Goal: Task Accomplishment & Management: Use online tool/utility

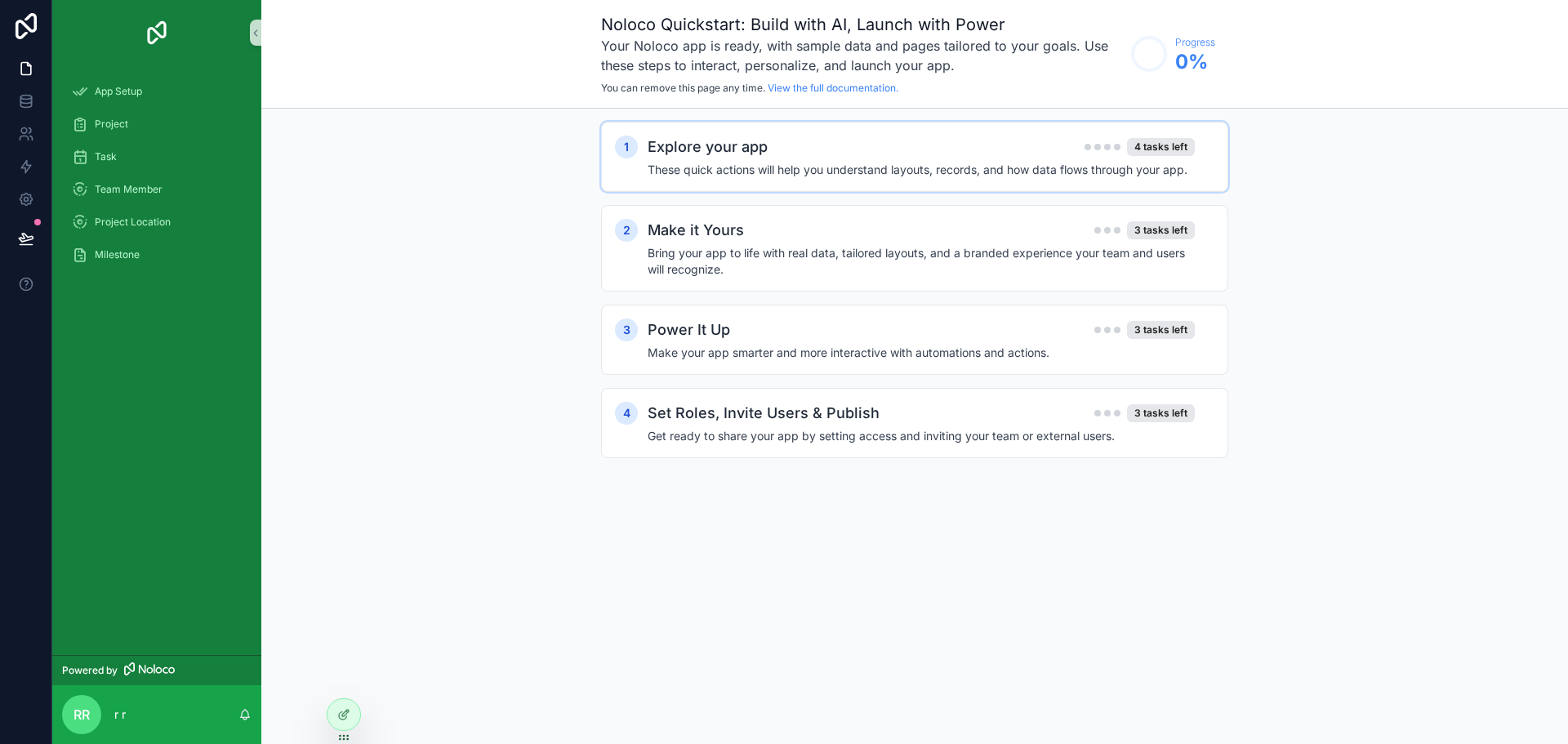
click at [860, 150] on div "Explore your app 4 tasks left" at bounding box center [921, 146] width 547 height 23
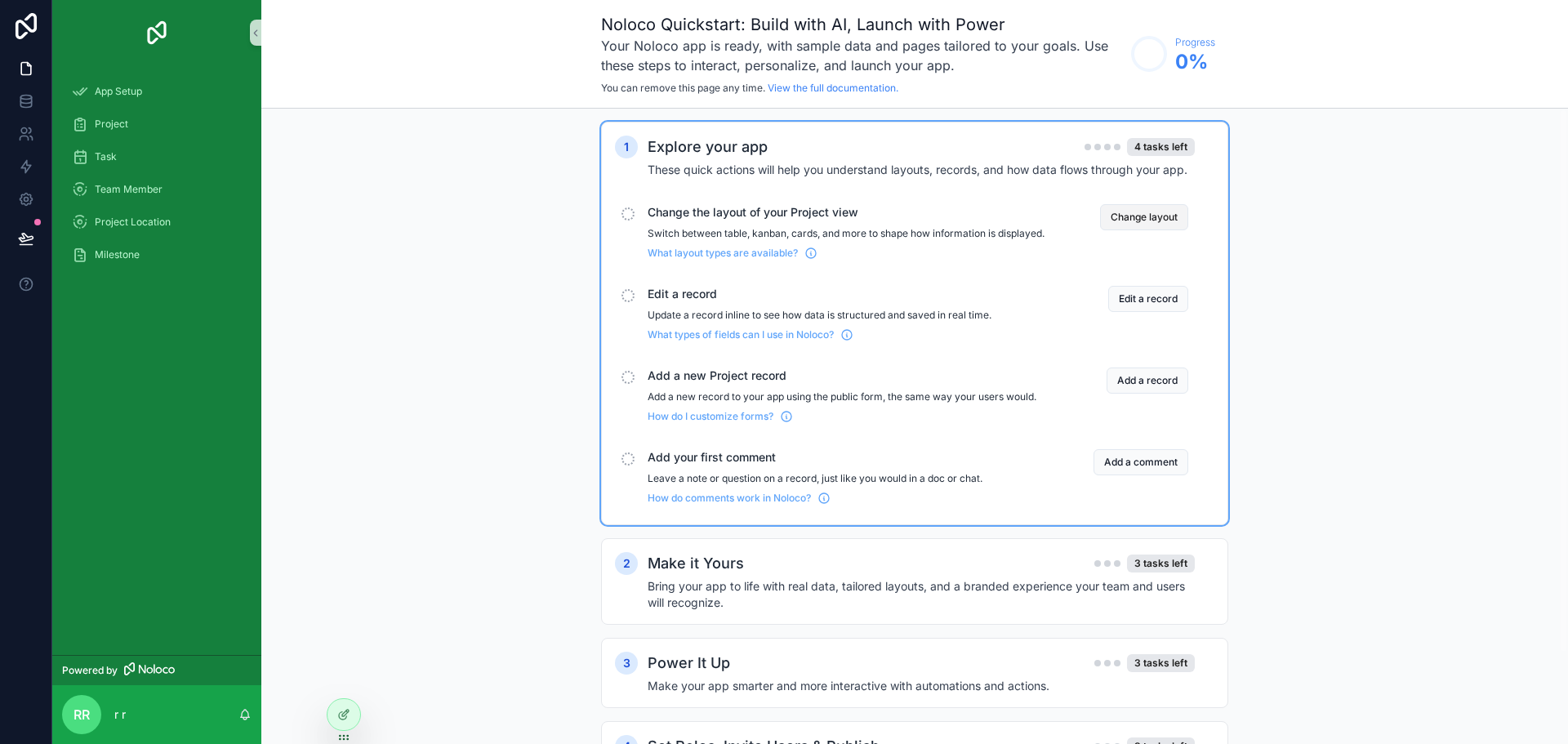
click at [1150, 221] on button "Change layout" at bounding box center [1143, 217] width 88 height 26
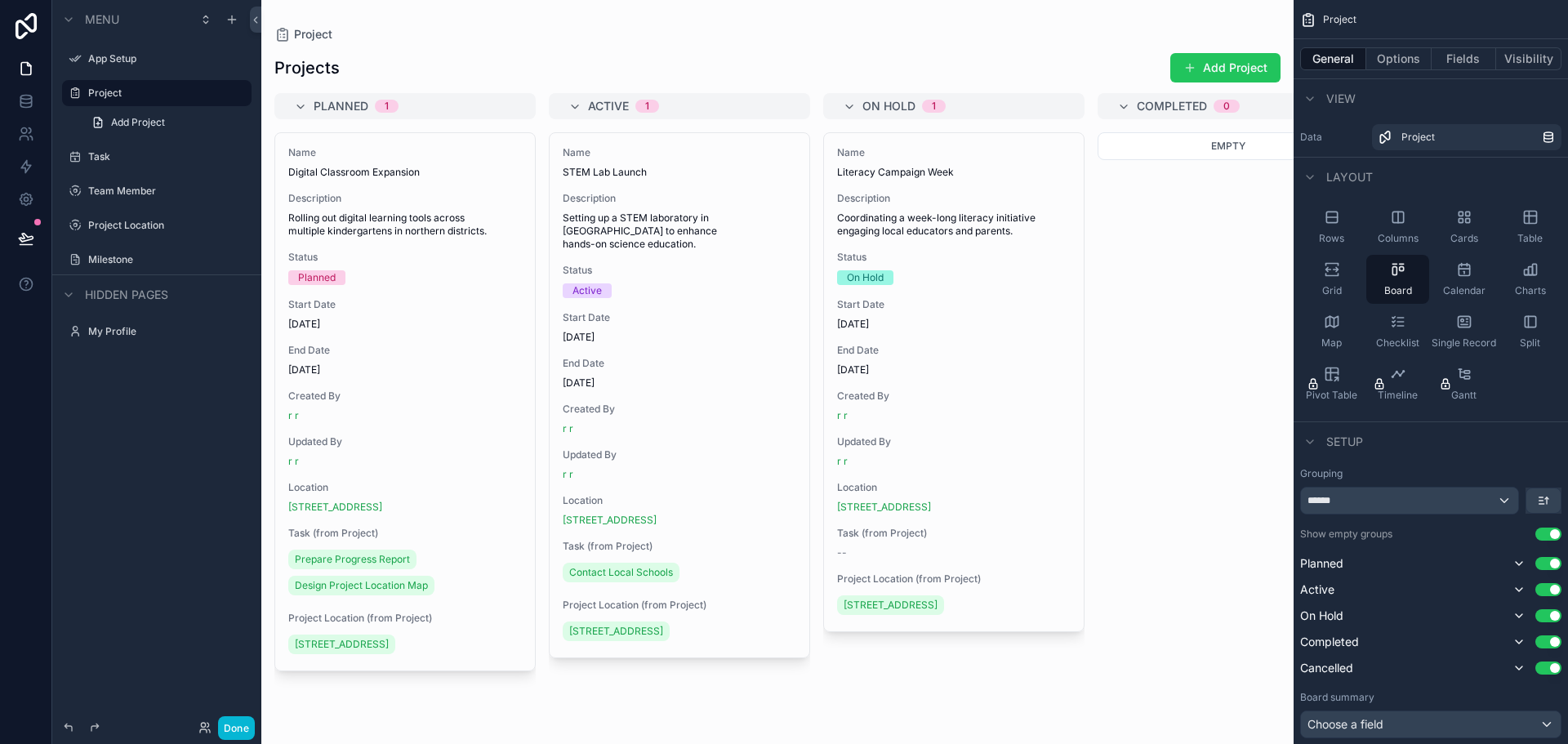
click at [383, 102] on div "scrollable content" at bounding box center [777, 372] width 1032 height 744
click at [391, 107] on span "1" at bounding box center [387, 106] width 24 height 13
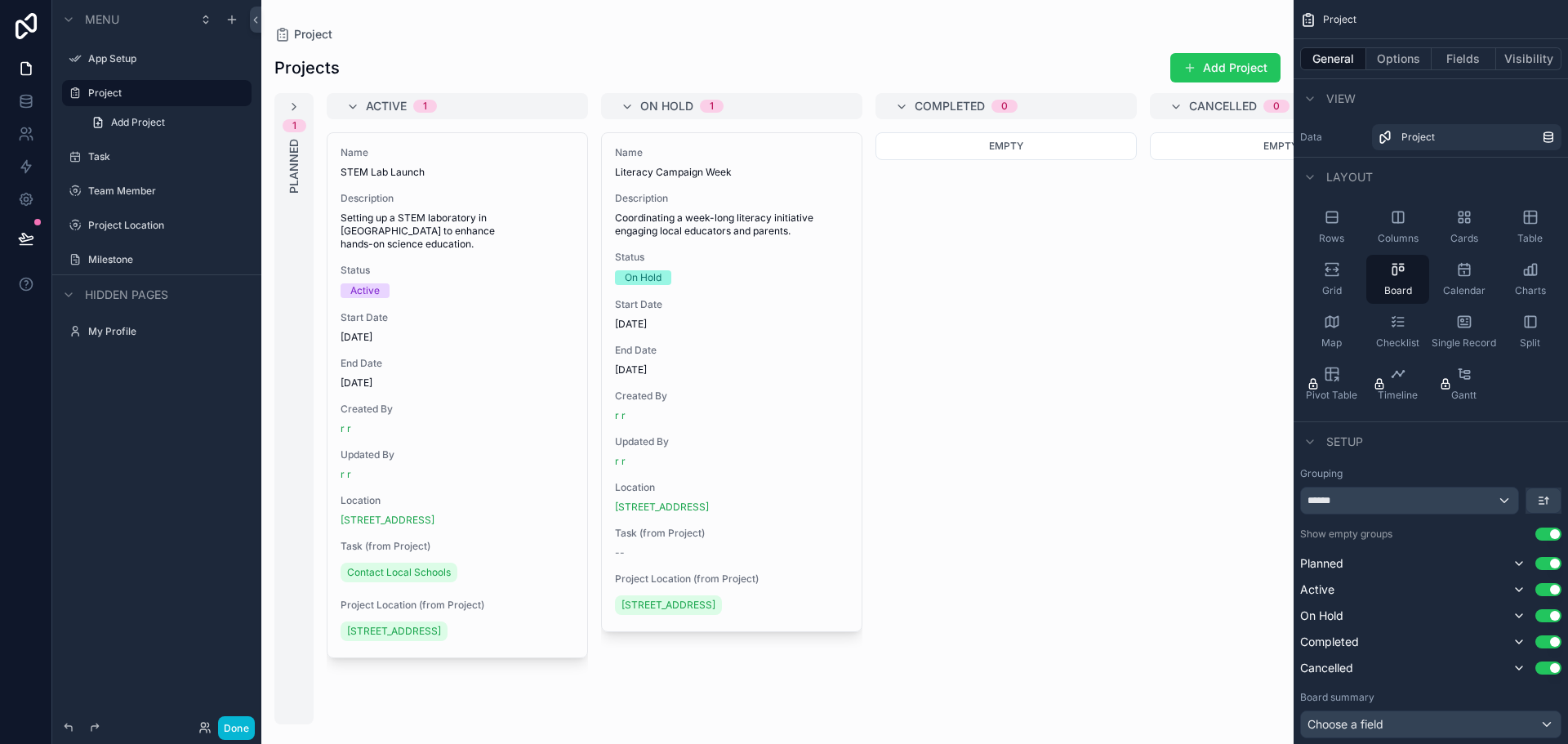
click at [433, 106] on span "1" at bounding box center [425, 106] width 24 height 13
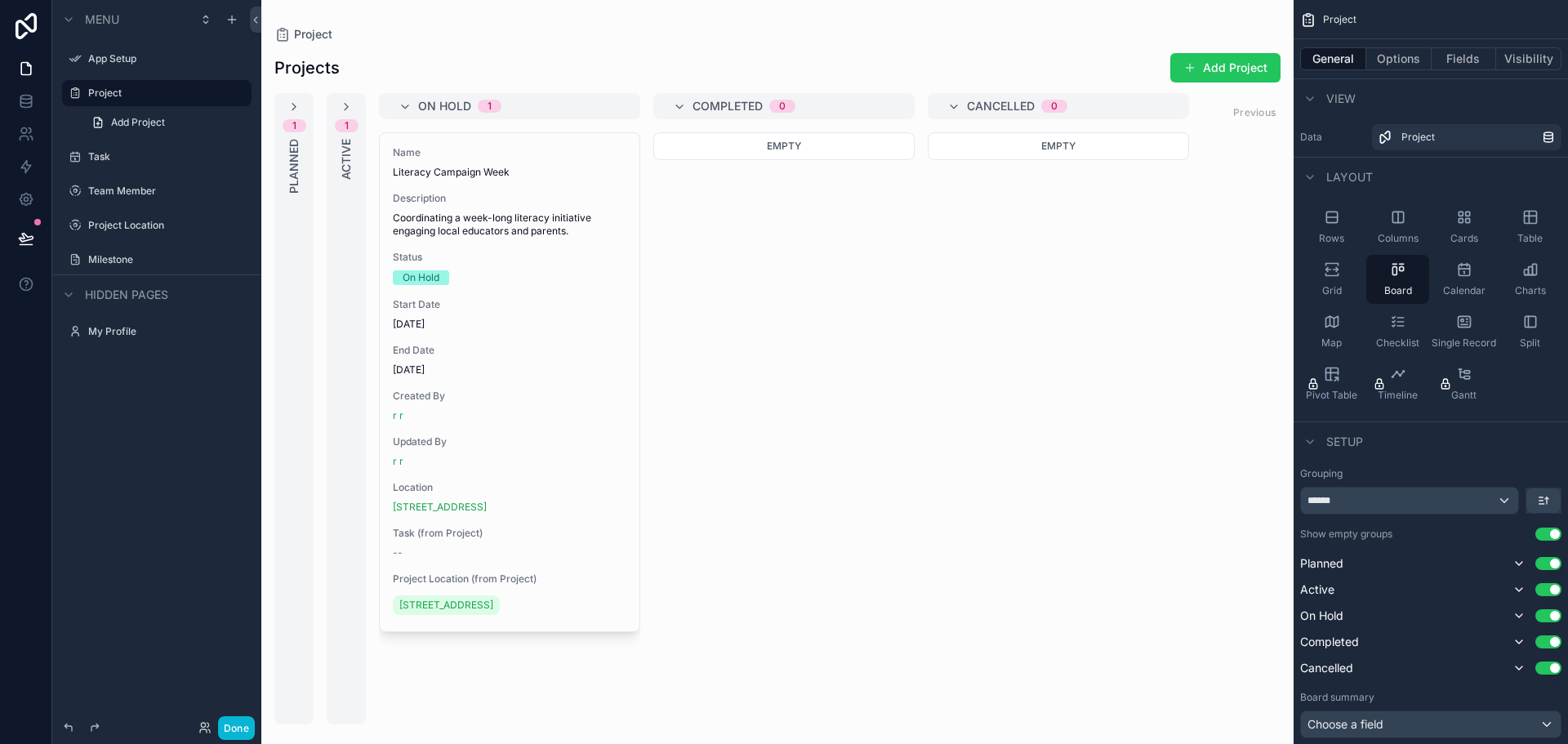
click at [494, 102] on span "1" at bounding box center [489, 106] width 24 height 13
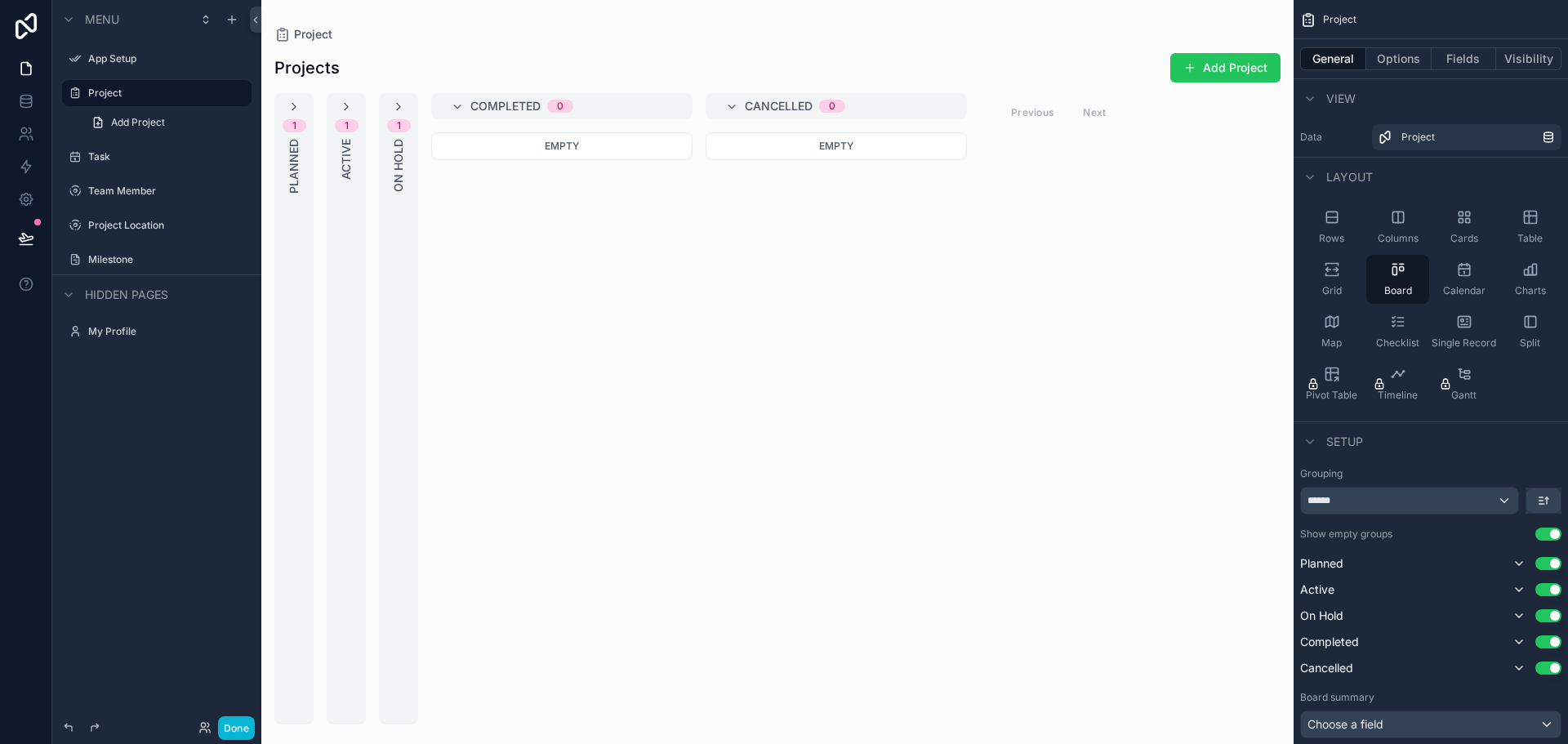
click at [568, 105] on span "0" at bounding box center [560, 106] width 26 height 13
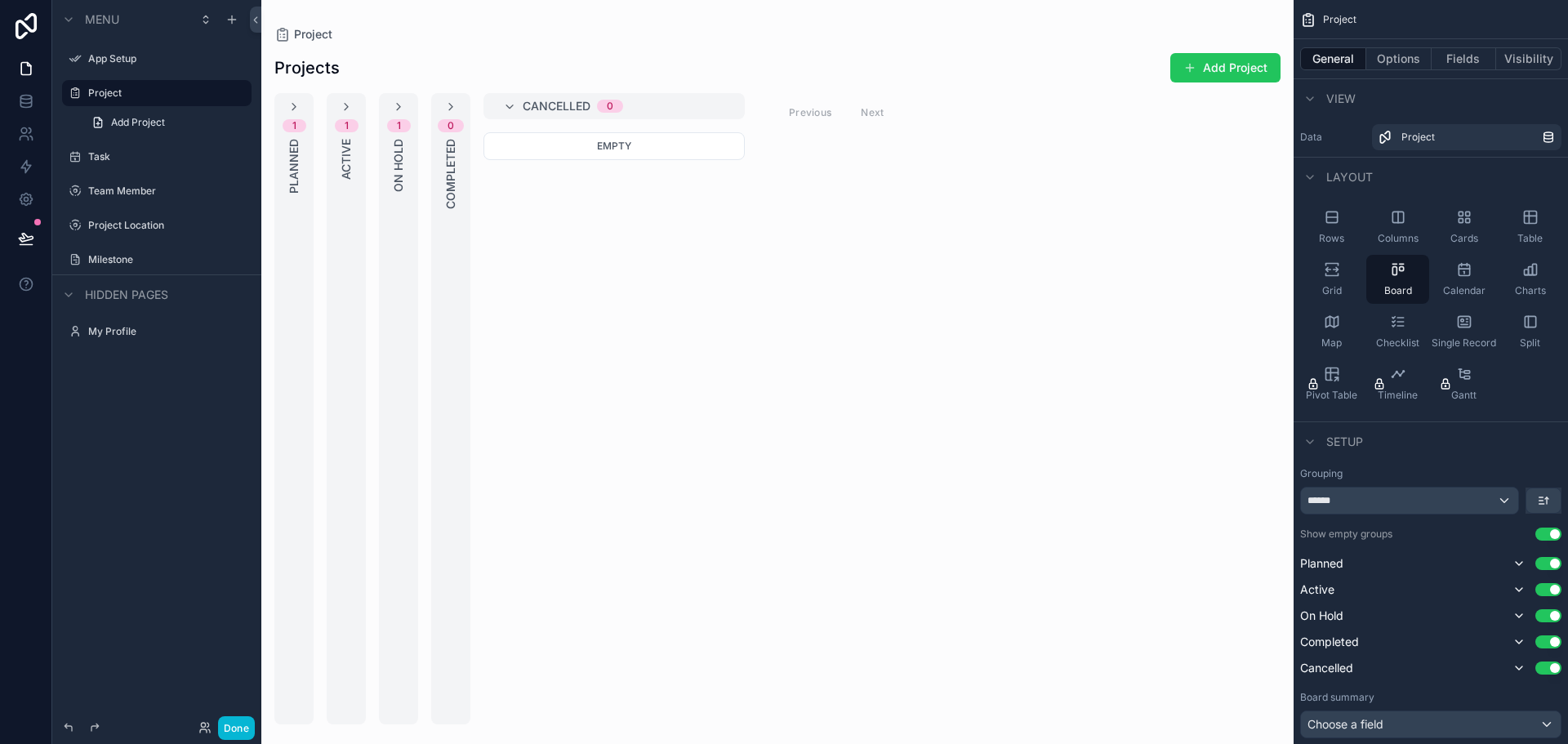
click at [598, 102] on div "0" at bounding box center [609, 106] width 26 height 13
click at [289, 113] on div "1 Planned" at bounding box center [294, 409] width 39 height 632
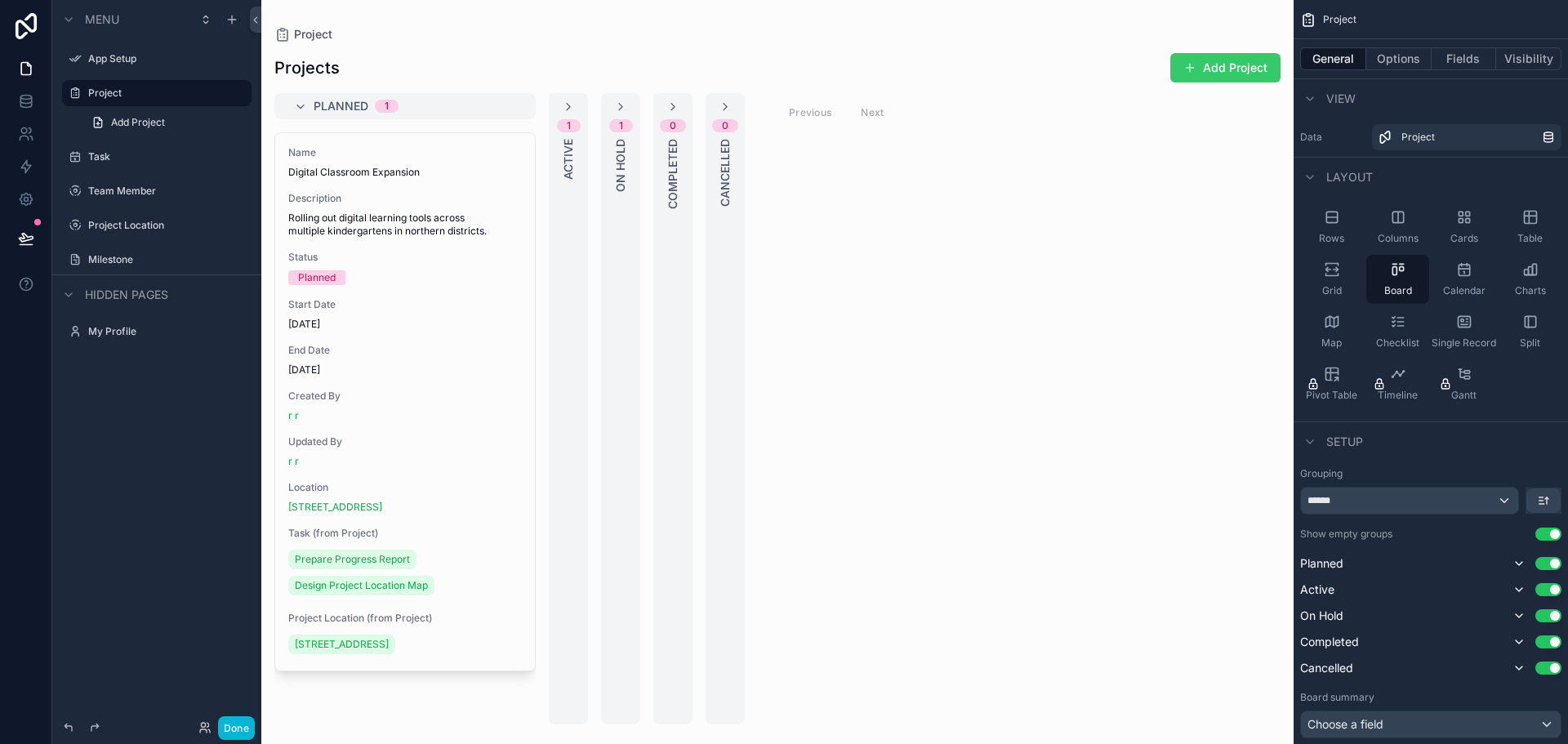
click at [1222, 66] on button "Add Project" at bounding box center [1225, 68] width 110 height 30
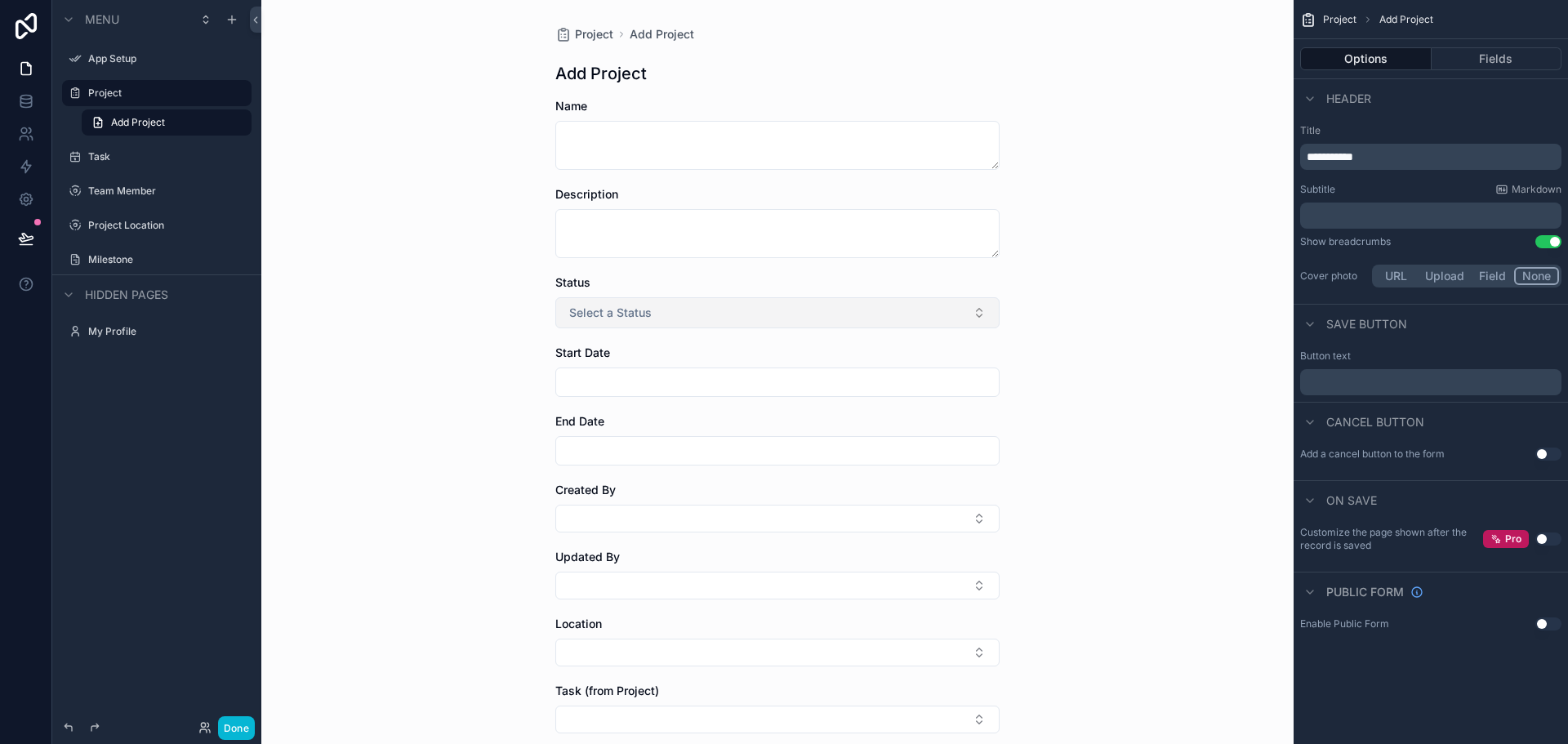
click at [610, 312] on span "Select a Status" at bounding box center [610, 313] width 83 height 17
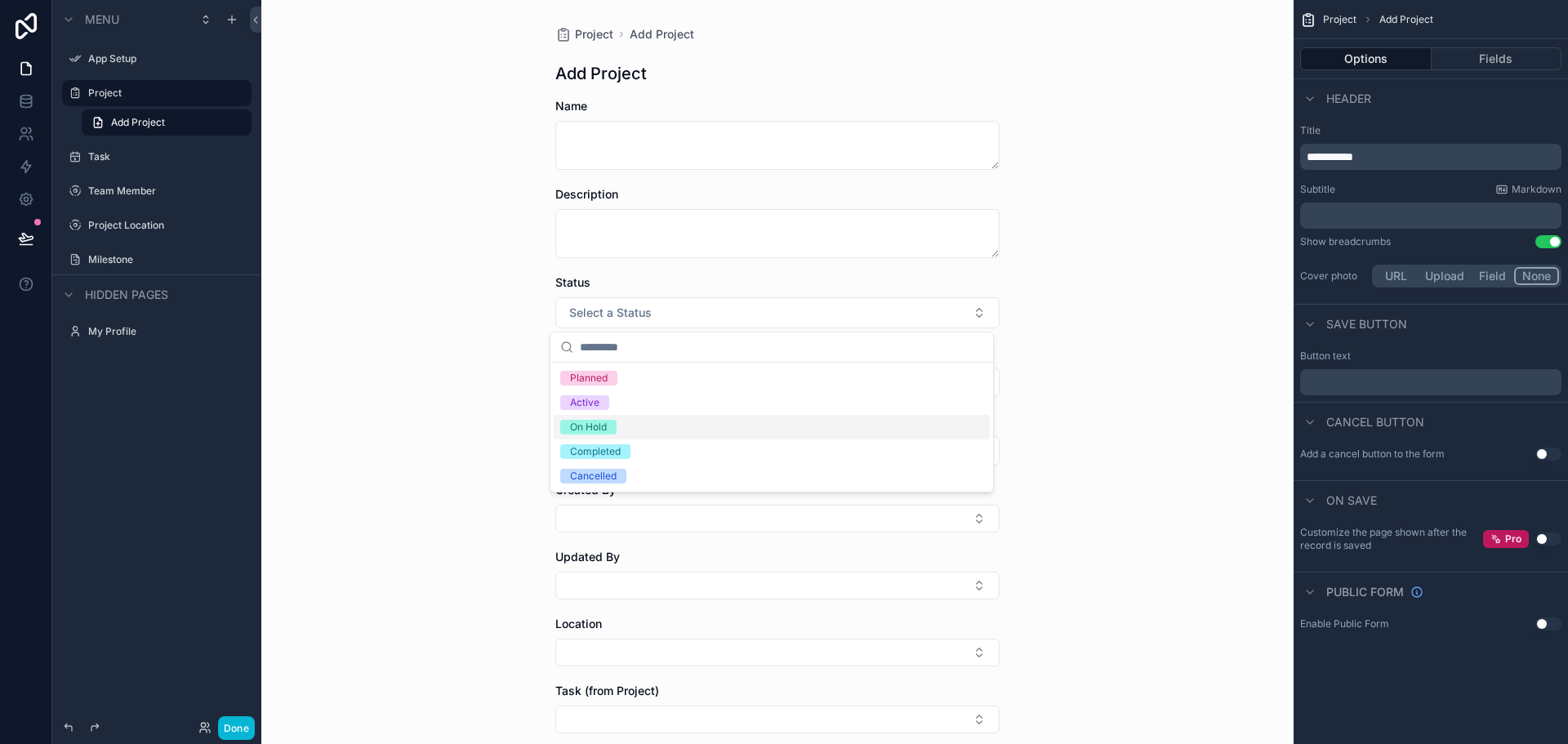
click at [1100, 435] on div "Project Add Project Add Project Name Description Status Select a Status Start D…" at bounding box center [777, 372] width 1032 height 744
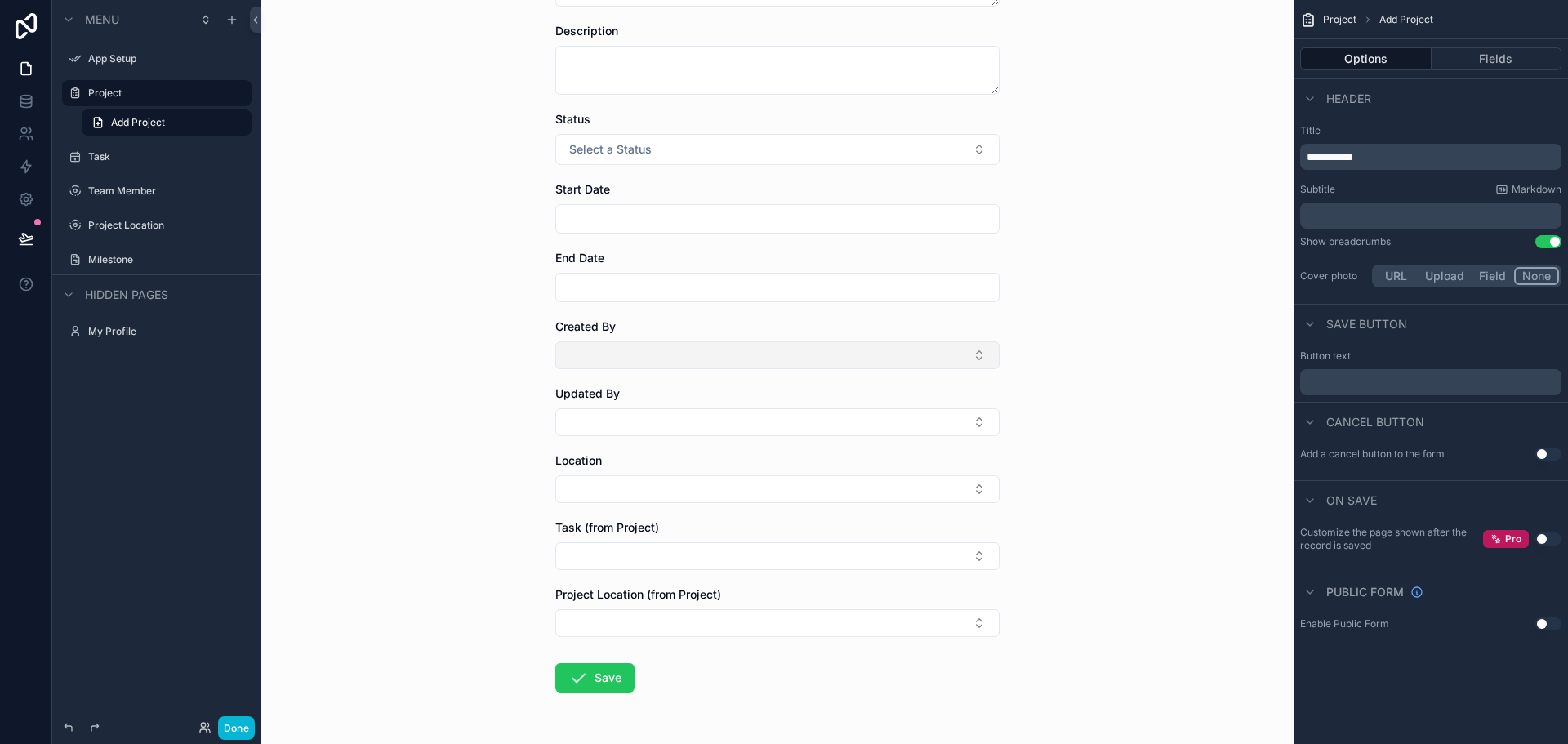
click at [633, 360] on button "Select Button" at bounding box center [777, 355] width 444 height 28
click at [1103, 377] on div "Project Add Project Add Project Name Description Status Select a Status Start D…" at bounding box center [777, 208] width 1032 height 744
click at [700, 415] on button "Select Button" at bounding box center [777, 422] width 444 height 28
click at [1105, 415] on div "Project Add Project Add Project Name Description Status Select a Status Start D…" at bounding box center [777, 208] width 1032 height 744
click at [895, 474] on div "Location" at bounding box center [777, 478] width 444 height 50
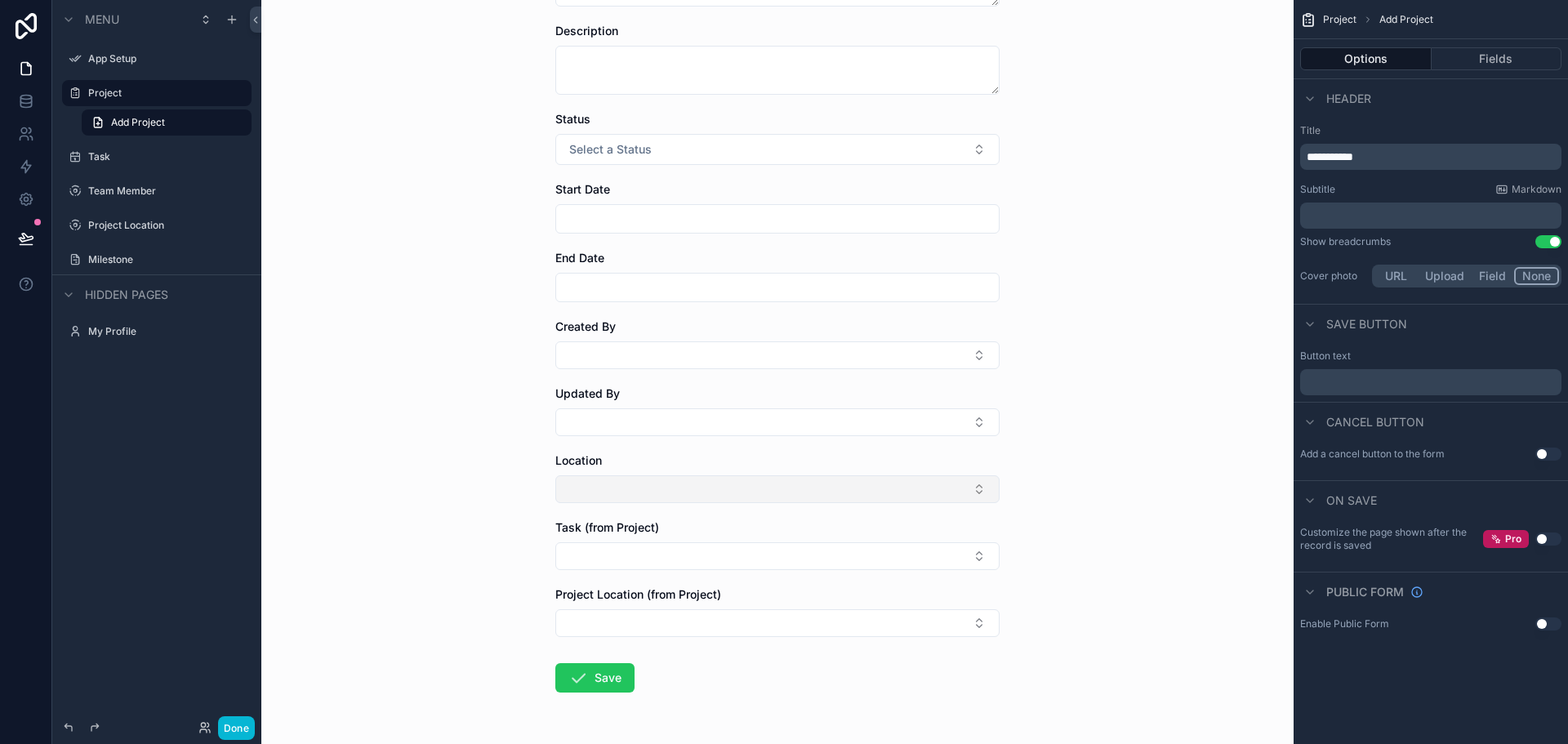
click at [891, 488] on button "Select Button" at bounding box center [777, 489] width 444 height 28
click at [1086, 488] on div "Project Add Project Add Project Name Description Status Select a Status Start D…" at bounding box center [777, 208] width 1032 height 744
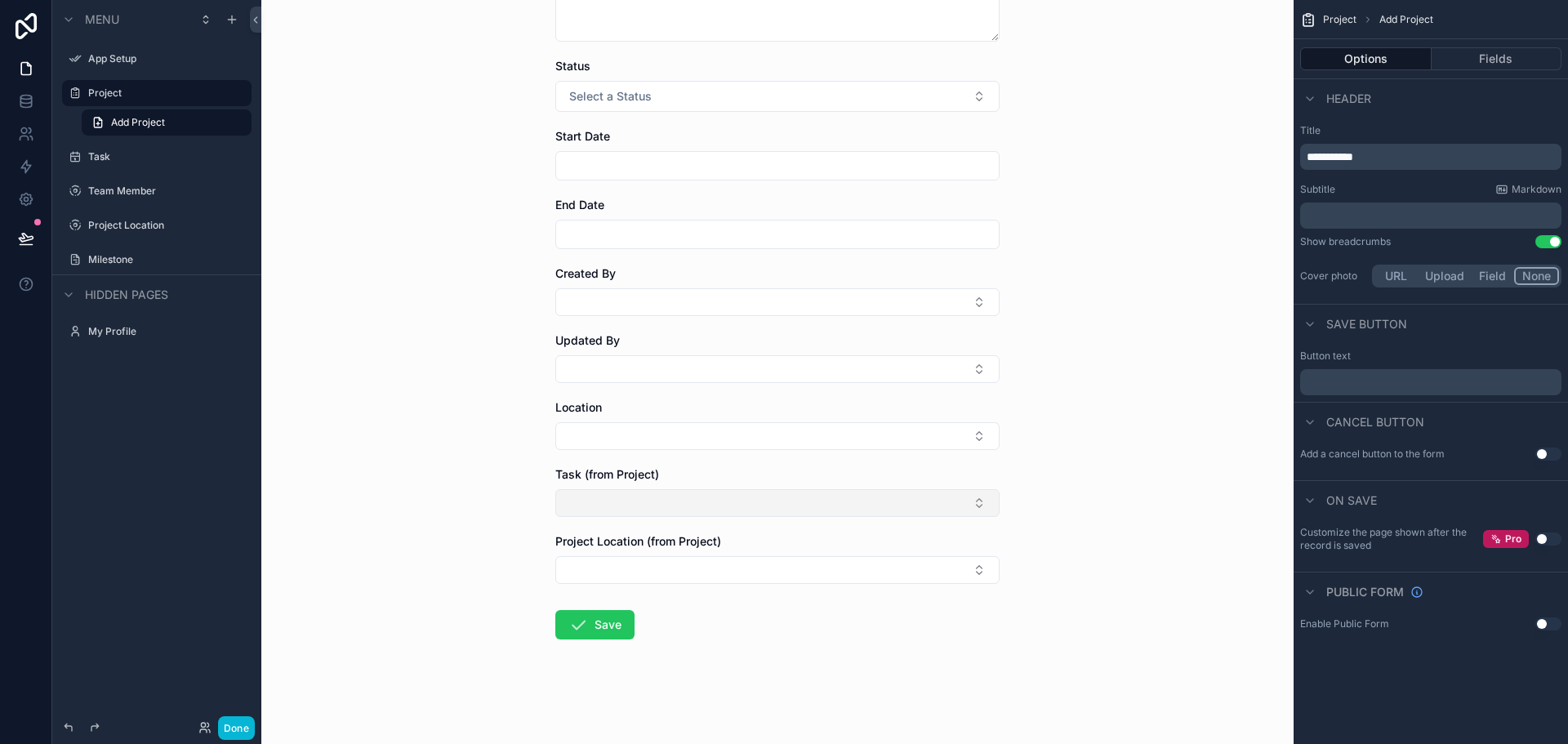
click at [625, 508] on button "Select Button" at bounding box center [777, 503] width 444 height 28
click at [695, 508] on button "Select Button" at bounding box center [777, 503] width 444 height 28
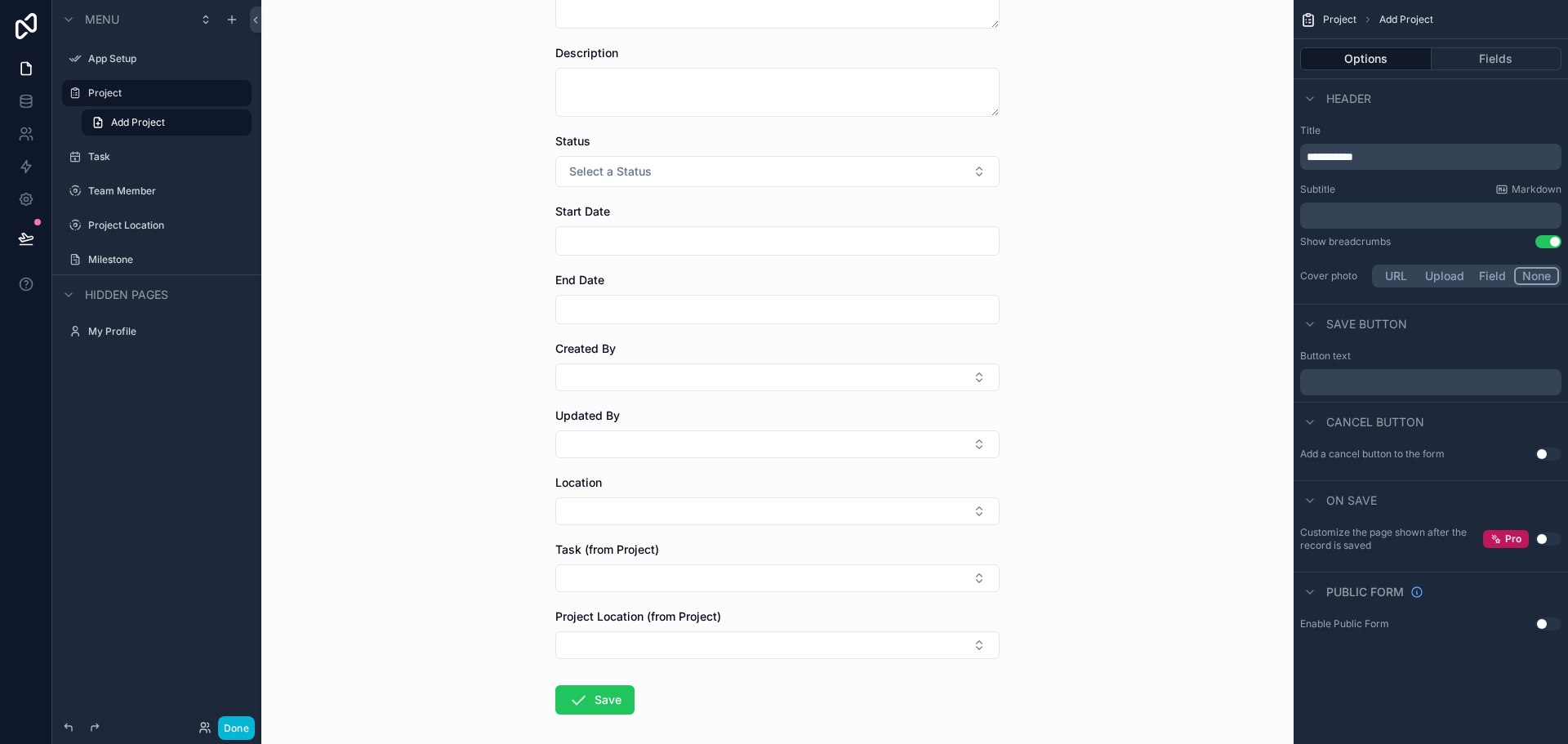
scroll to position [0, 0]
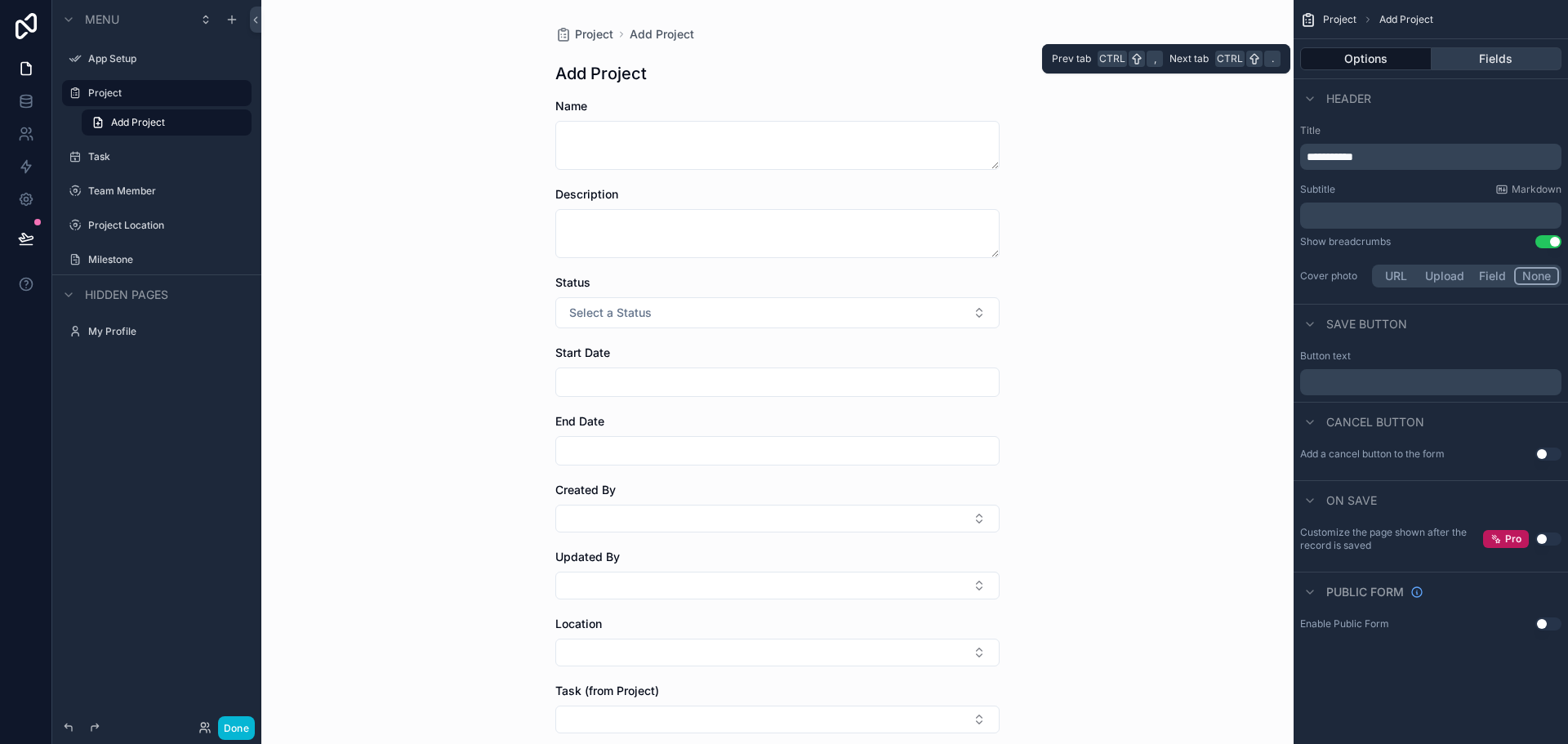
click at [1493, 62] on button "Fields" at bounding box center [1496, 58] width 130 height 23
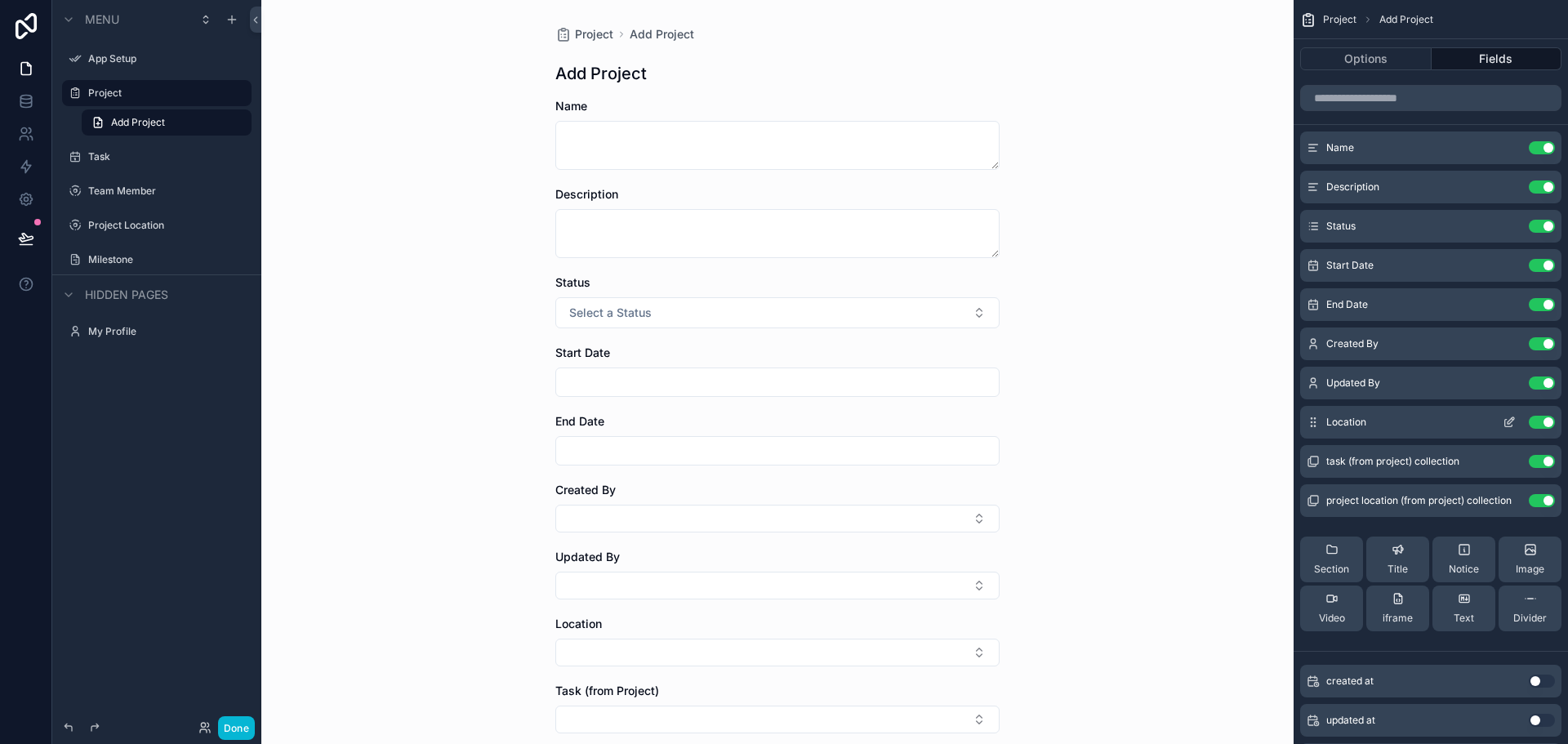
click at [1421, 425] on div "Location Use setting" at bounding box center [1430, 421] width 261 height 33
click at [1506, 420] on icon "scrollable content" at bounding box center [1508, 423] width 7 height 7
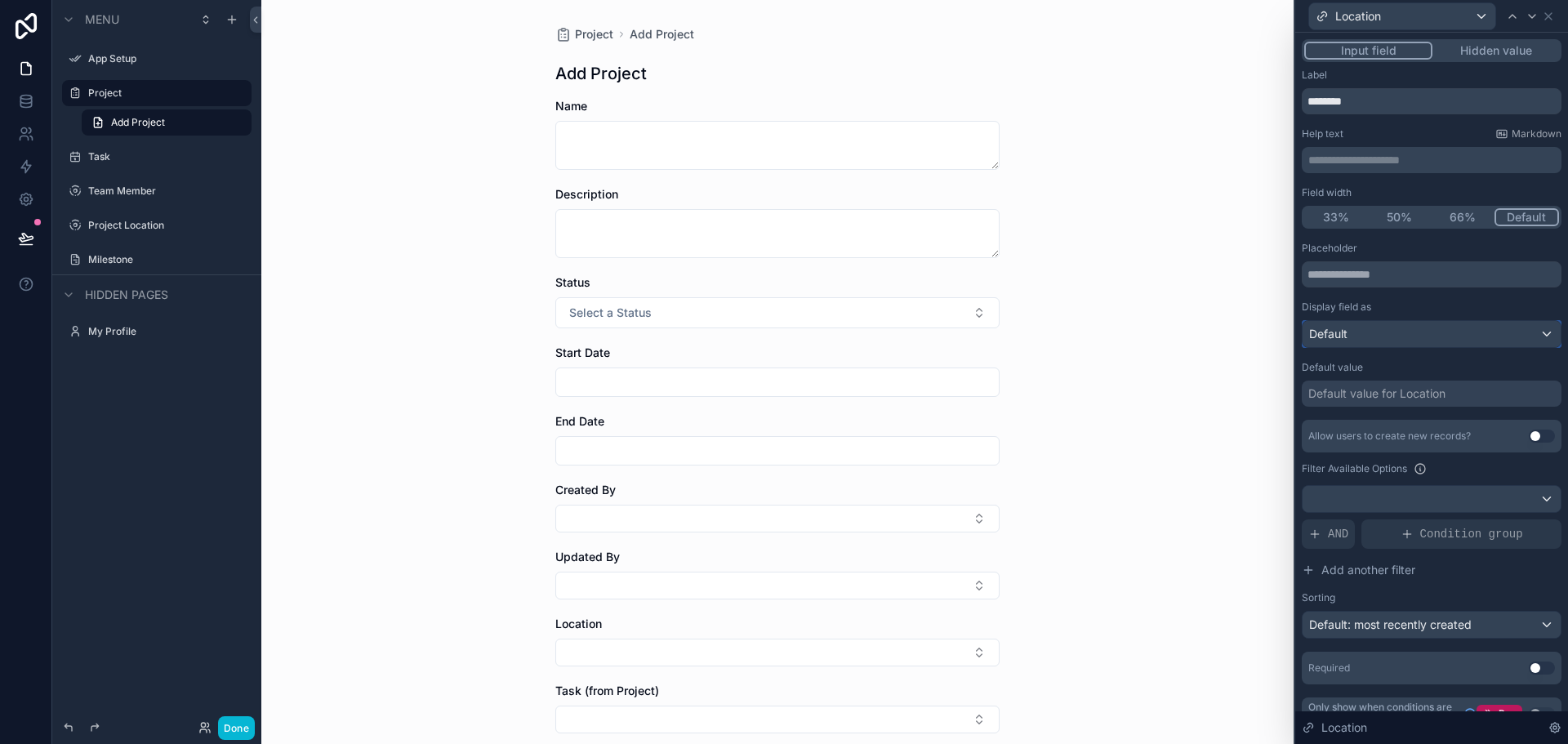
click at [1532, 335] on div "Default" at bounding box center [1432, 334] width 258 height 26
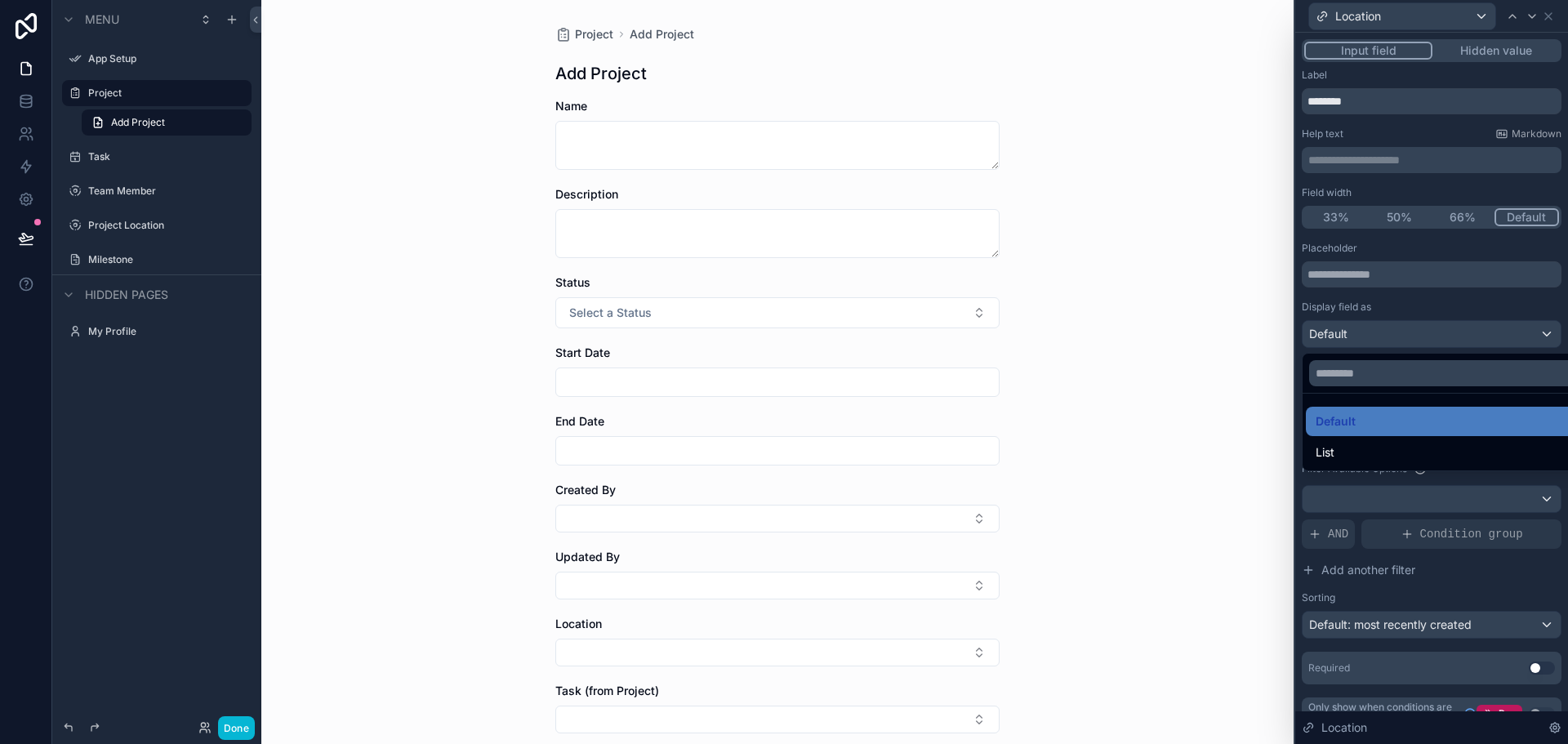
click at [1507, 297] on div at bounding box center [1431, 372] width 273 height 744
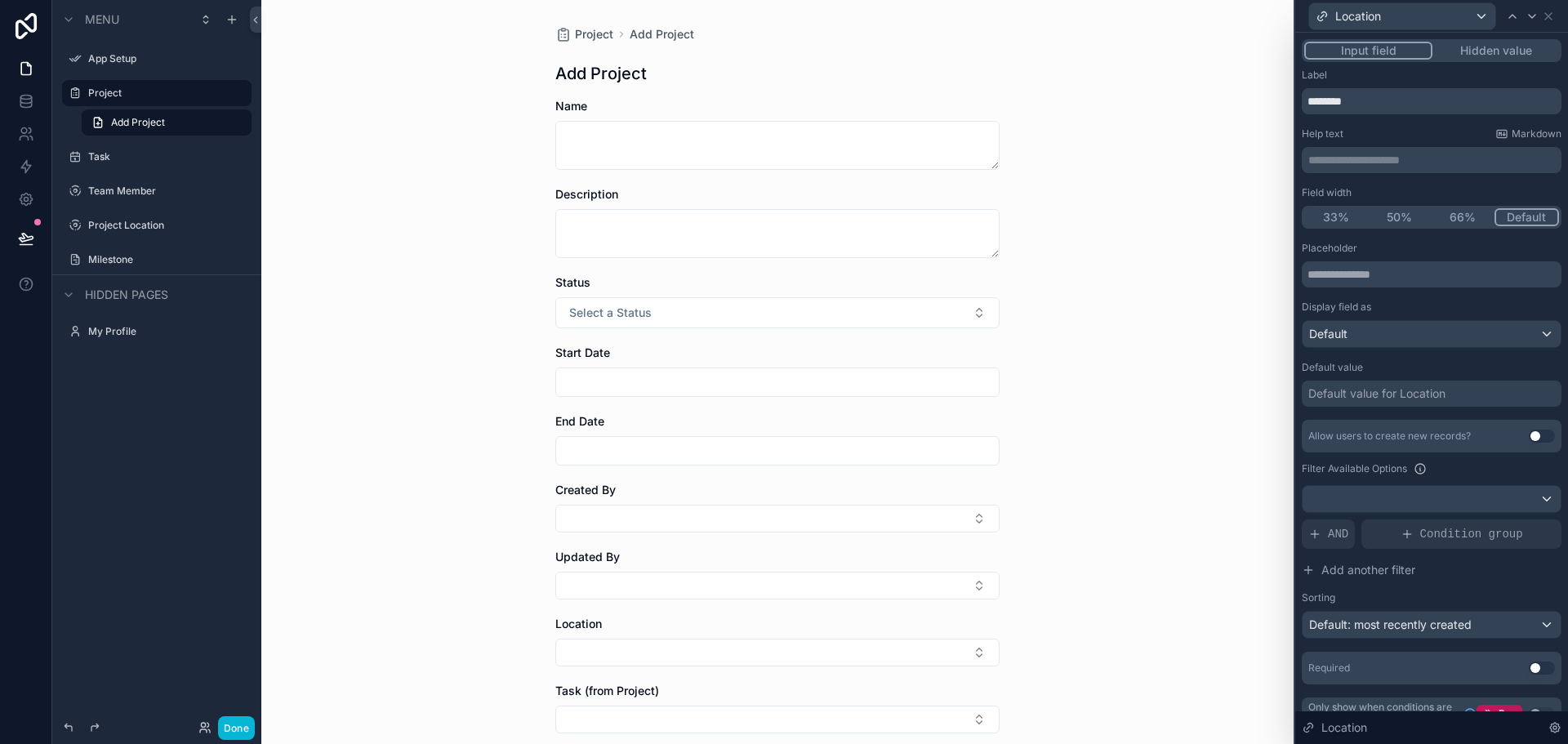
click at [1492, 48] on button "Hidden value" at bounding box center [1495, 50] width 126 height 18
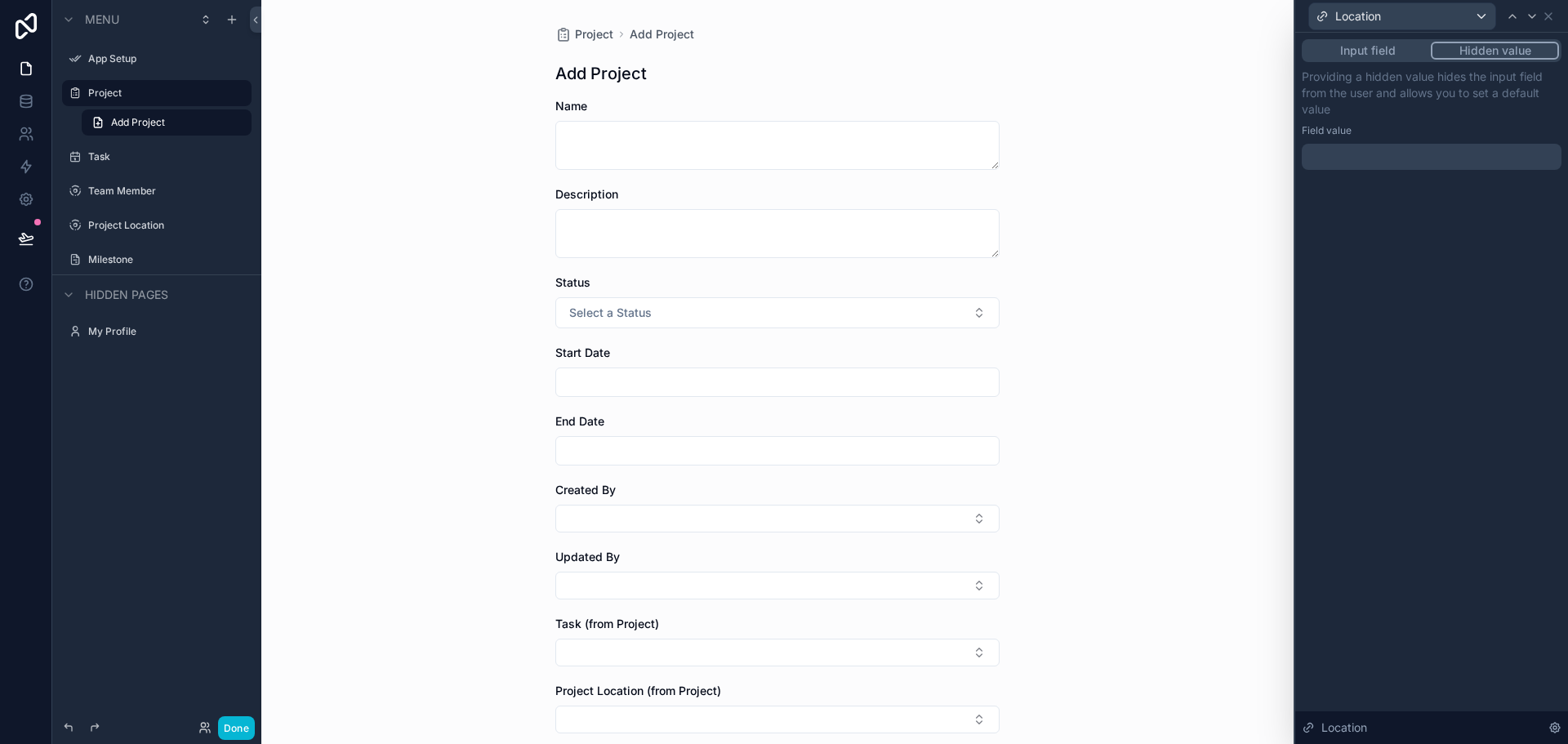
click at [1378, 55] on button "Input field" at bounding box center [1367, 50] width 126 height 18
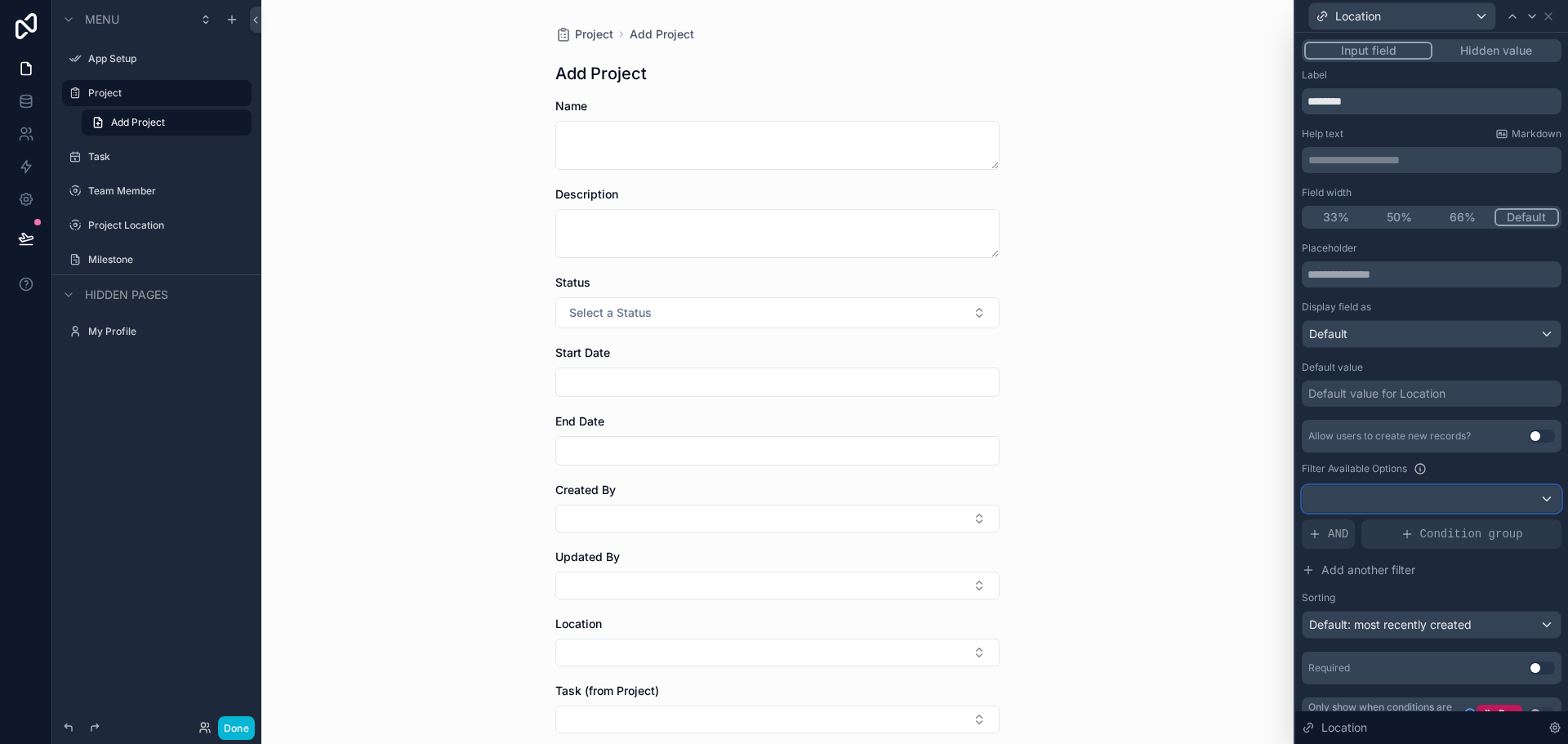
click at [1538, 500] on div at bounding box center [1432, 499] width 258 height 26
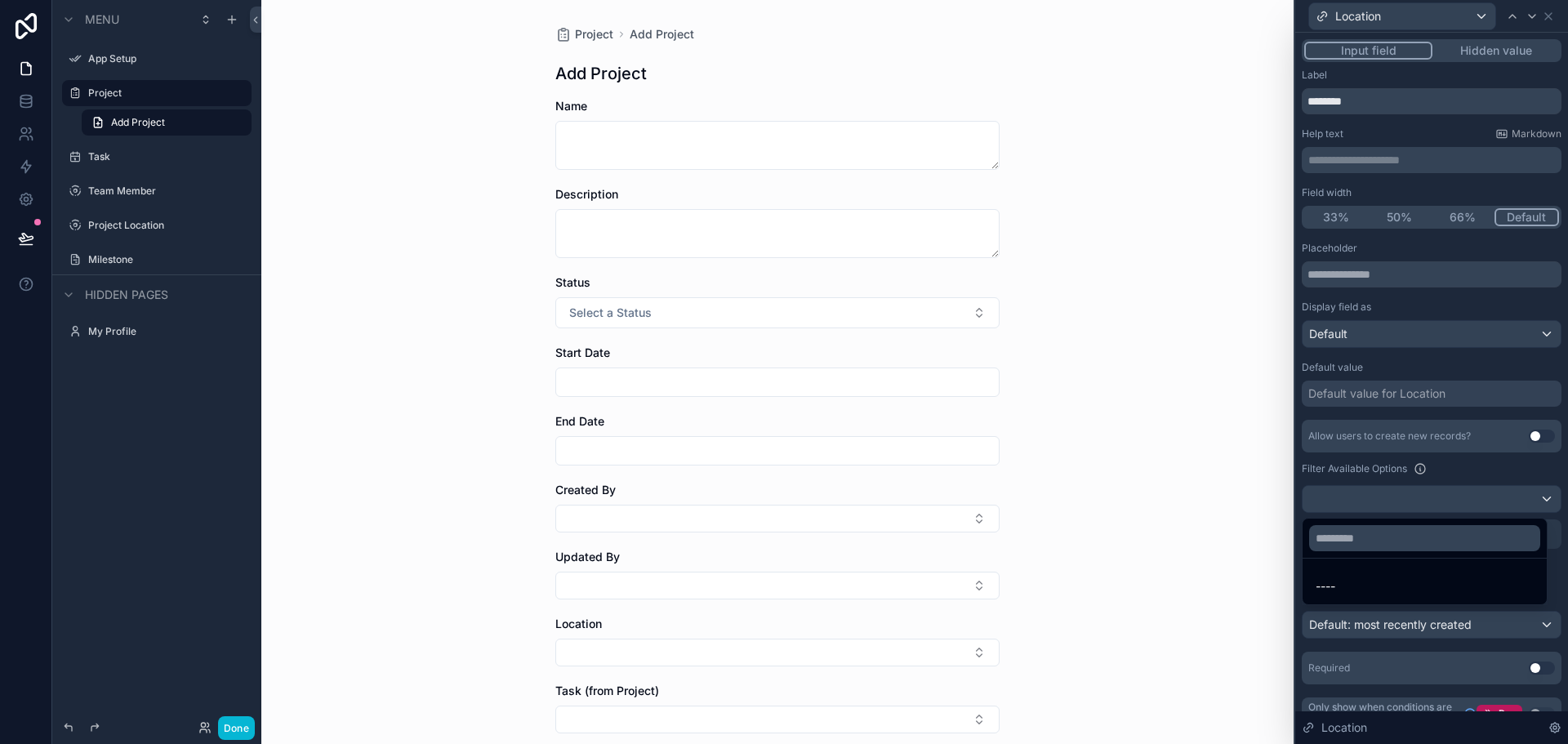
click at [1532, 499] on div at bounding box center [1431, 372] width 273 height 744
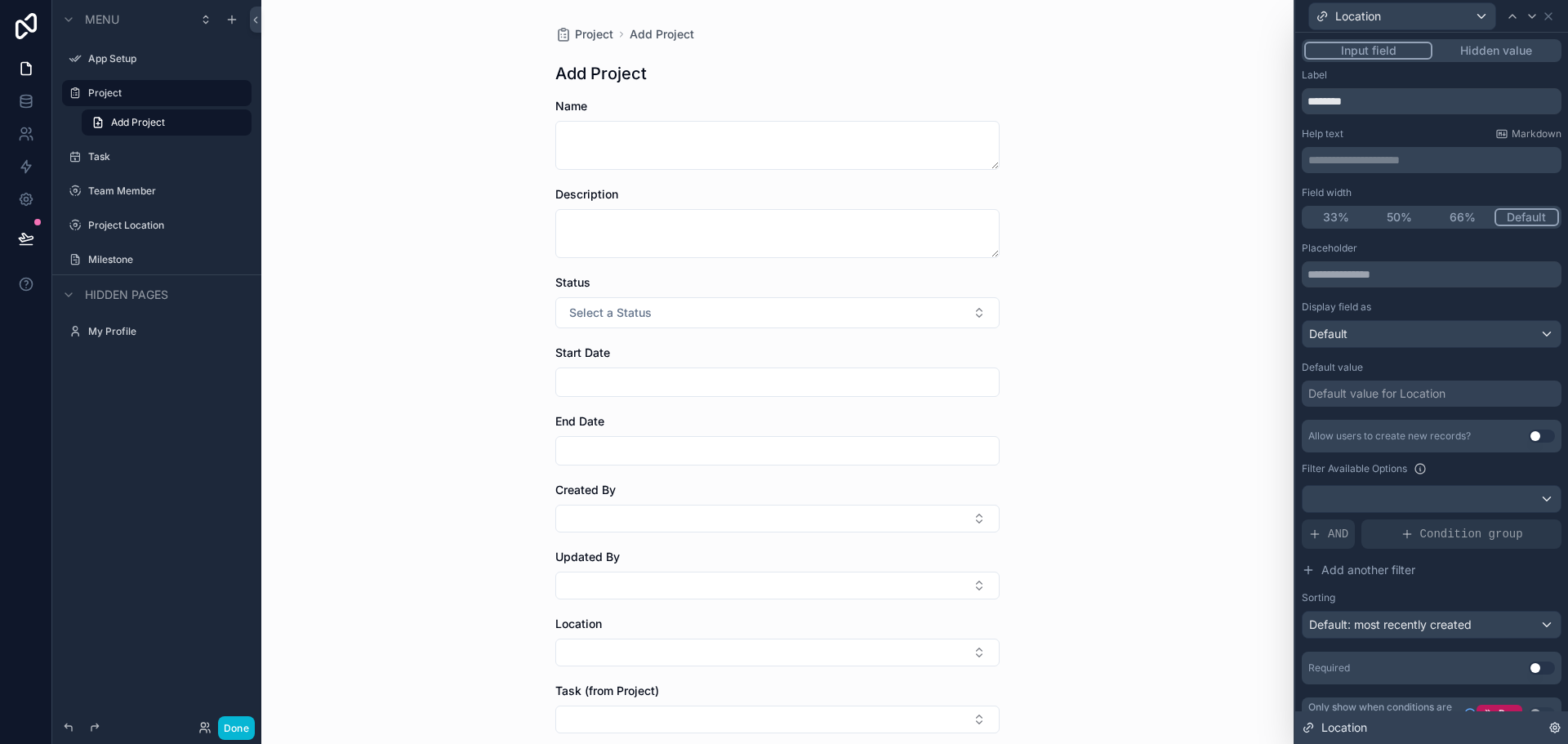
click at [1549, 733] on icon at bounding box center [1554, 727] width 13 height 13
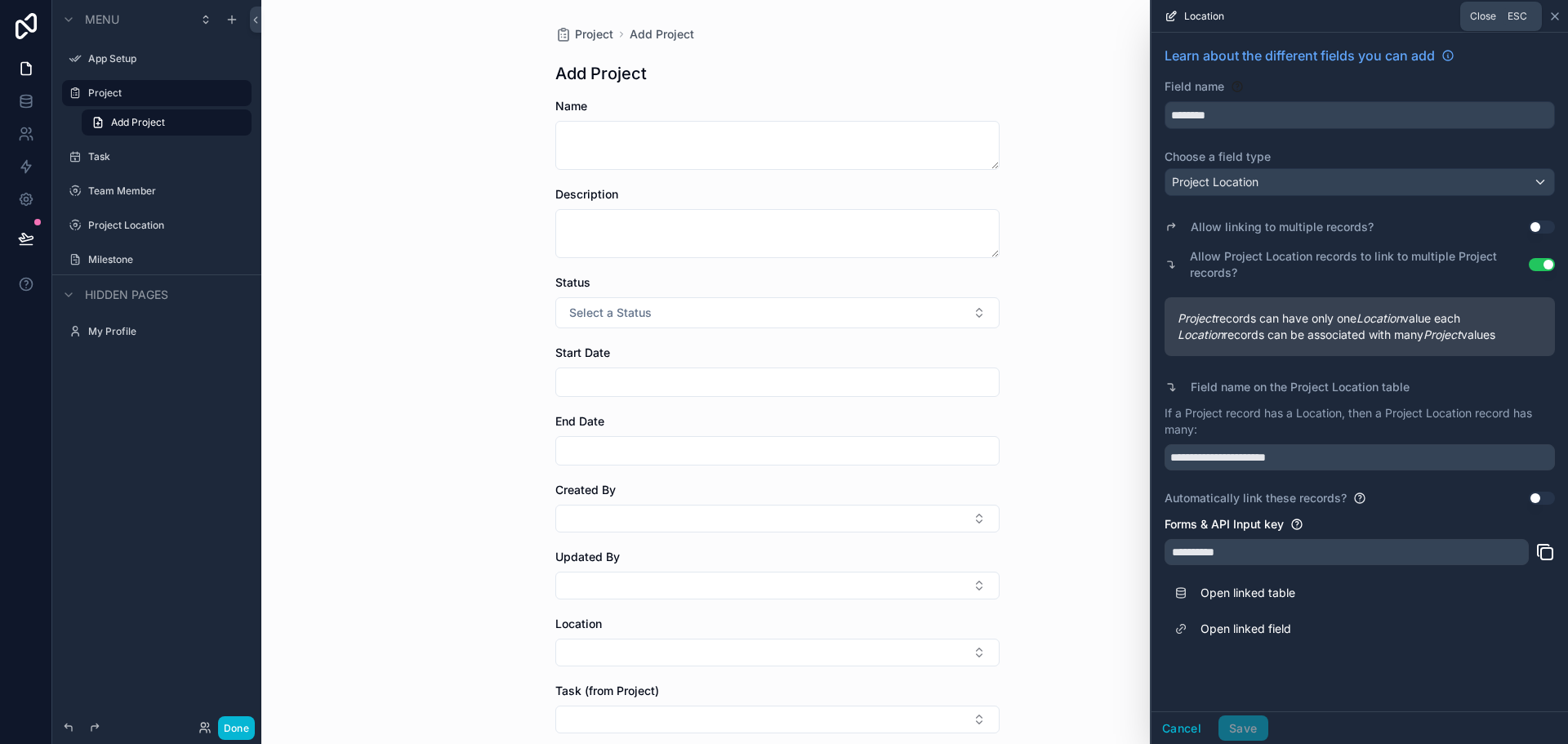
click at [1548, 16] on icon at bounding box center [1554, 16] width 13 height 13
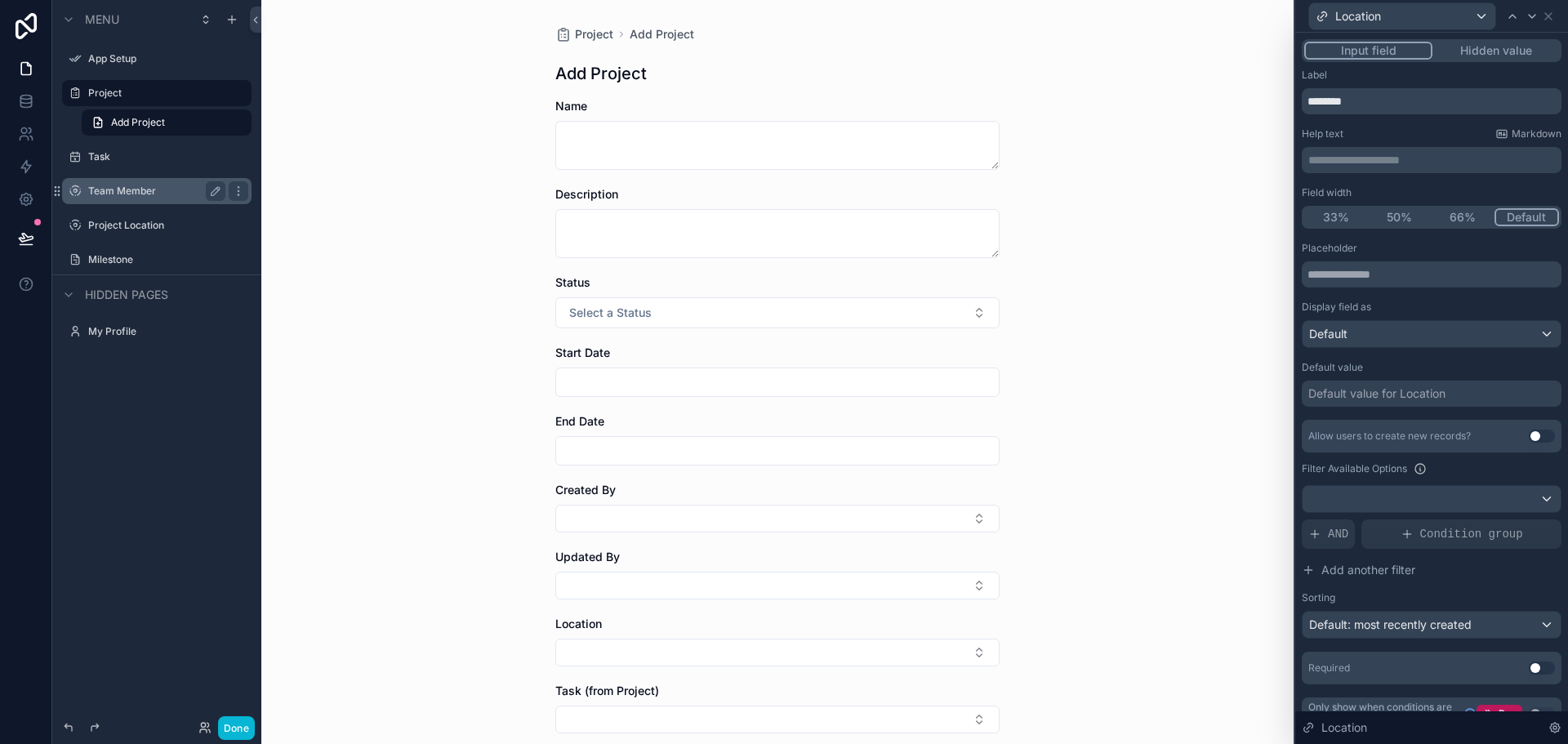
click at [130, 191] on label "Team Member" at bounding box center [153, 190] width 130 height 13
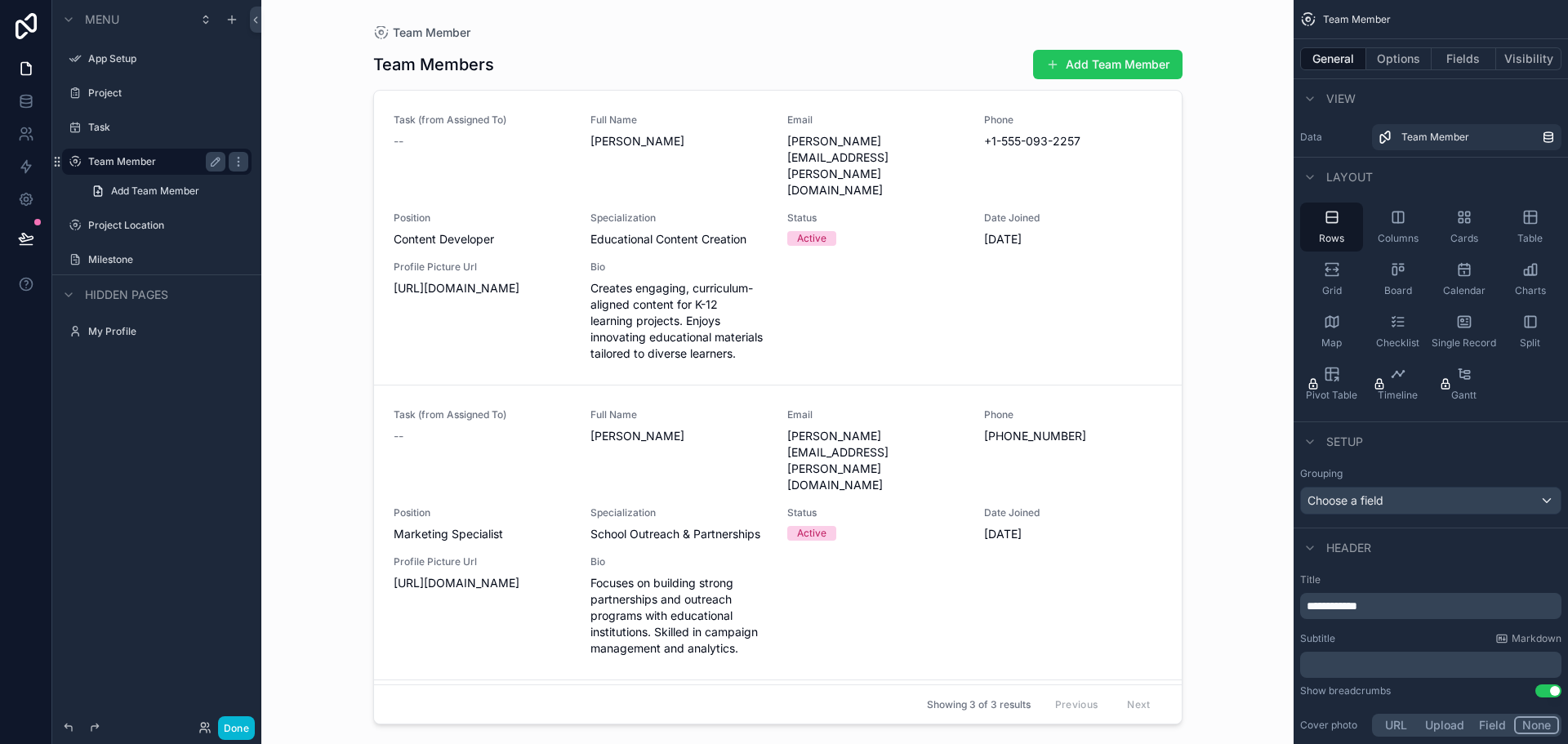
drag, startPoint x: 1175, startPoint y: 534, endPoint x: 1182, endPoint y: 636, distance: 102.2
click at [1182, 636] on div "scrollable content" at bounding box center [777, 362] width 835 height 724
click at [1130, 713] on div "Previous Next" at bounding box center [1103, 705] width 118 height 26
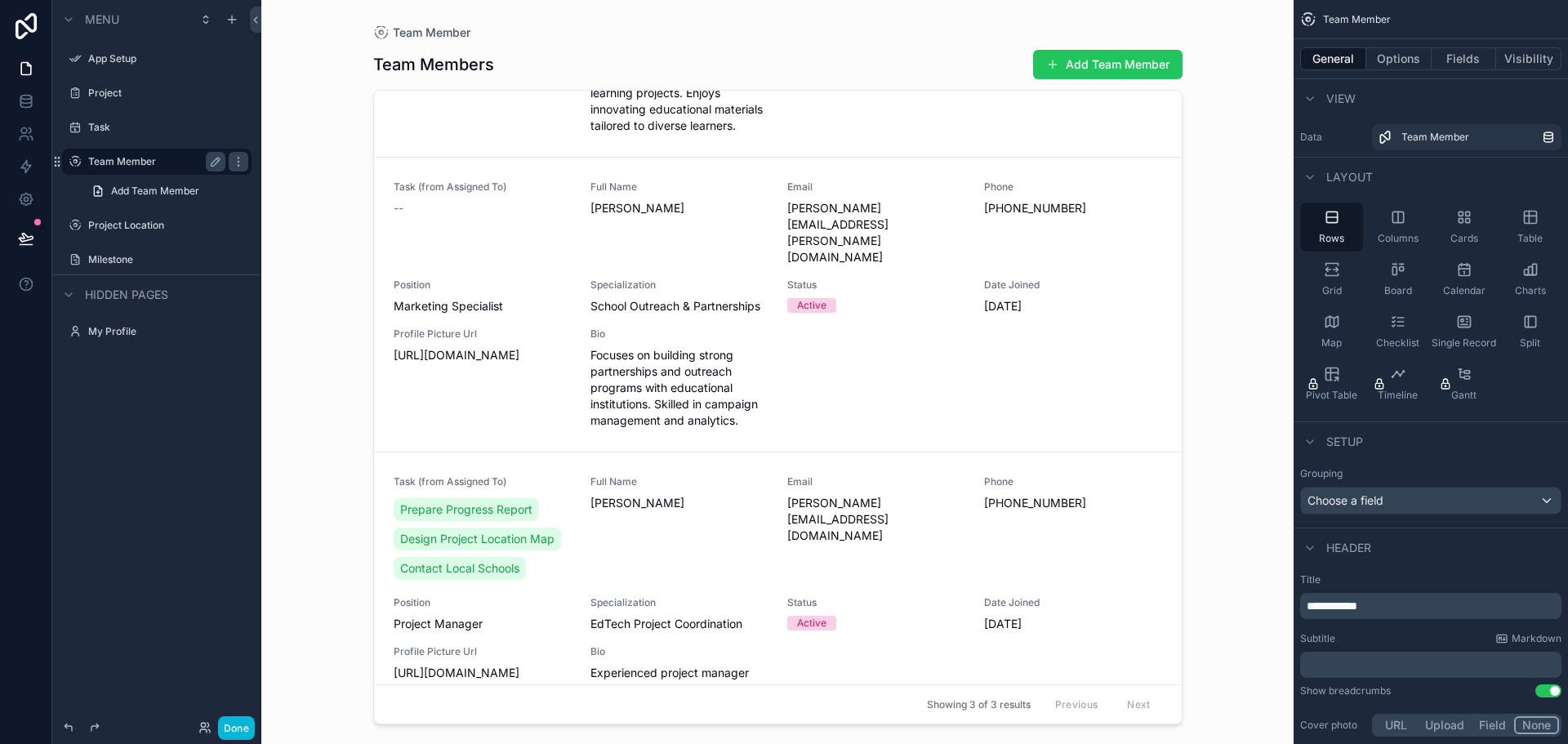
scroll to position [231, 0]
click at [1467, 223] on icon "scrollable content" at bounding box center [1466, 221] width 4 height 4
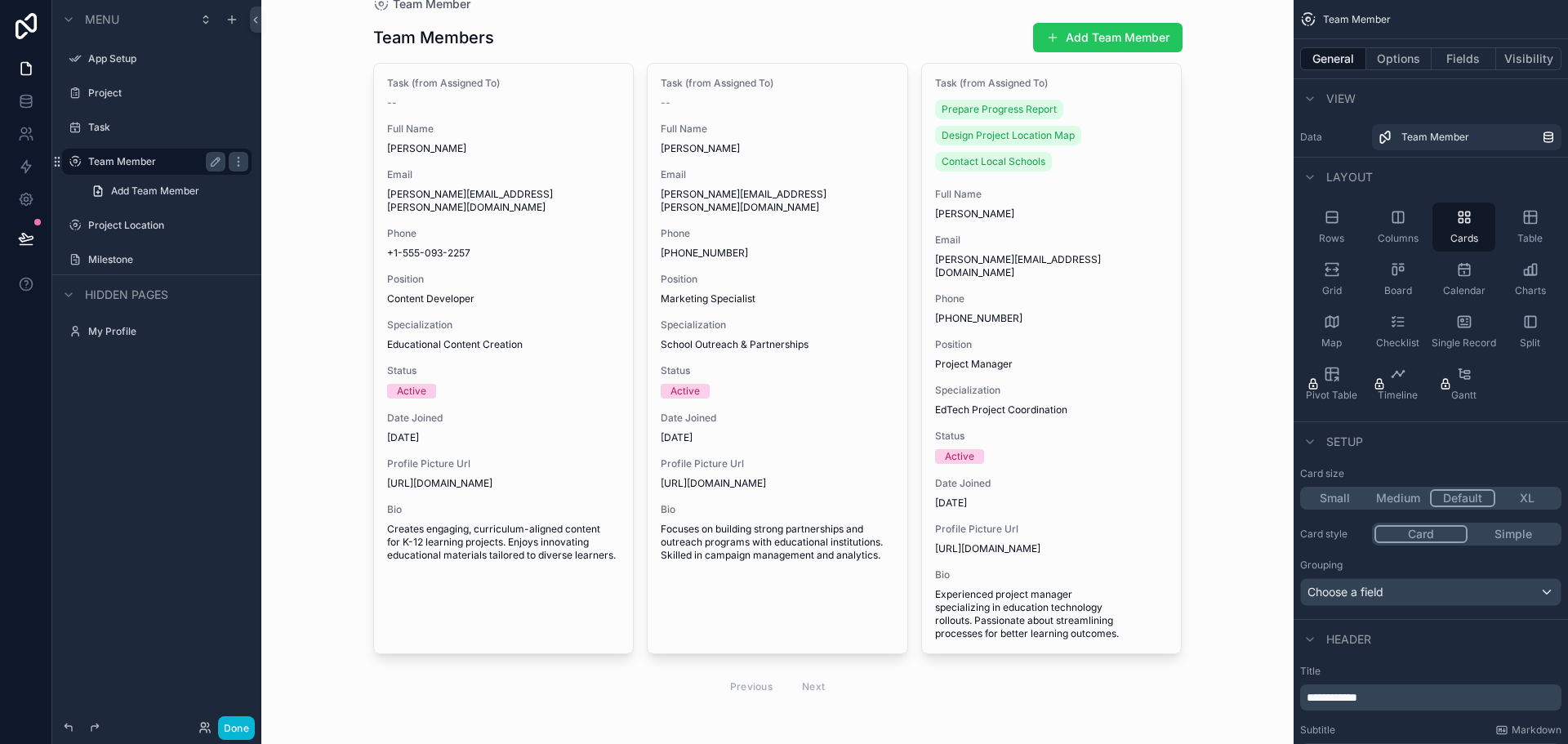
scroll to position [44, 0]
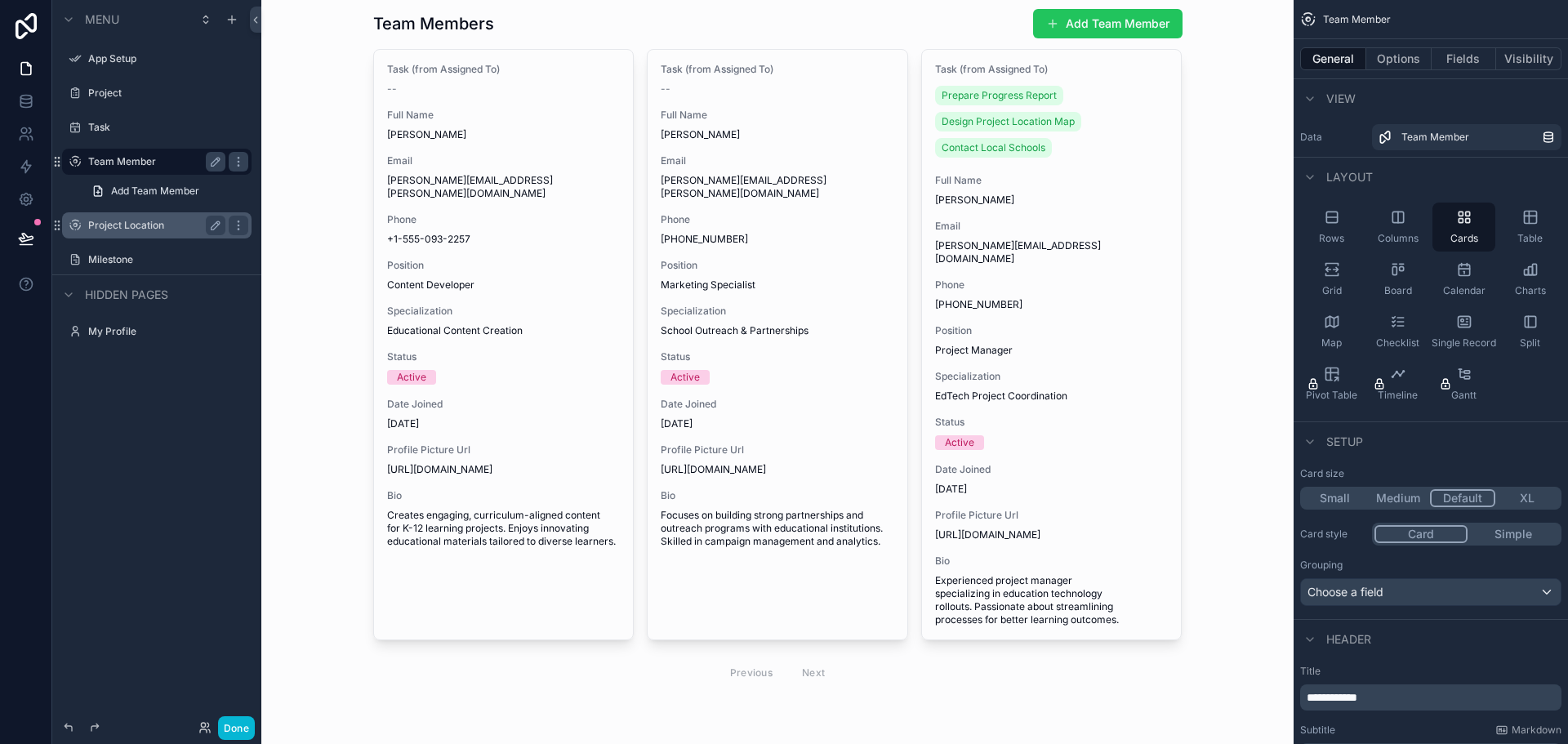
click at [137, 230] on label "Project Location" at bounding box center [153, 225] width 130 height 13
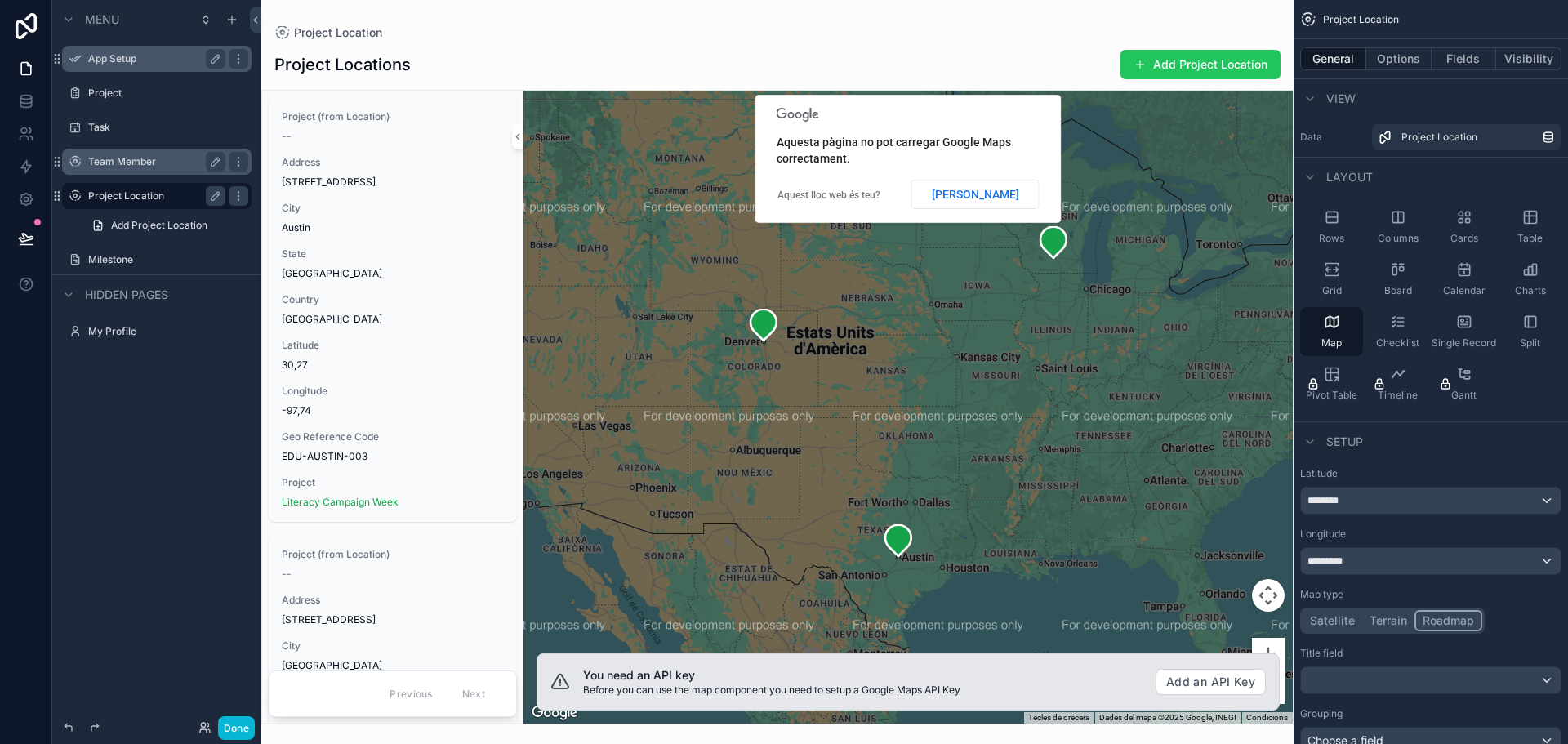
click at [119, 59] on label "App Setup" at bounding box center [153, 58] width 130 height 13
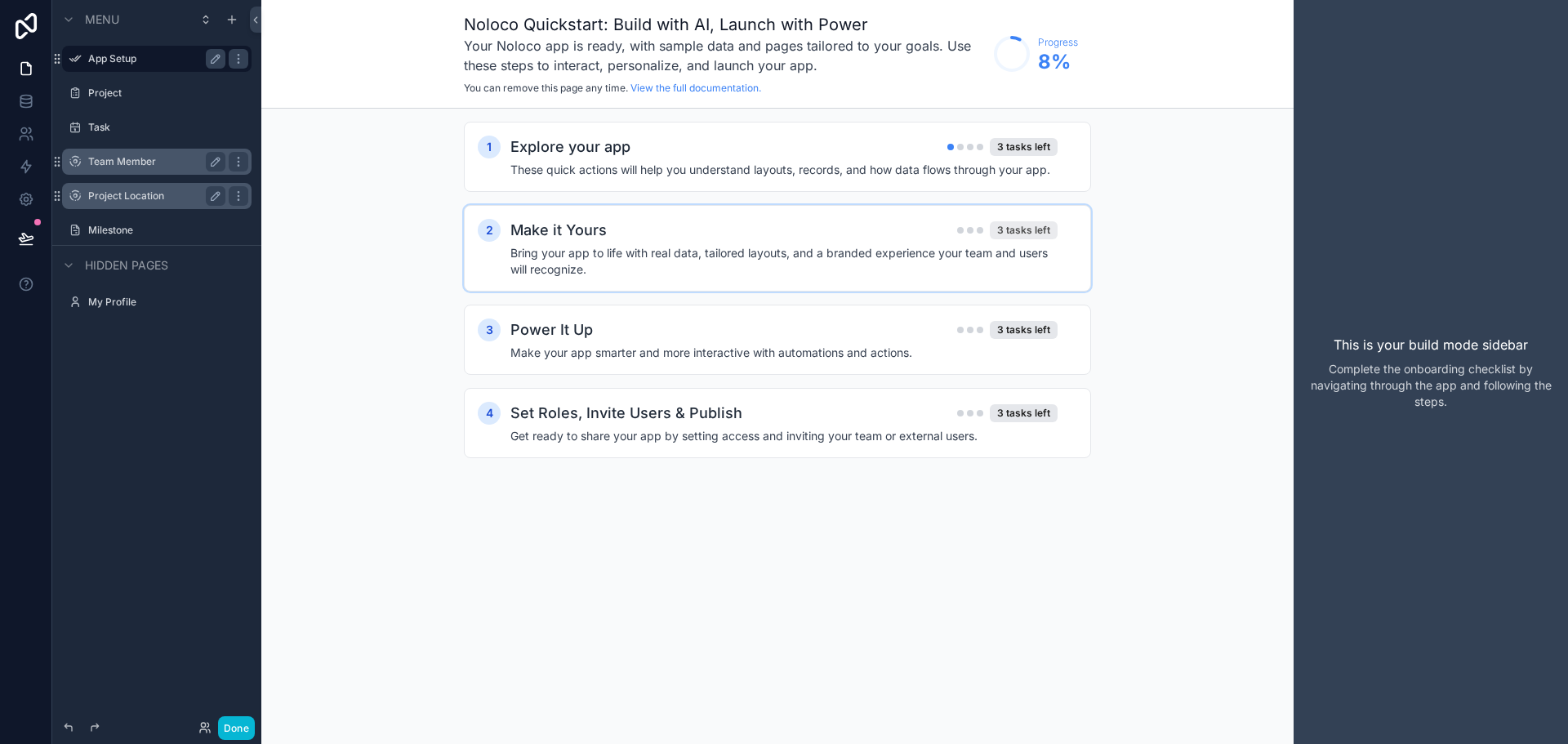
click at [1022, 235] on div "3 tasks left" at bounding box center [1023, 230] width 68 height 18
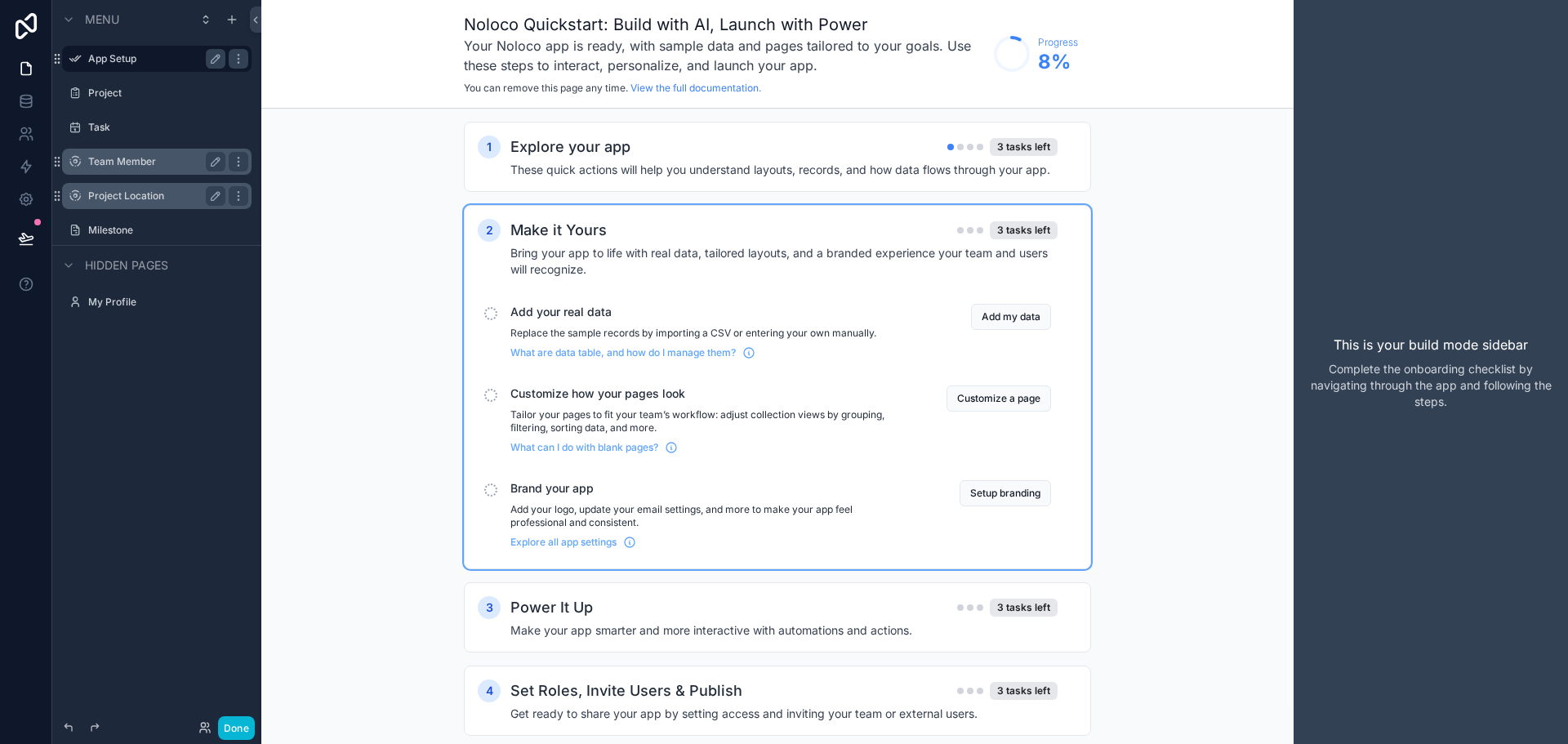
click at [643, 393] on span "Customize how your pages look" at bounding box center [708, 394] width 396 height 17
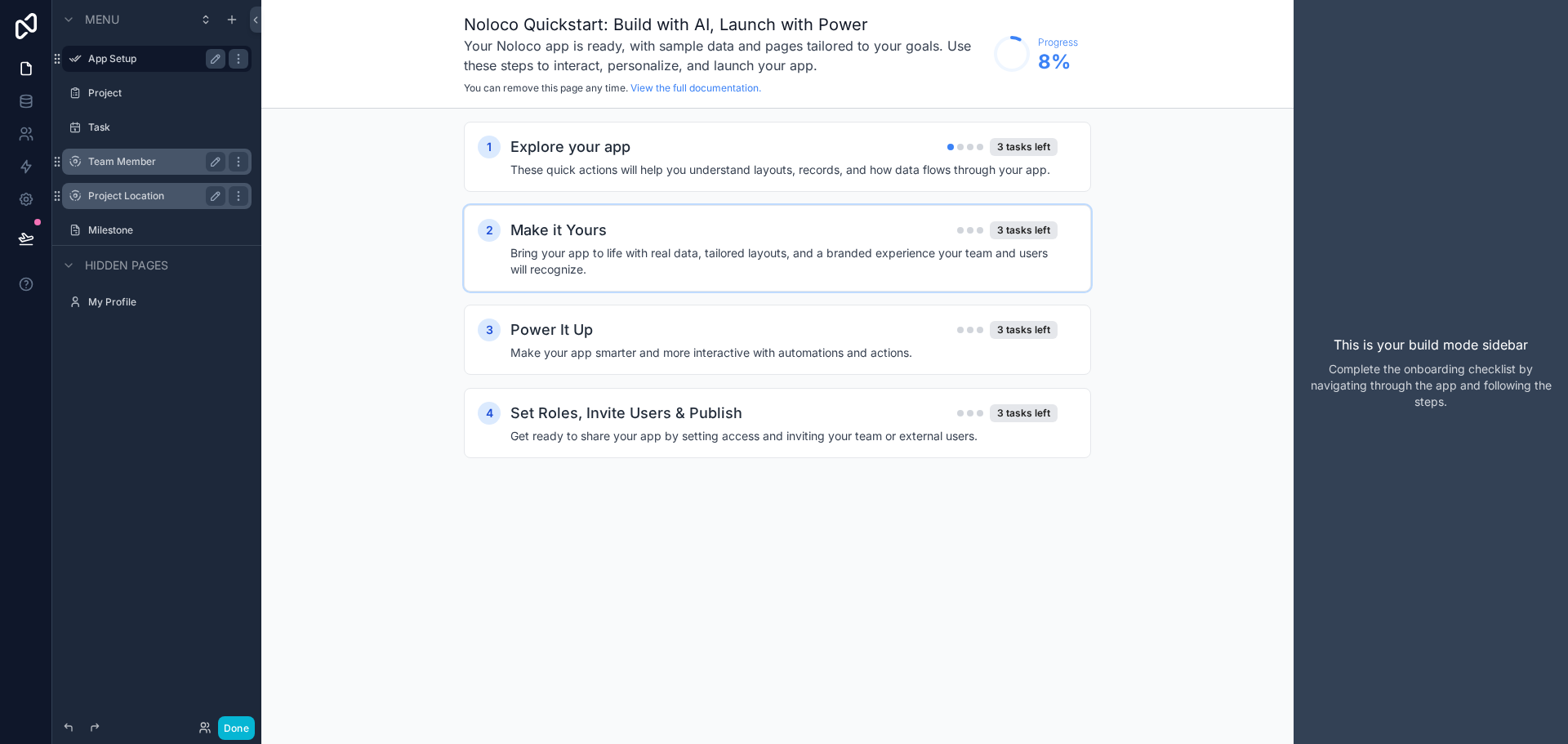
click at [586, 242] on div "Make it Yours 3 tasks left Bring your app to life with real data, tailored layo…" at bounding box center [793, 249] width 567 height 59
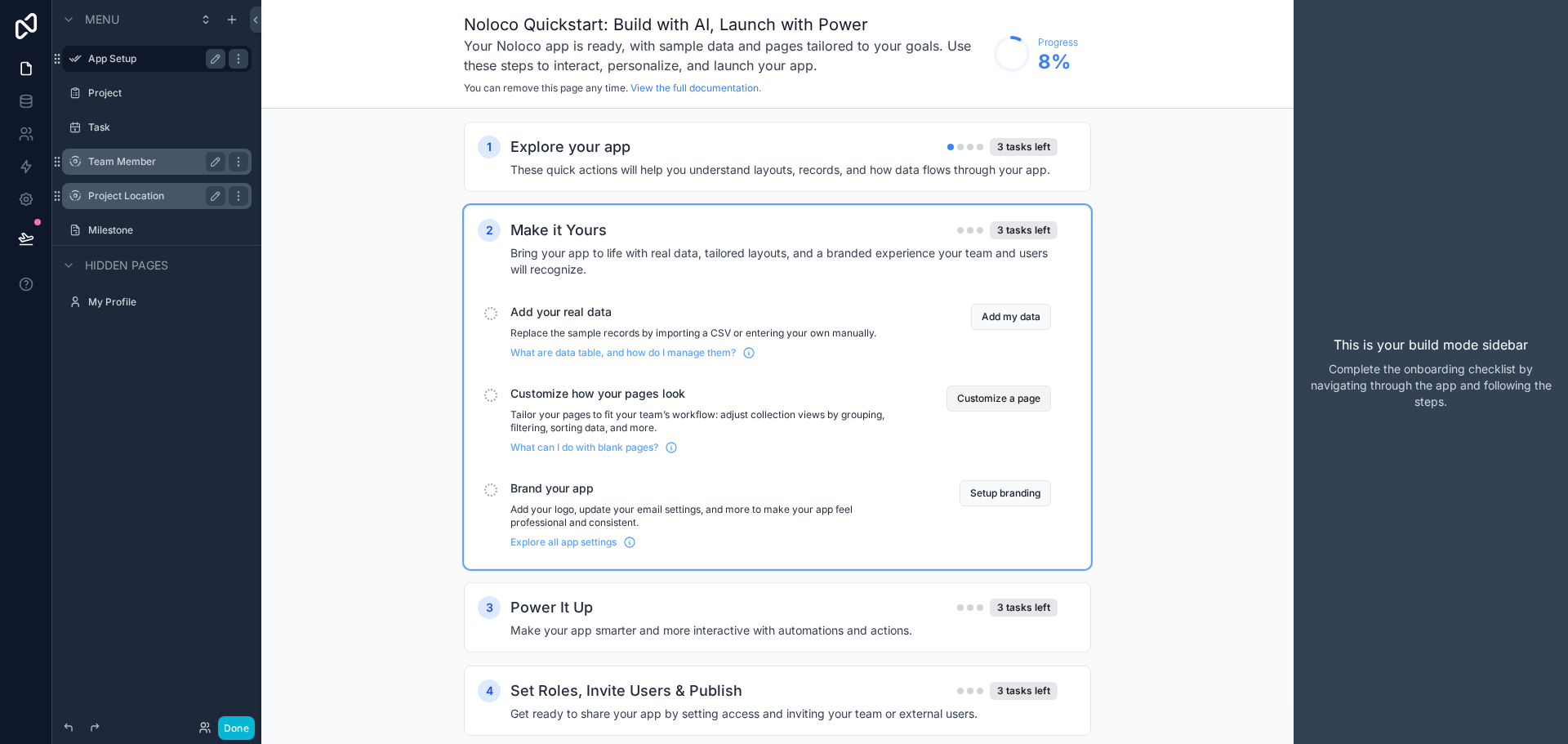
click at [1029, 401] on button "Customize a page" at bounding box center [999, 399] width 105 height 26
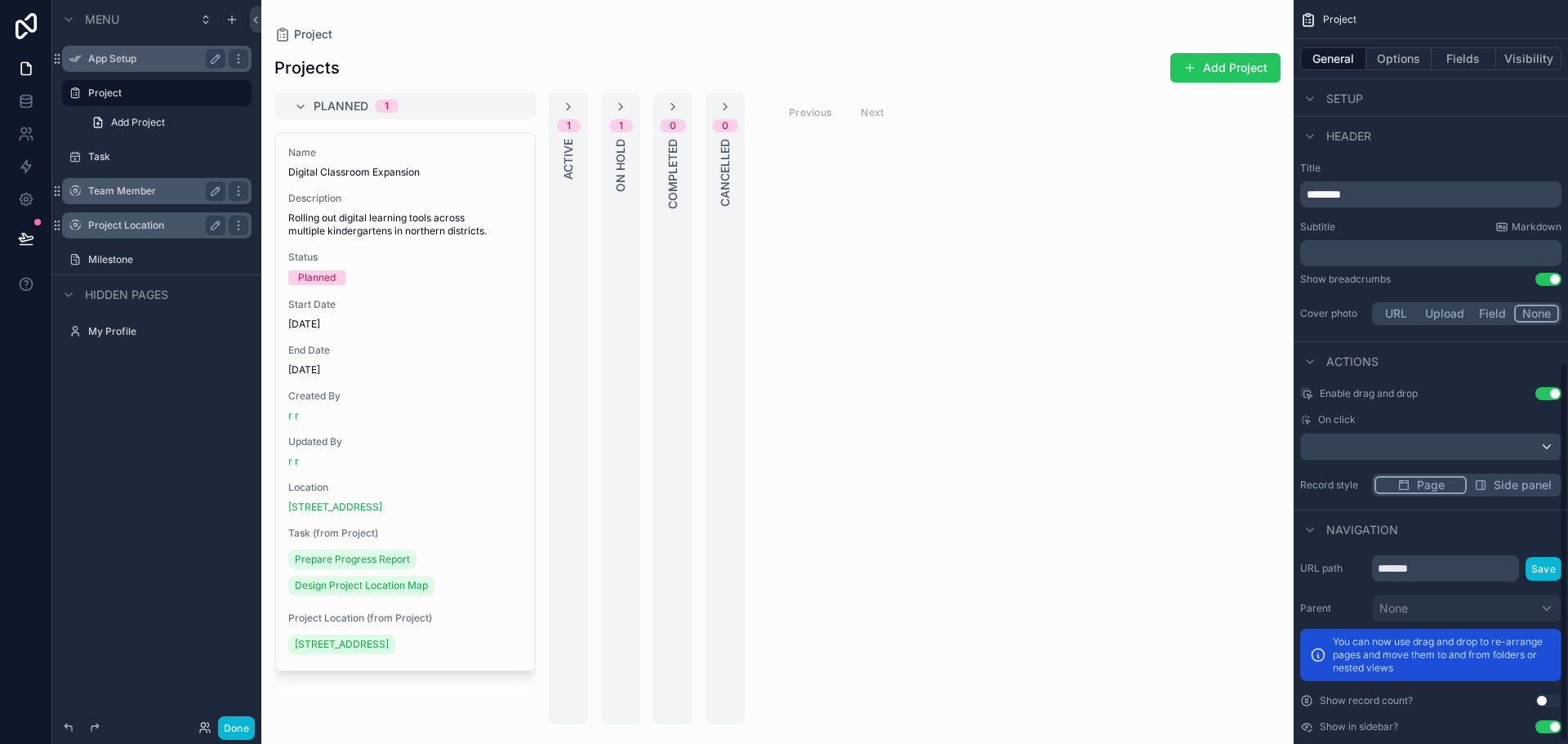
scroll to position [716, 0]
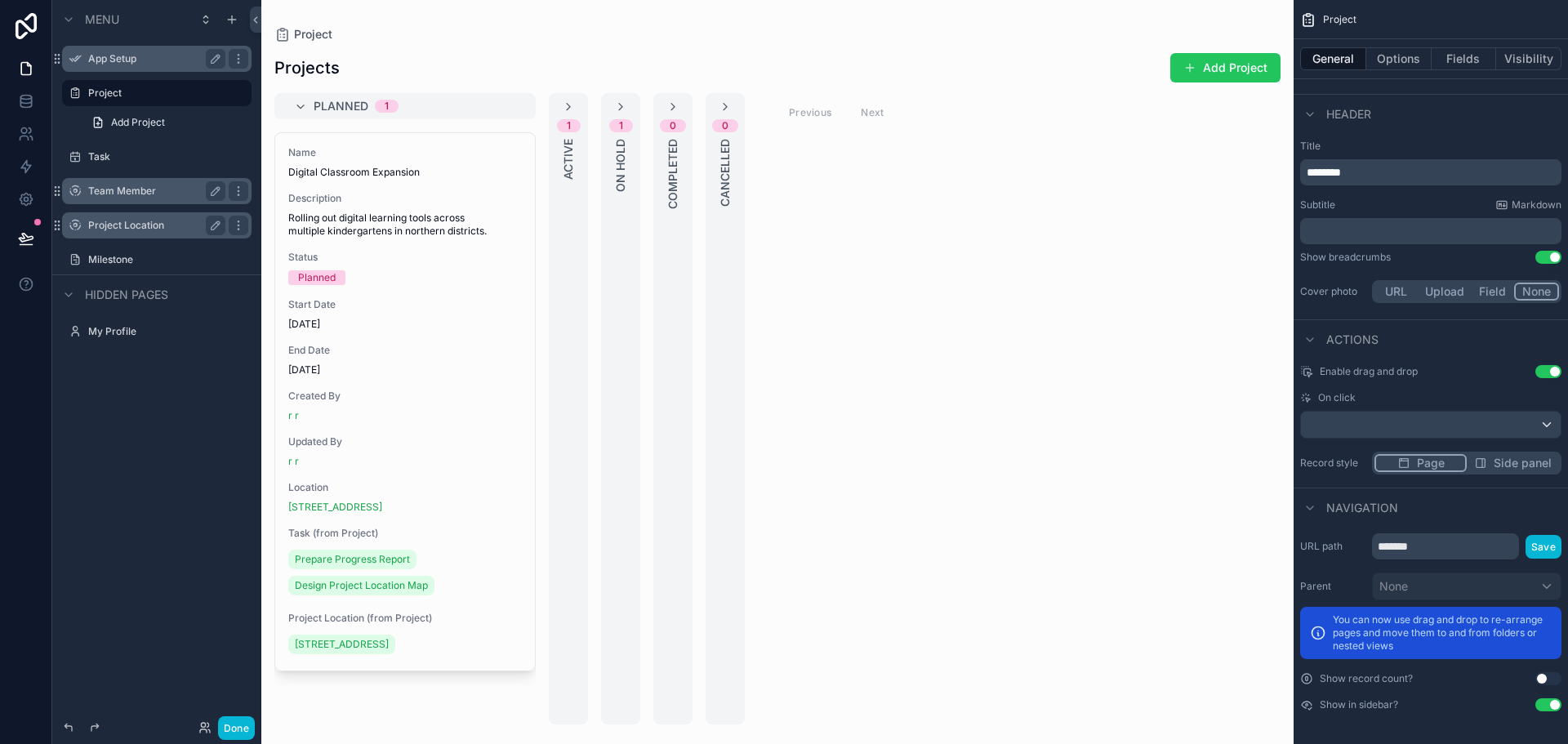
click at [1335, 397] on span "On click" at bounding box center [1336, 398] width 37 height 13
click at [1539, 425] on div "scrollable content" at bounding box center [1430, 424] width 259 height 26
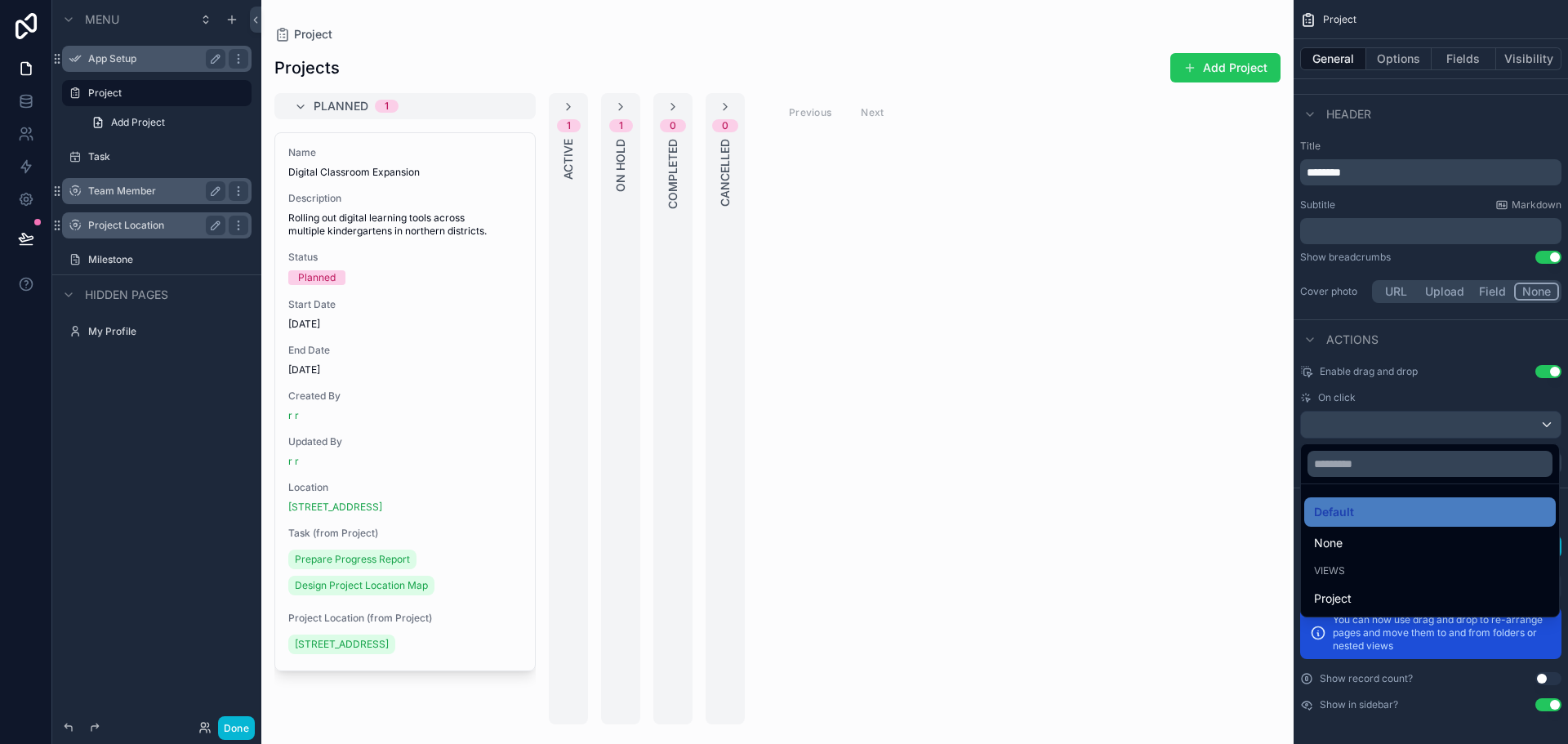
click at [1539, 425] on div "scrollable content" at bounding box center [784, 372] width 1568 height 744
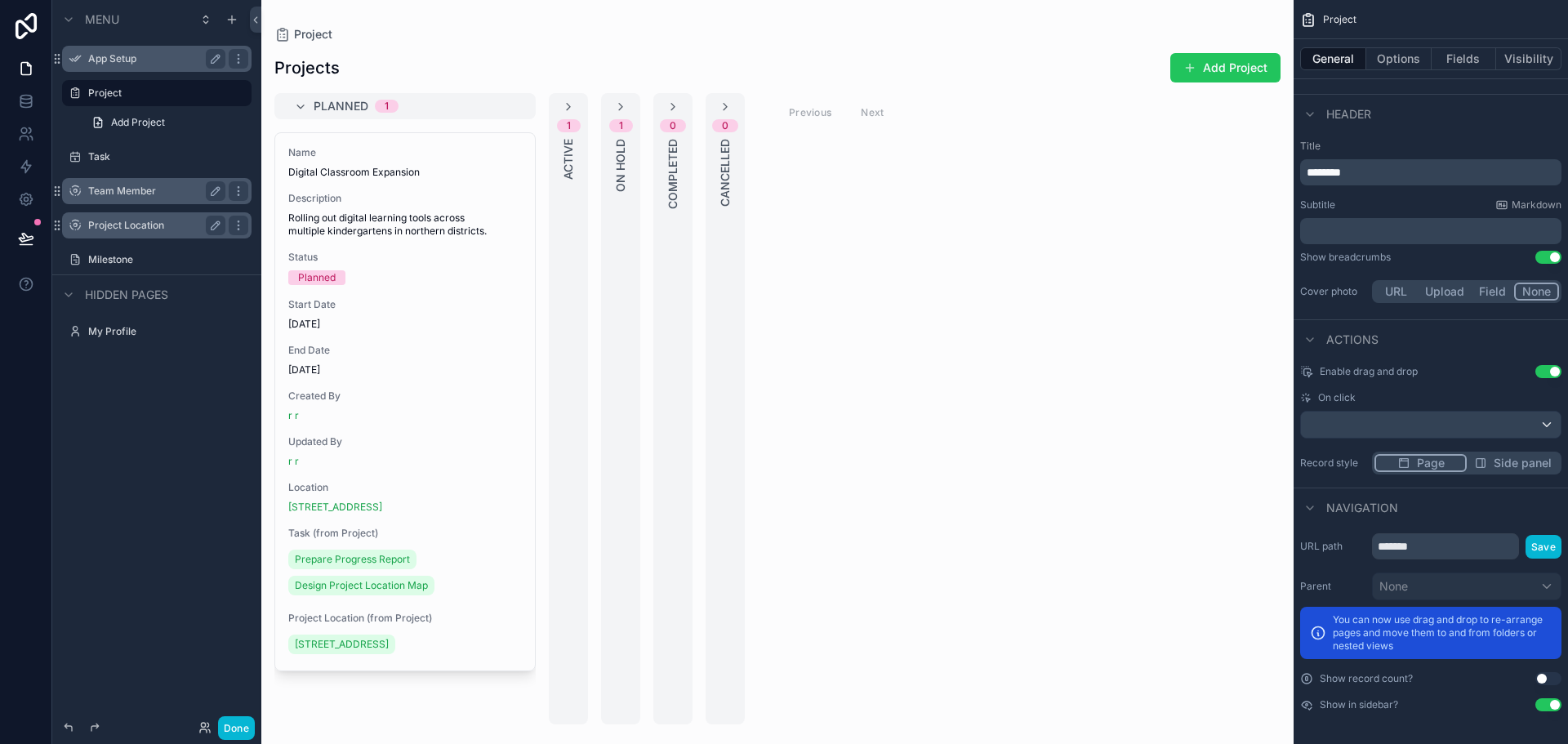
click at [396, 591] on div "scrollable content" at bounding box center [777, 372] width 1032 height 744
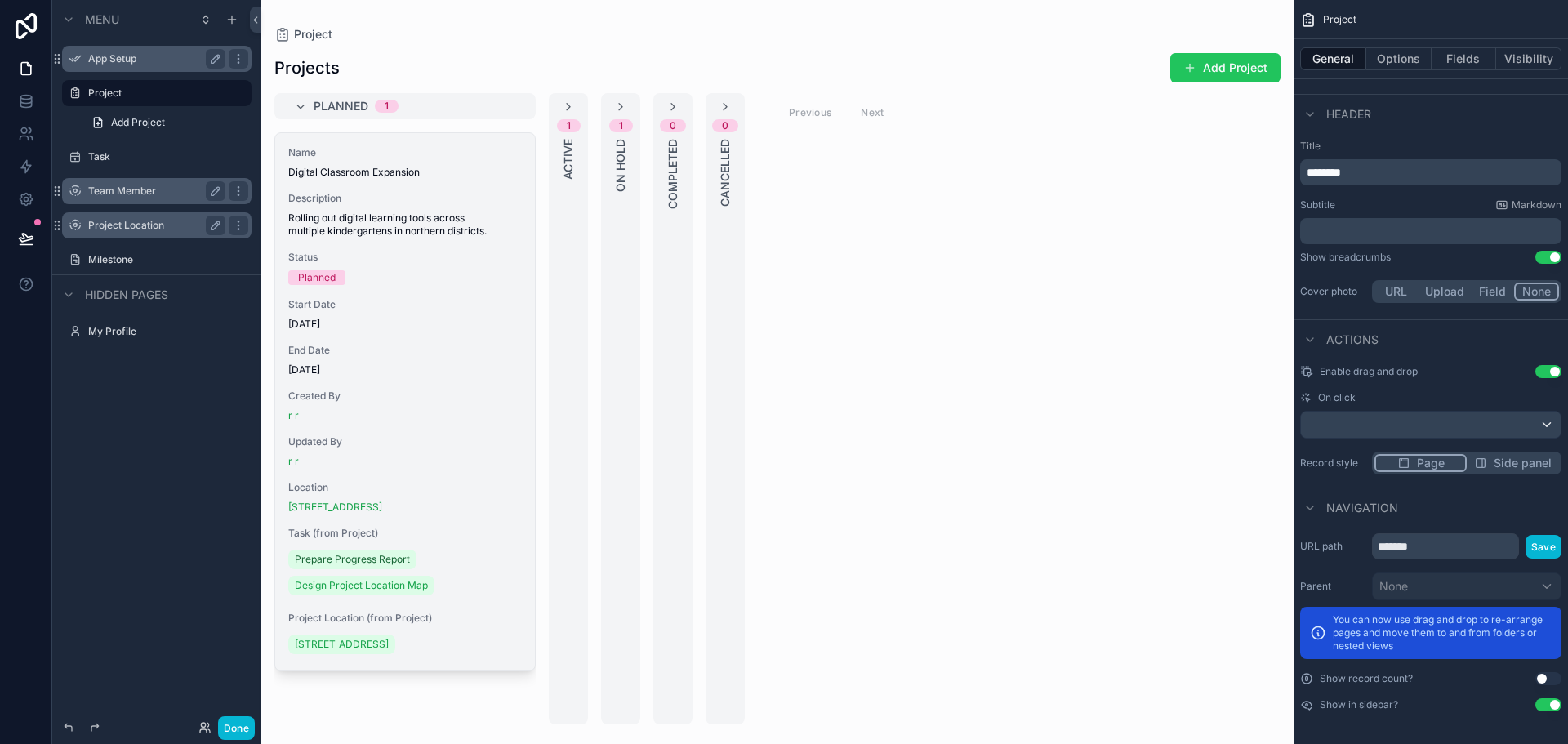
click at [382, 562] on span "Prepare Progress Report" at bounding box center [352, 559] width 115 height 13
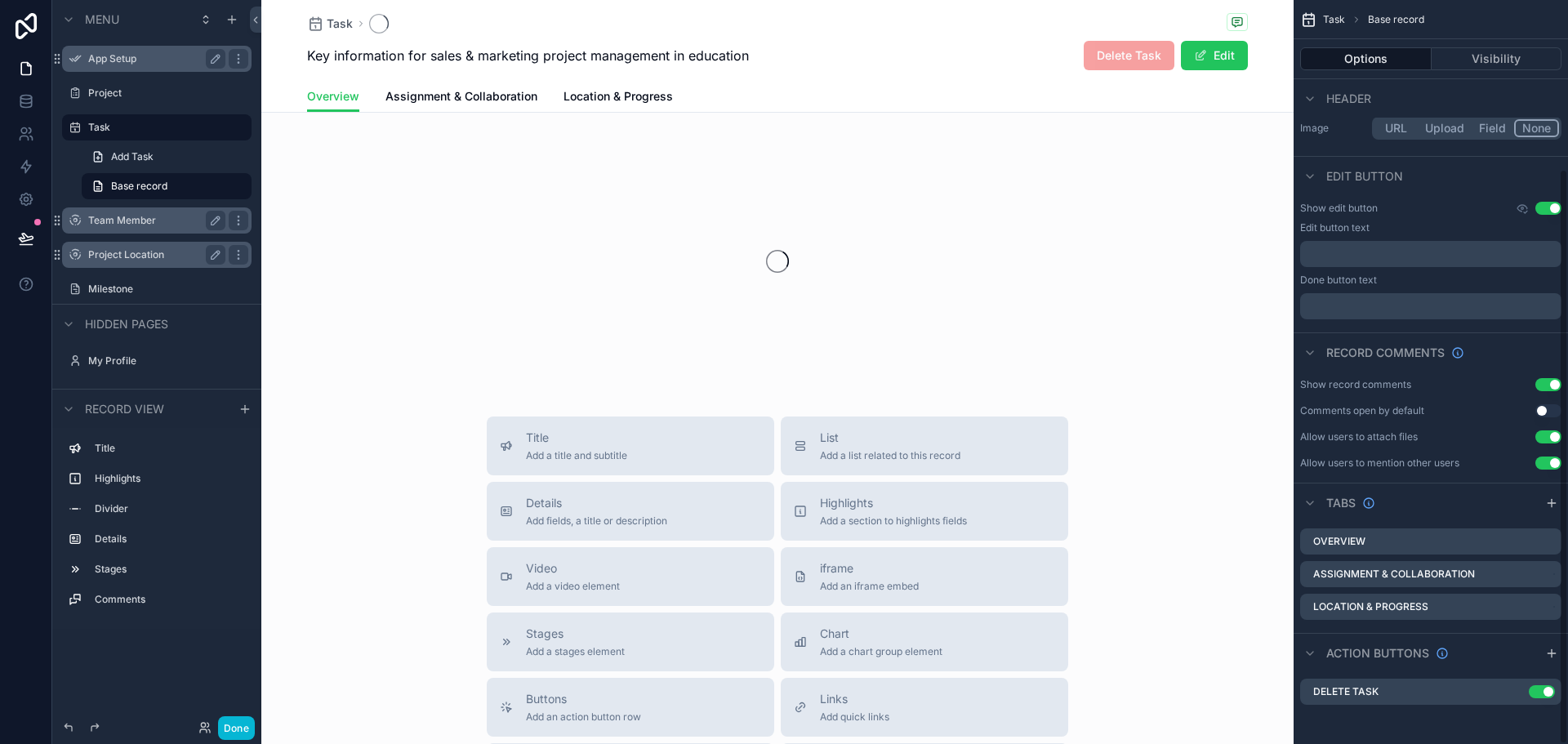
scroll to position [218, 0]
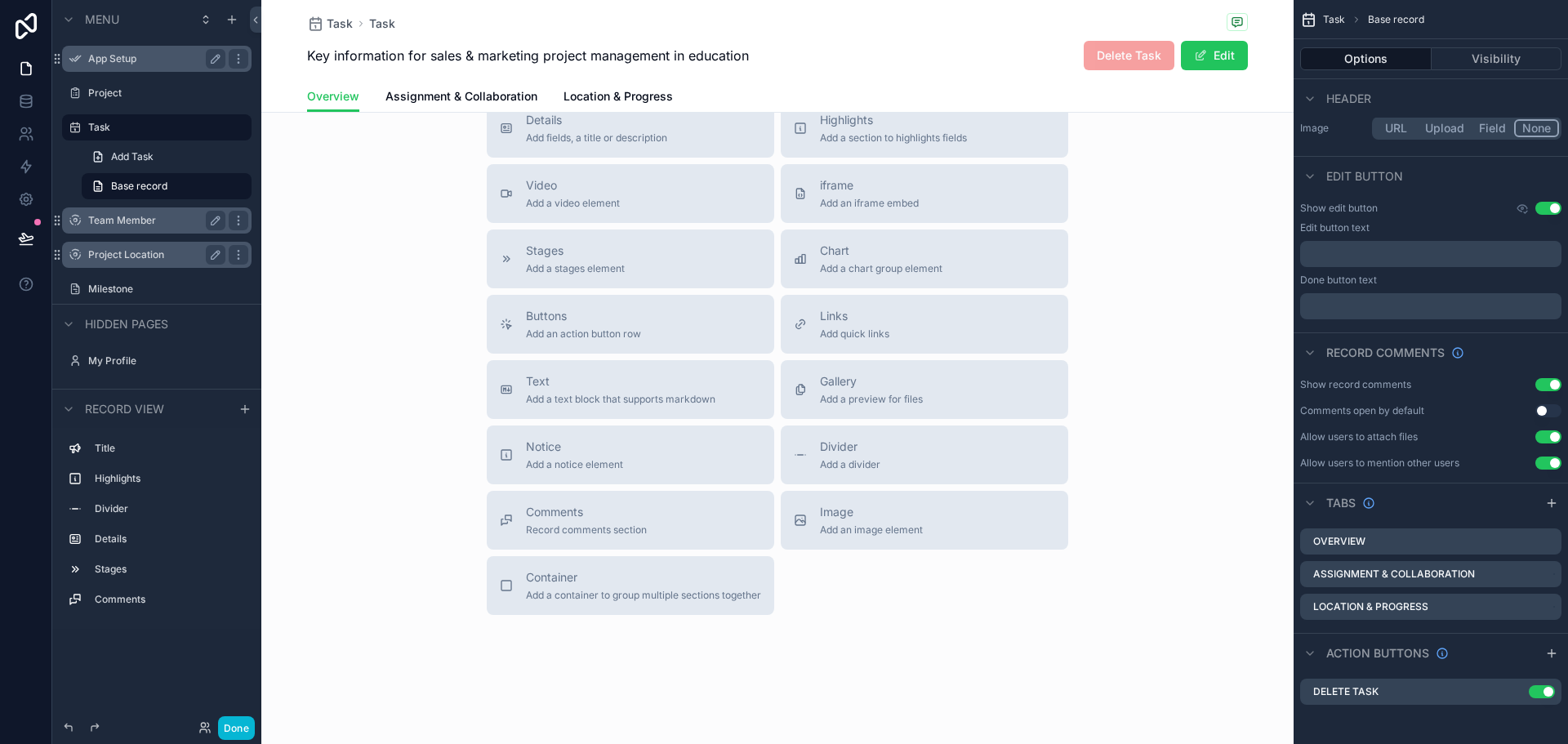
scroll to position [1011, 0]
click at [639, 326] on div "Buttons Add an action button row" at bounding box center [630, 322] width 261 height 33
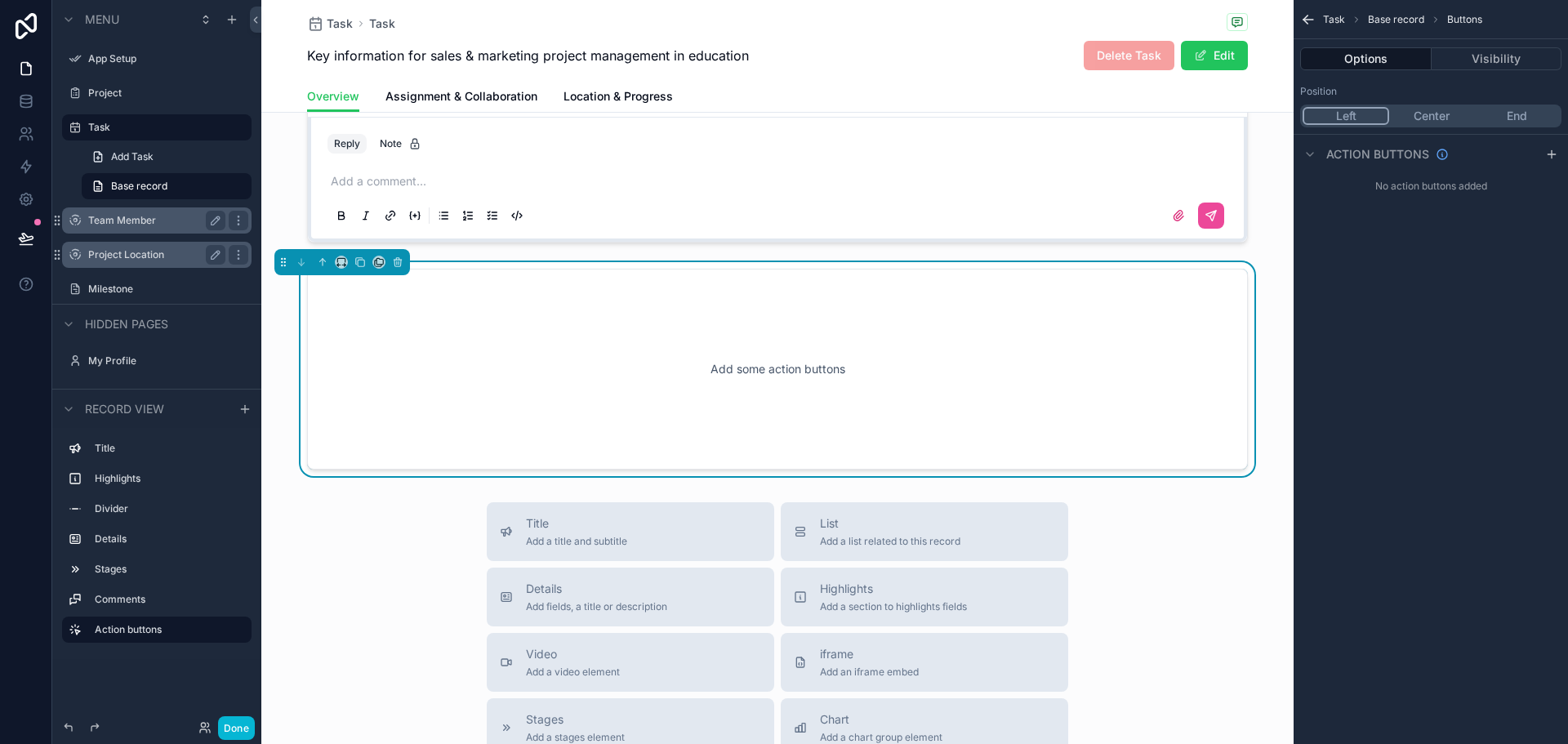
scroll to position [765, 0]
click at [738, 377] on div "Add some action buttons" at bounding box center [777, 372] width 887 height 147
click at [774, 368] on div "Add some action buttons" at bounding box center [777, 372] width 887 height 147
click at [1361, 55] on button "Options" at bounding box center [1365, 58] width 131 height 23
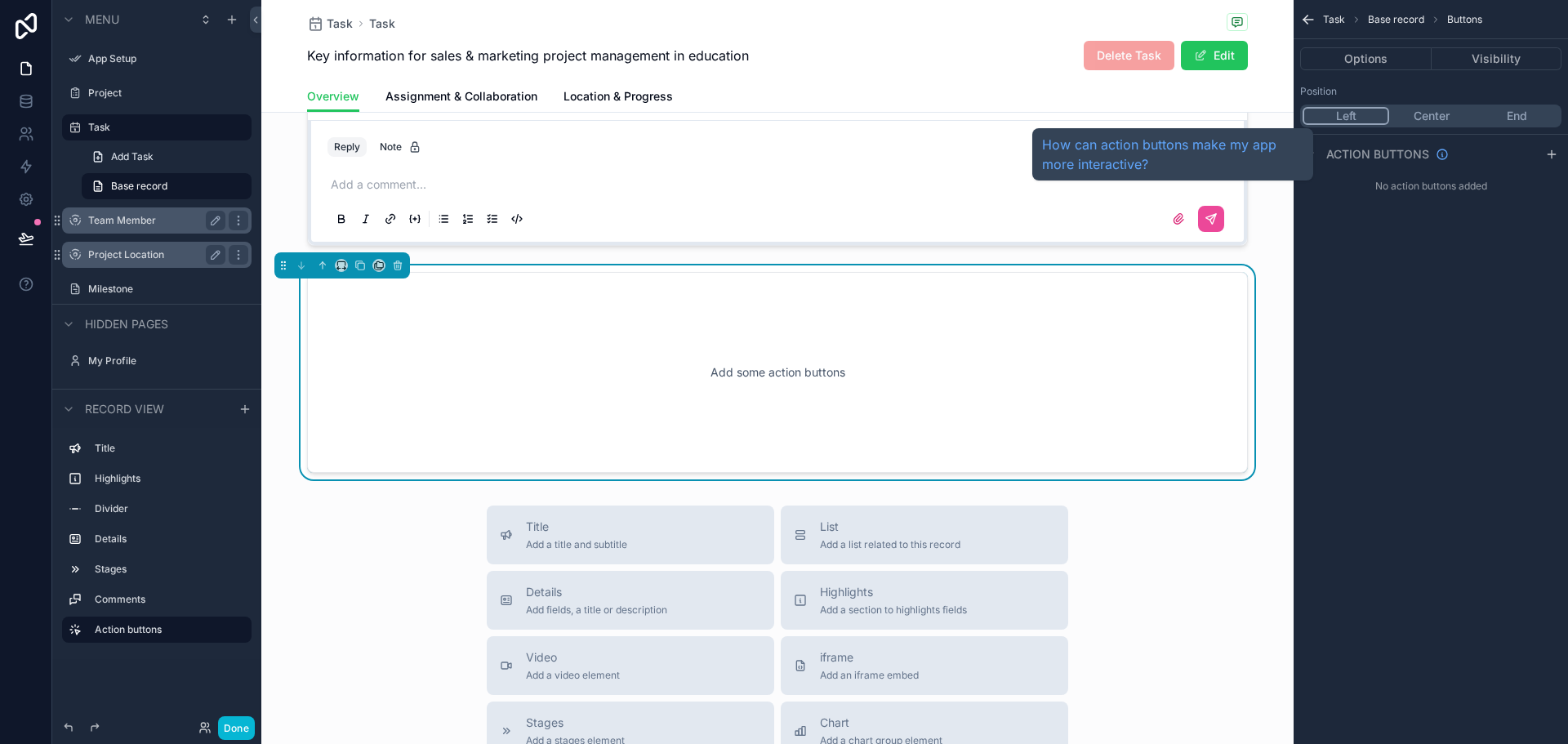
click at [1351, 154] on span "Action buttons" at bounding box center [1378, 154] width 103 height 17
click at [1394, 152] on span "Action buttons" at bounding box center [1378, 154] width 103 height 17
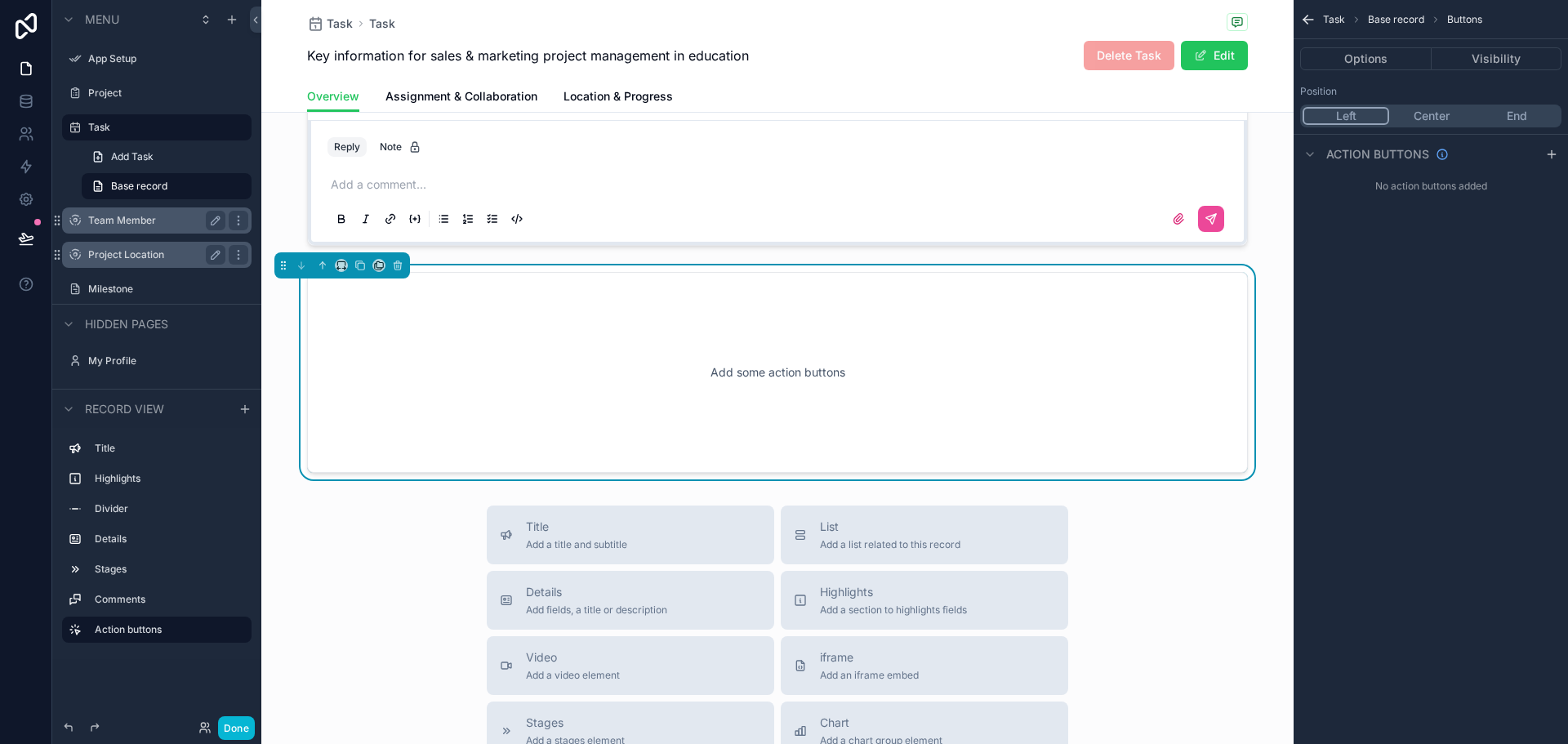
drag, startPoint x: 1552, startPoint y: 155, endPoint x: 1551, endPoint y: 175, distance: 20.0
click at [1552, 155] on icon "scrollable content" at bounding box center [1550, 154] width 13 height 13
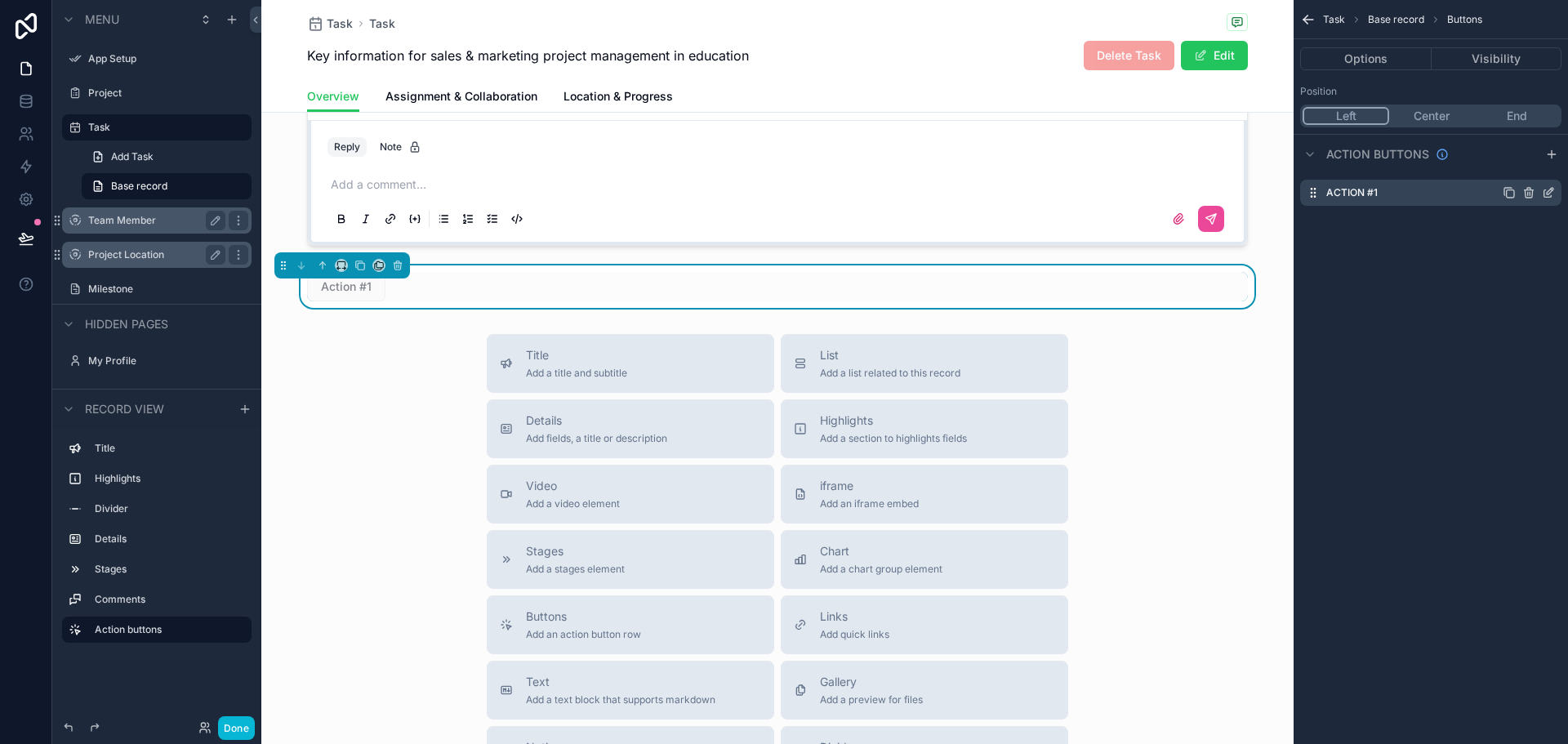
click at [1361, 198] on label "Action #1" at bounding box center [1352, 192] width 51 height 13
click at [1546, 189] on icon "scrollable content" at bounding box center [1547, 192] width 13 height 13
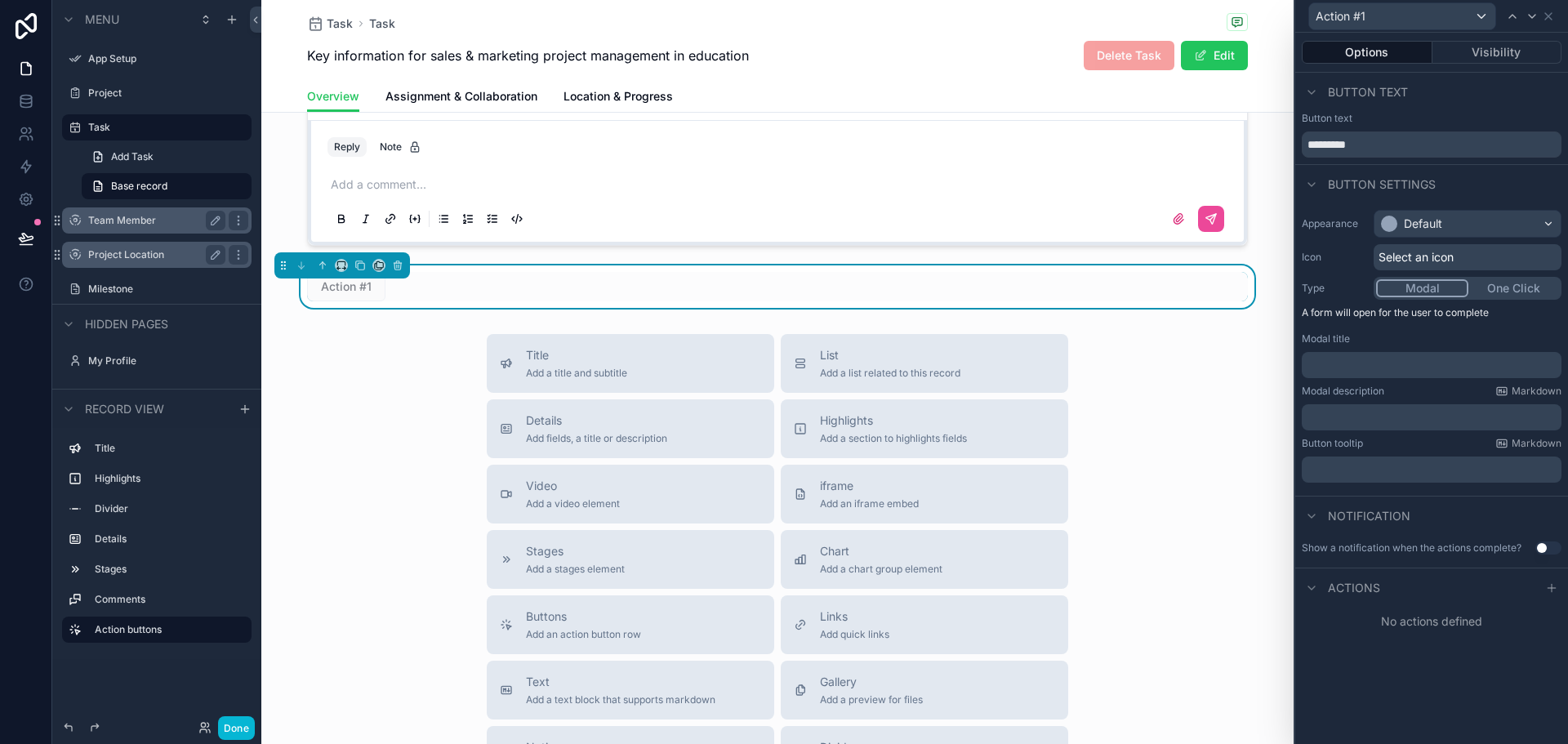
click at [1442, 253] on span "Select an icon" at bounding box center [1416, 258] width 75 height 17
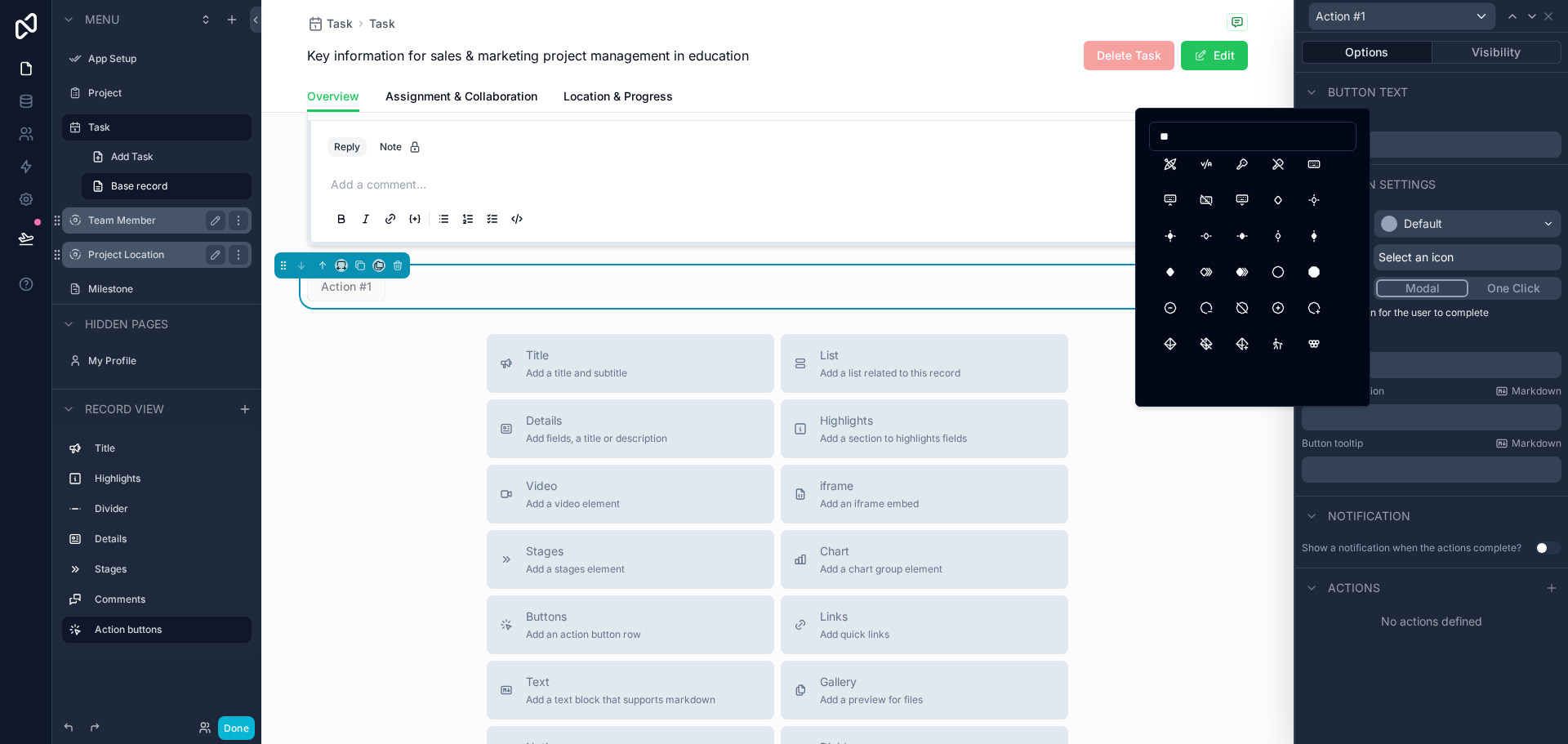
scroll to position [409, 0]
drag, startPoint x: 1191, startPoint y: 135, endPoint x: 1156, endPoint y: 134, distance: 35.0
click at [1156, 134] on input "**" at bounding box center [1252, 136] width 206 height 23
type input "*****"
click at [1255, 136] on input "*****" at bounding box center [1252, 136] width 206 height 23
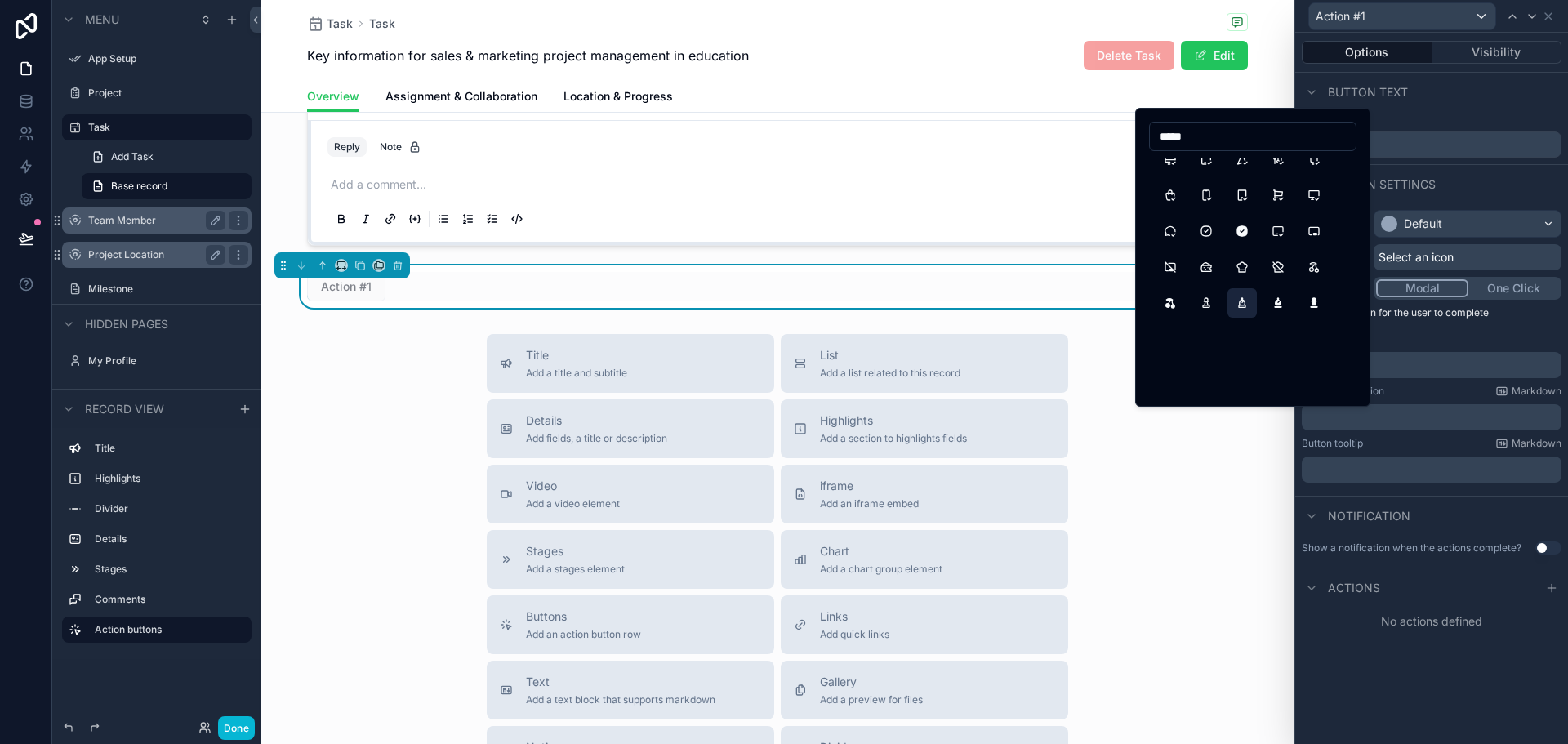
scroll to position [0, 0]
click at [1175, 171] on button "Check" at bounding box center [1171, 173] width 30 height 30
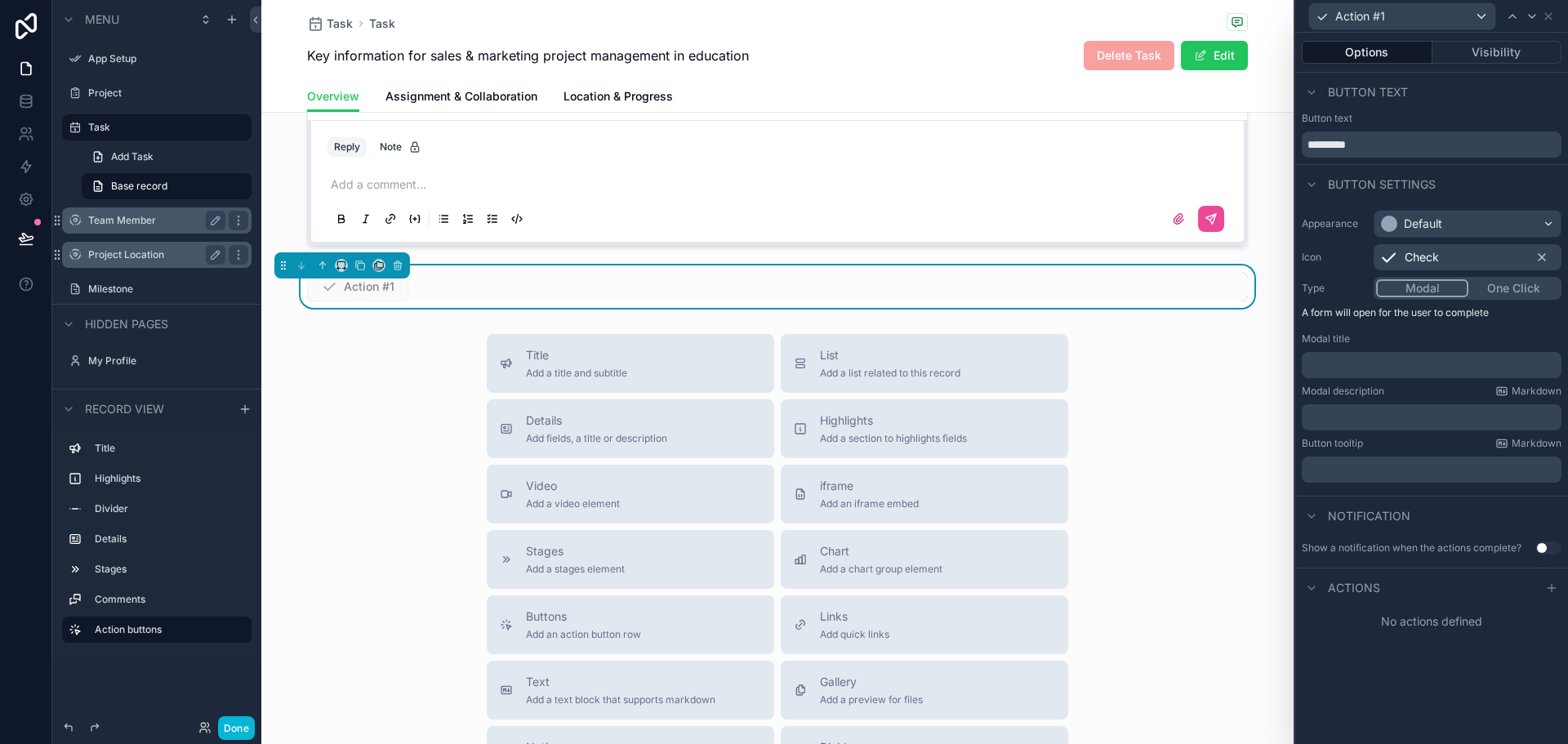
click at [1440, 286] on button "Modal" at bounding box center [1422, 288] width 93 height 18
click at [1514, 288] on button "One Click" at bounding box center [1514, 288] width 91 height 18
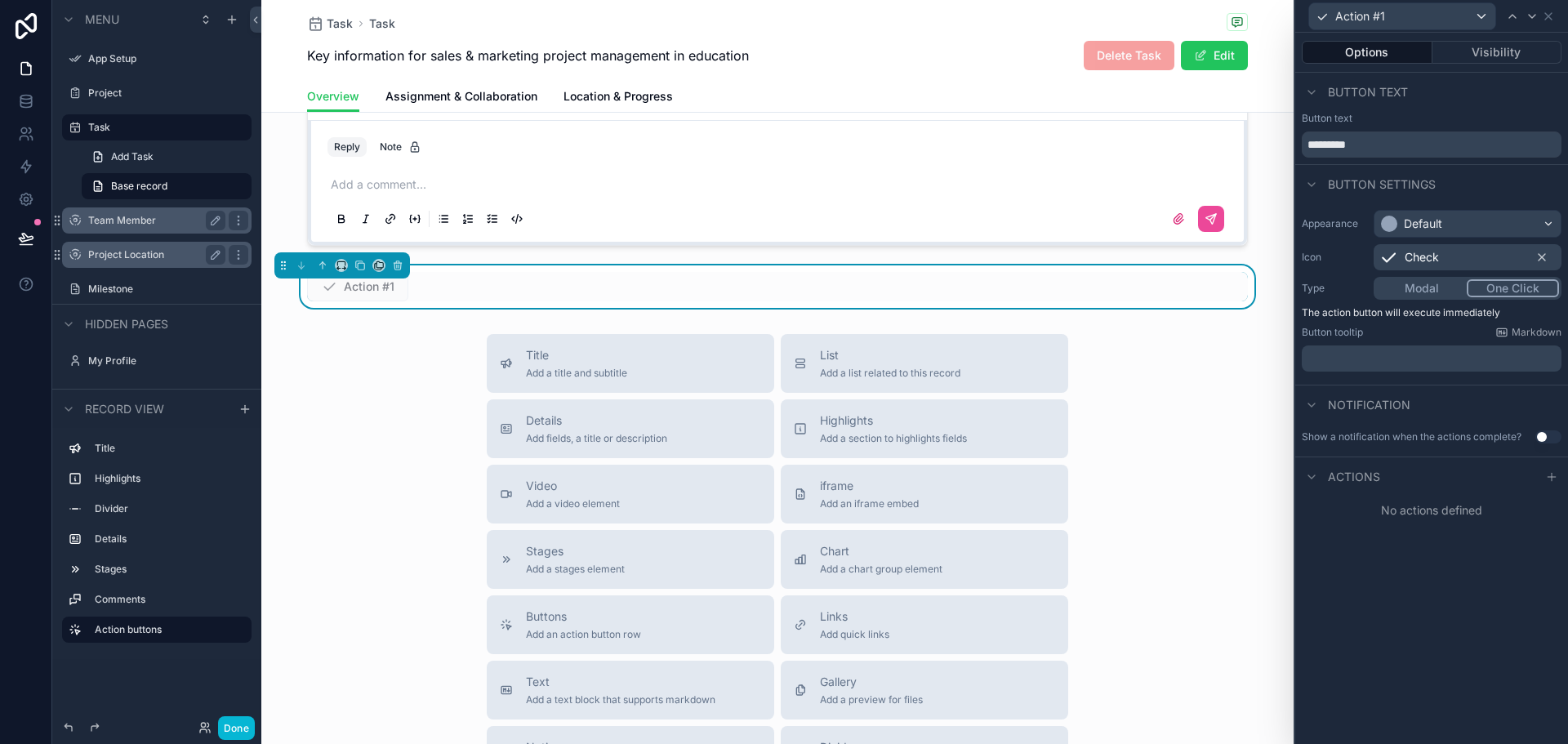
click at [1538, 435] on button "Use setting" at bounding box center [1547, 436] width 26 height 13
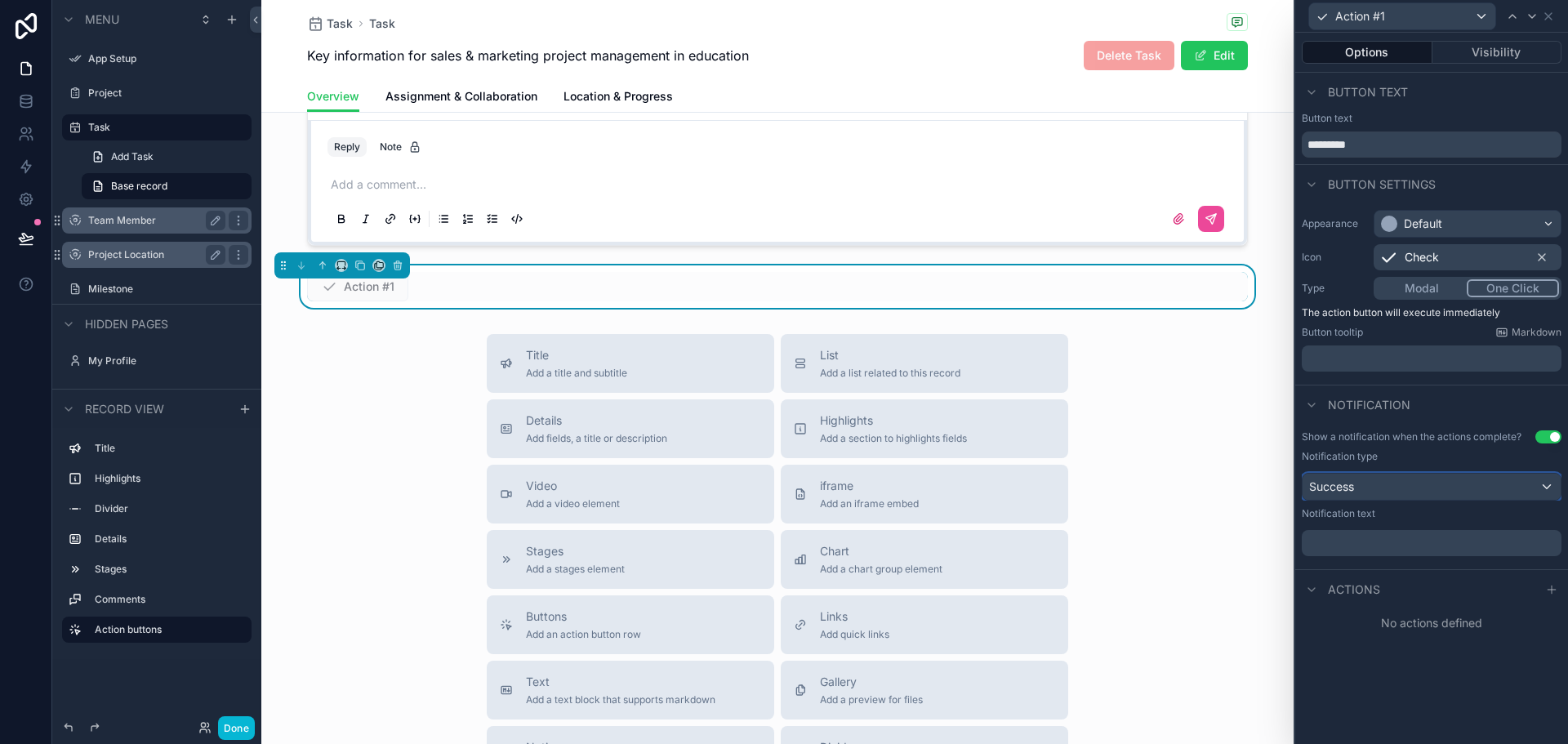
click at [1348, 482] on span "Success" at bounding box center [1331, 486] width 45 height 17
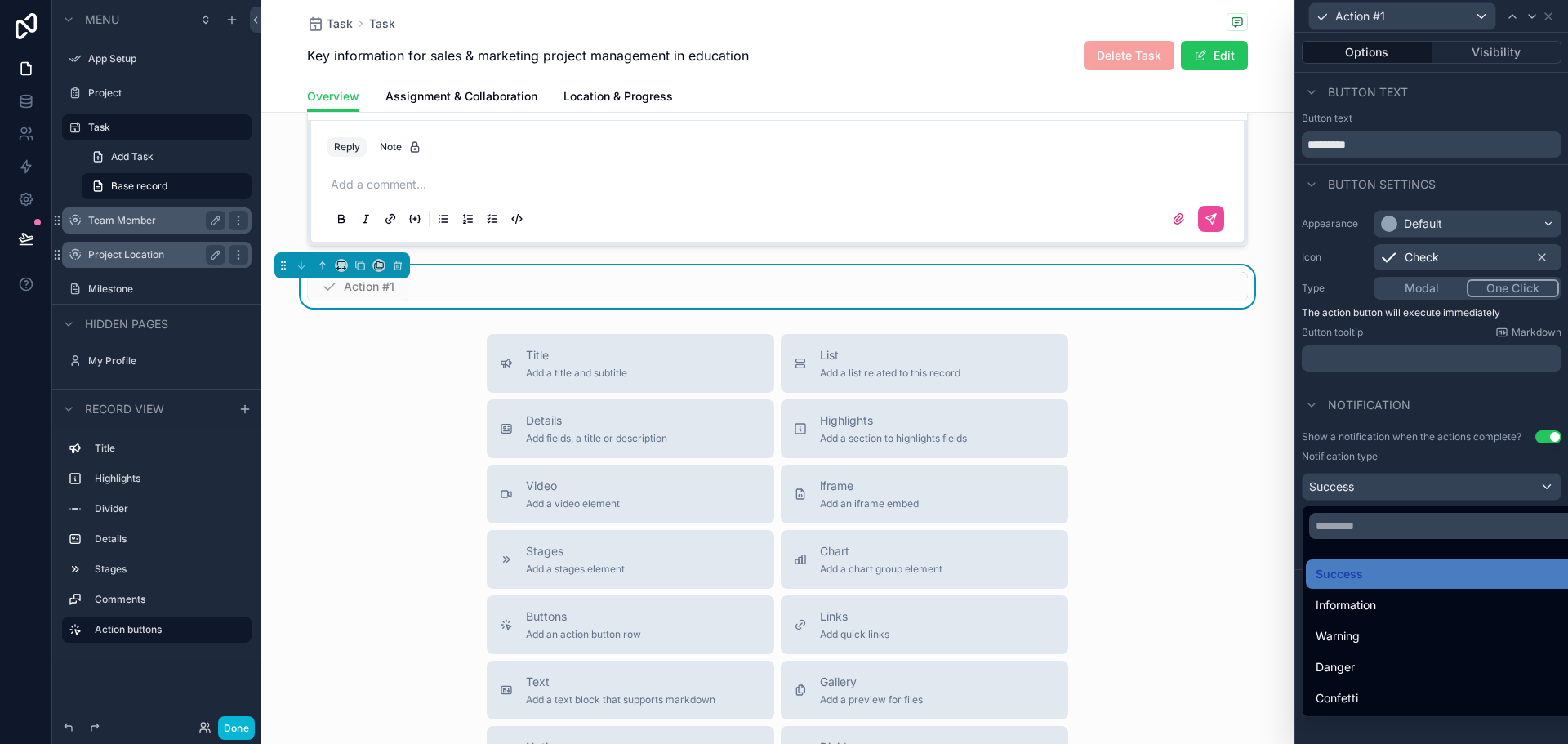
click at [1348, 482] on div at bounding box center [1431, 372] width 273 height 744
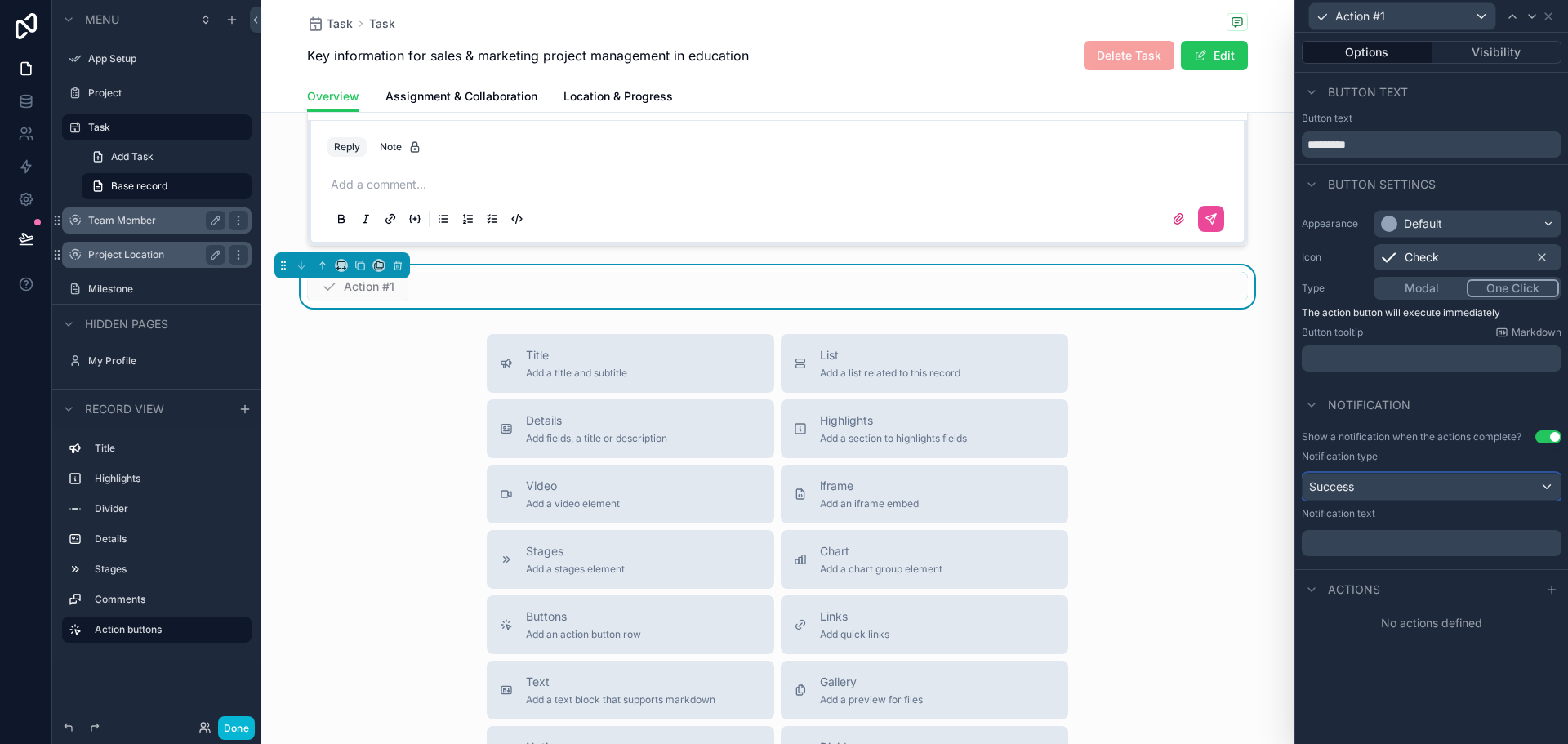
click at [1450, 492] on div "Success" at bounding box center [1432, 486] width 258 height 26
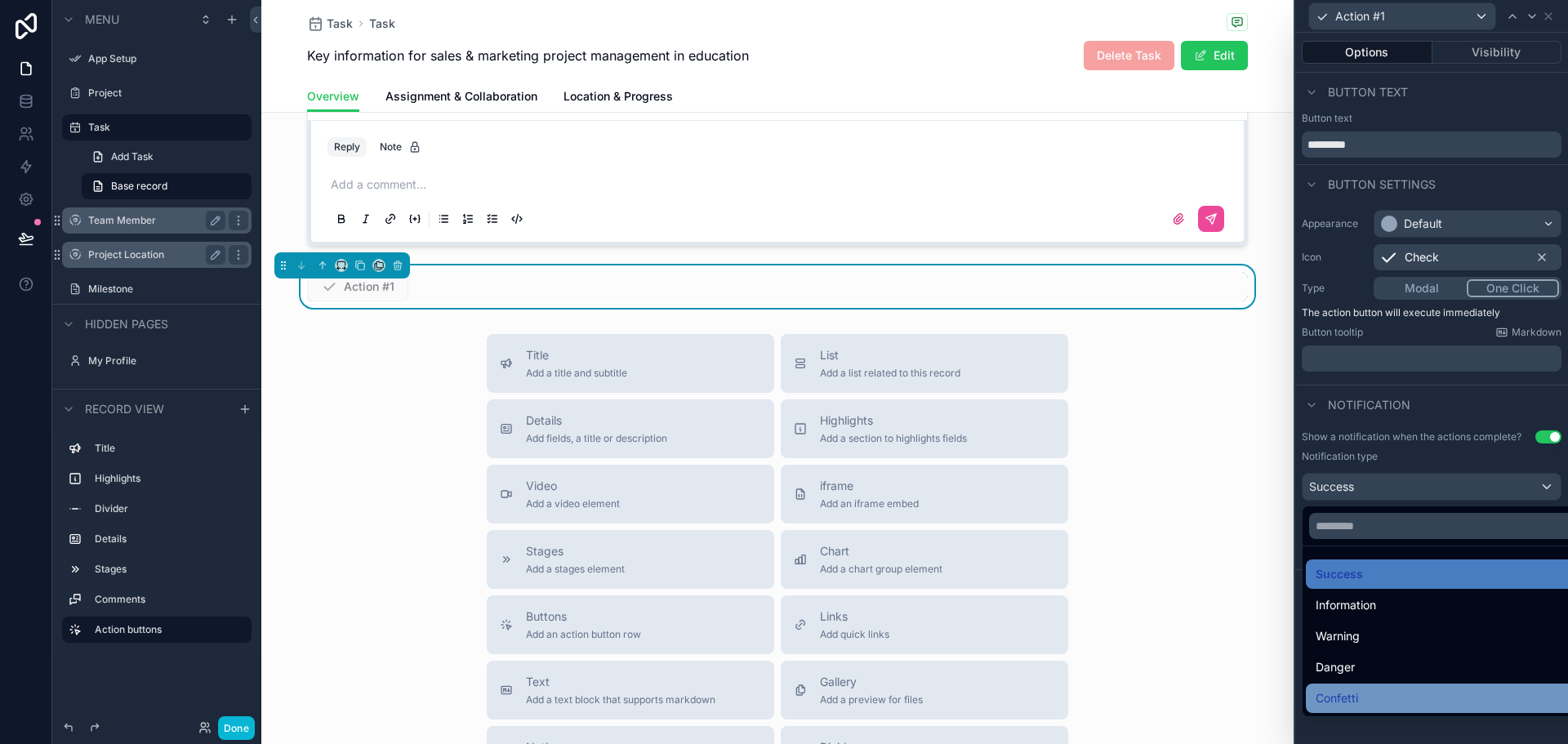
click at [1367, 692] on div "Confetti" at bounding box center [1450, 699] width 269 height 20
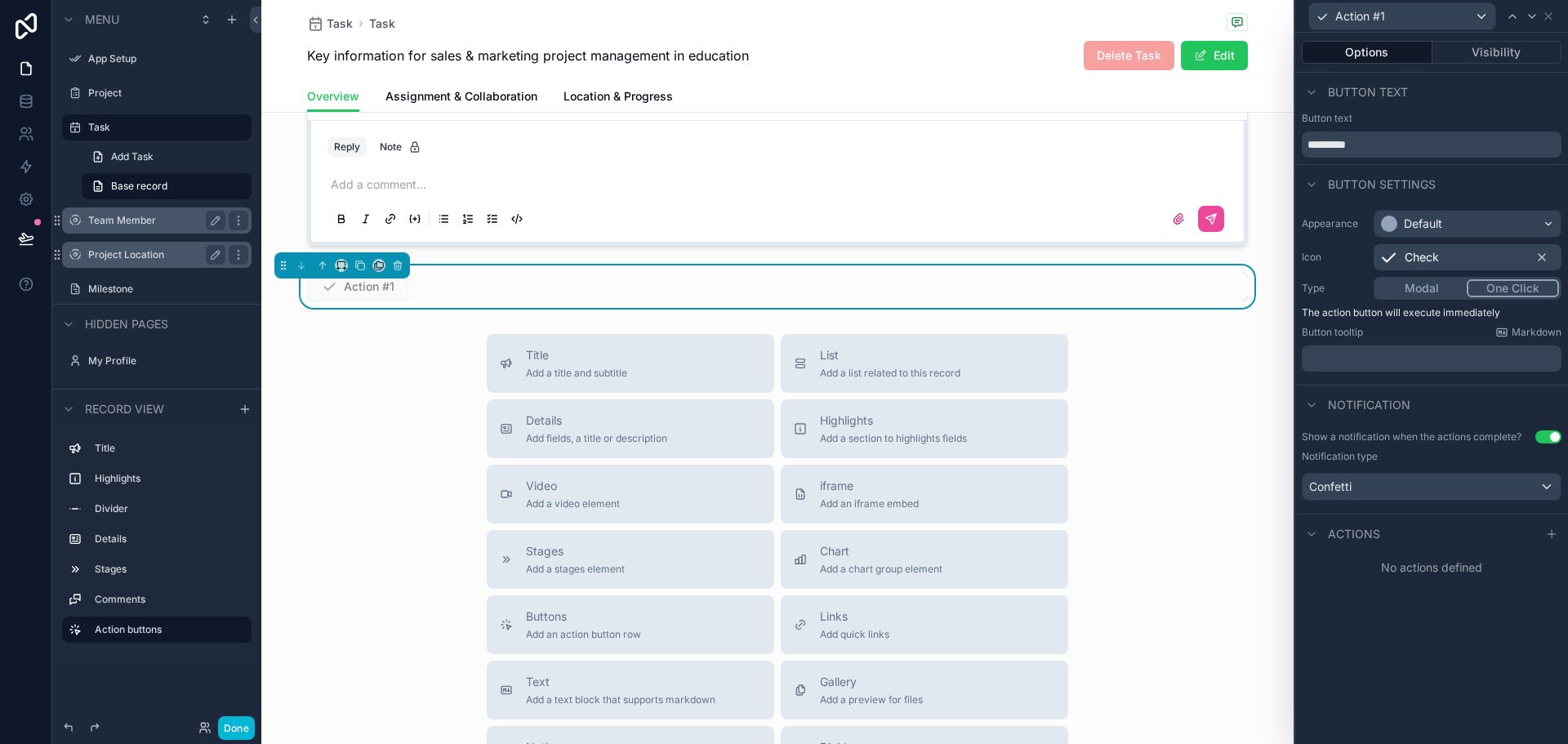
click at [1353, 526] on span "Actions" at bounding box center [1353, 534] width 52 height 17
click at [1355, 530] on span "Actions" at bounding box center [1353, 534] width 52 height 17
click at [1349, 544] on div "Actions" at bounding box center [1431, 534] width 273 height 39
click at [1348, 535] on span "Actions" at bounding box center [1353, 534] width 52 height 17
click at [1415, 224] on div "Default" at bounding box center [1422, 224] width 38 height 17
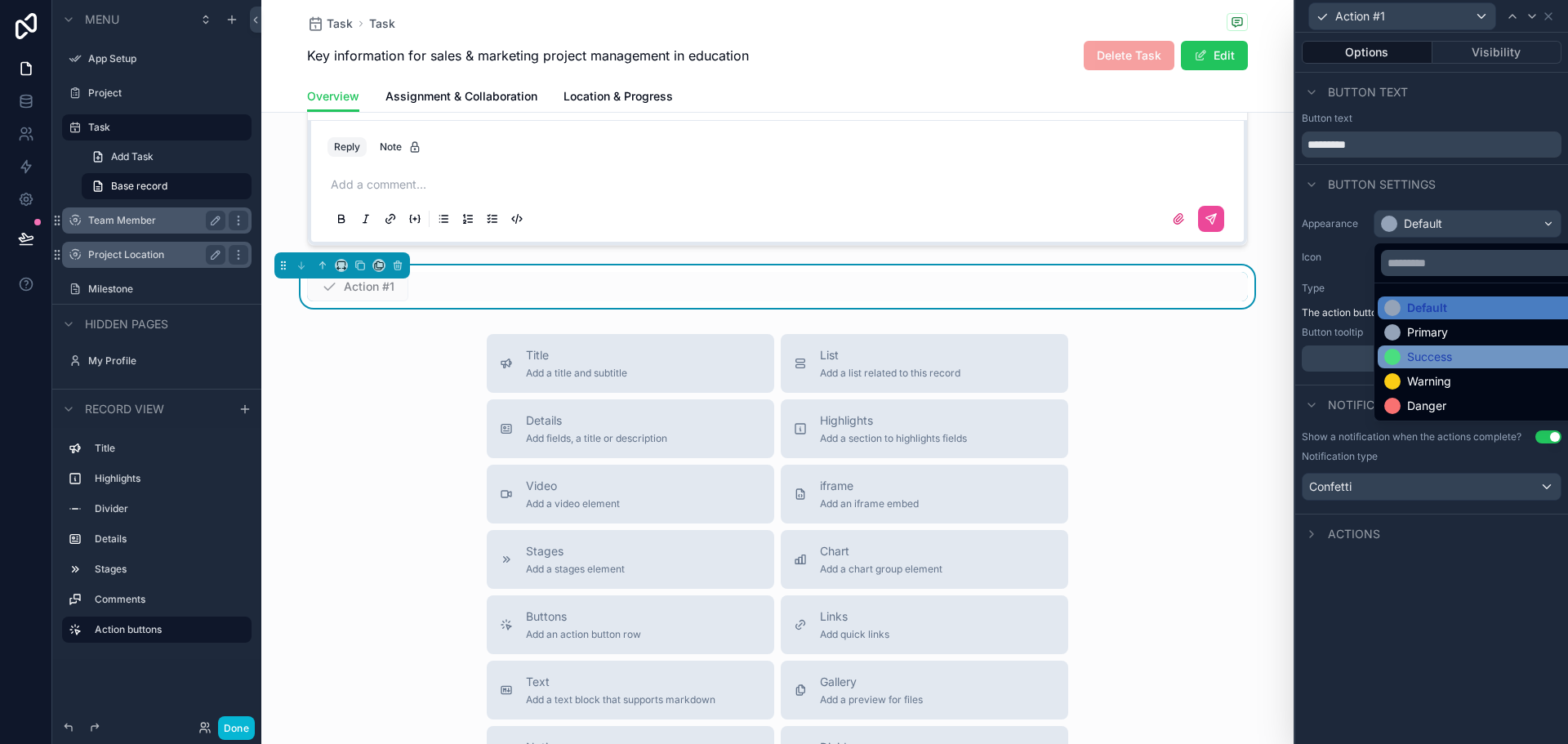
click at [1425, 351] on div "Success" at bounding box center [1430, 357] width 45 height 17
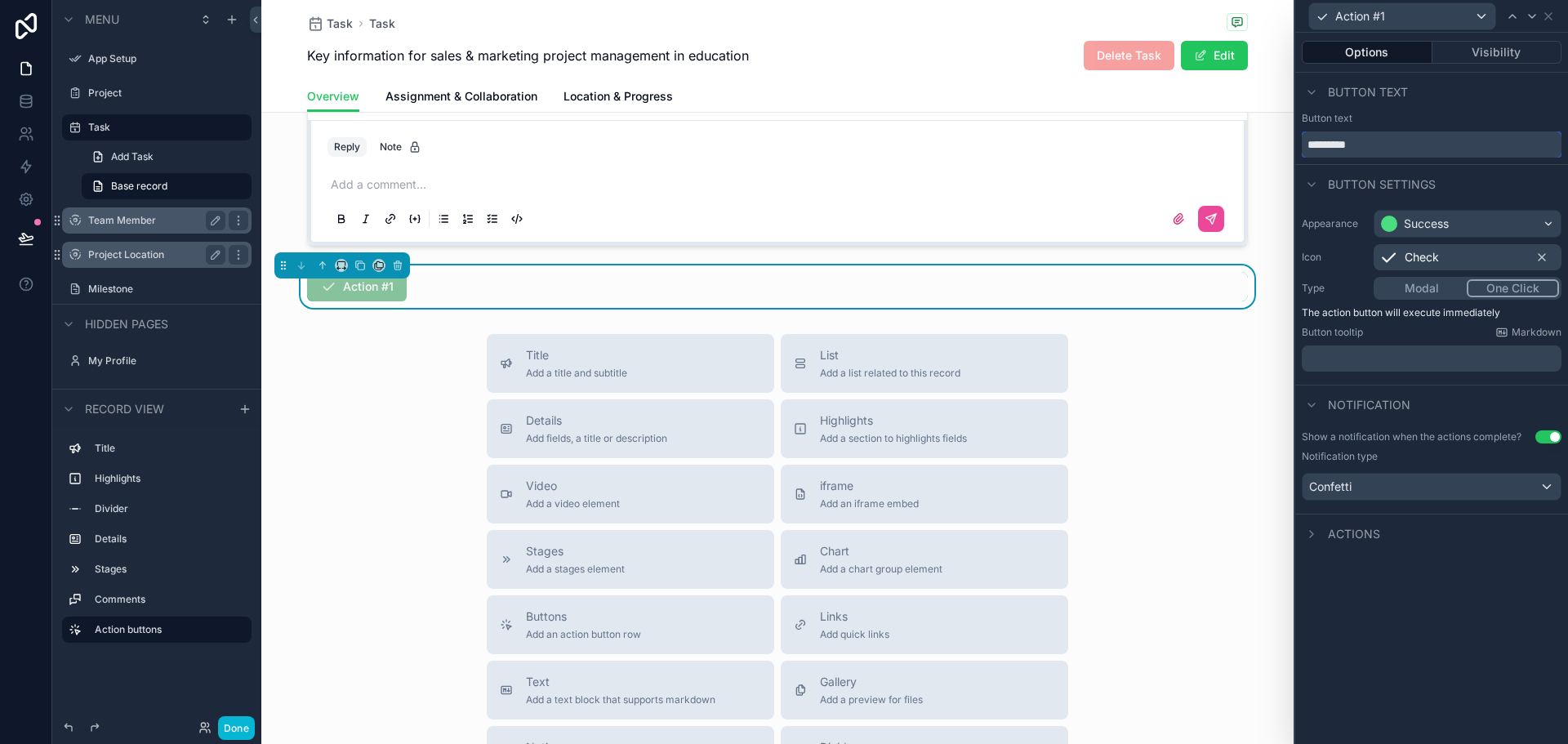
click at [1331, 141] on input "*********" at bounding box center [1431, 144] width 259 height 26
click at [349, 290] on span "REsolta" at bounding box center [351, 287] width 90 height 30
click at [348, 290] on span "REsolta" at bounding box center [351, 287] width 90 height 30
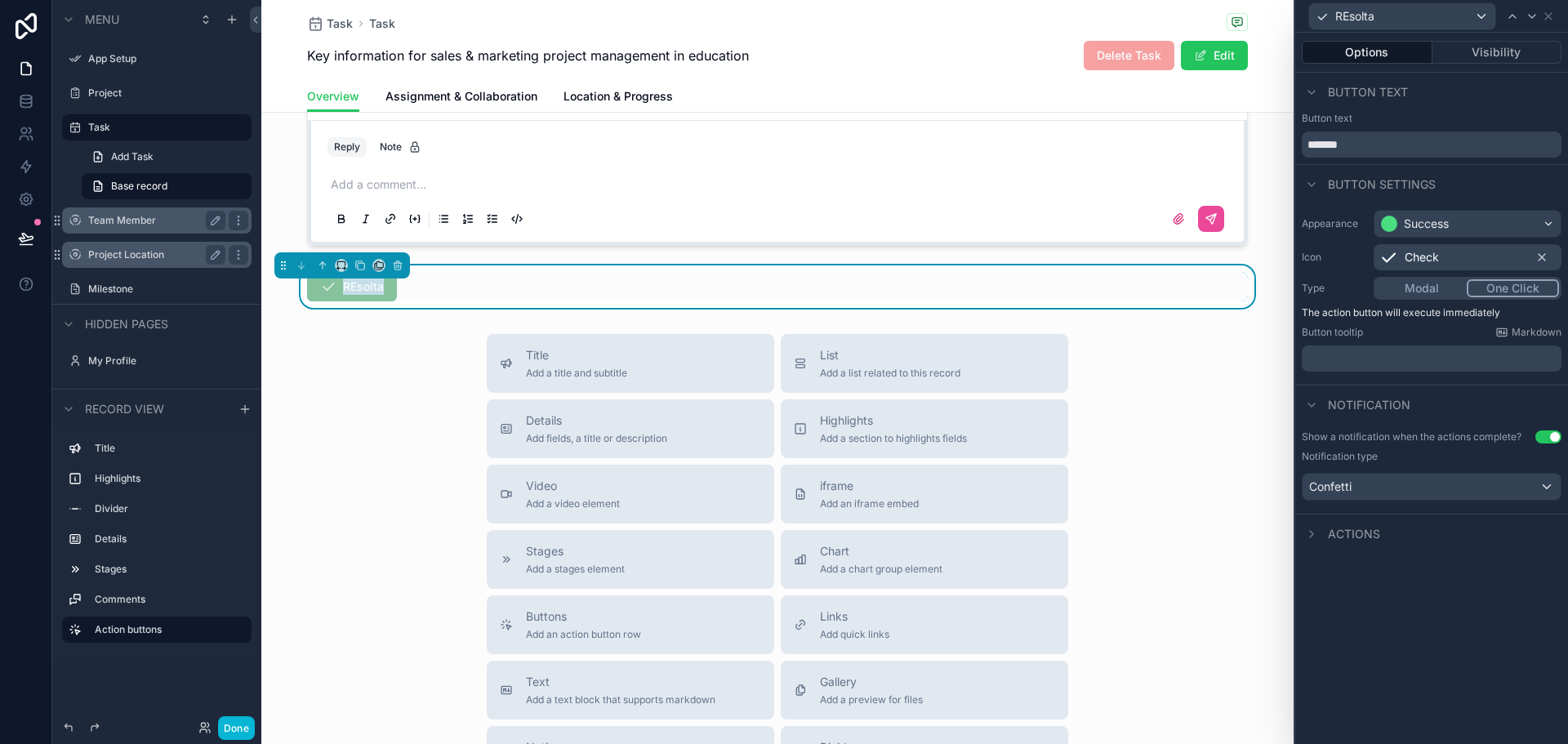
click at [348, 290] on span "REsolta" at bounding box center [351, 287] width 90 height 30
click at [1320, 144] on input "*******" at bounding box center [1431, 144] width 259 height 26
type input "*******"
click at [1451, 596] on div "Options Visibility Button text Button text ******* Button settings Appearance S…" at bounding box center [1431, 388] width 273 height 711
click at [1353, 530] on span "Actions" at bounding box center [1353, 534] width 52 height 17
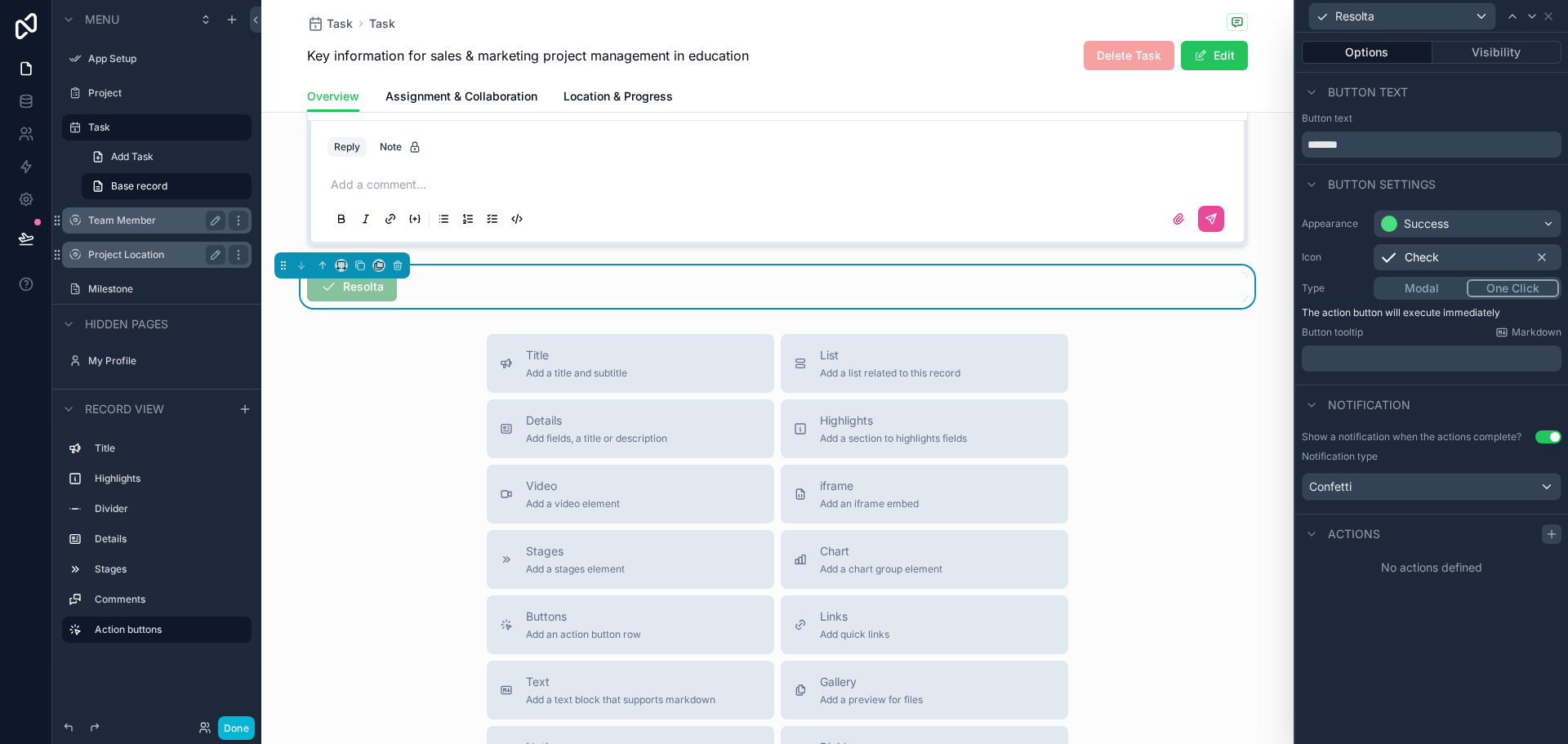
click at [1555, 536] on icon at bounding box center [1550, 534] width 13 height 13
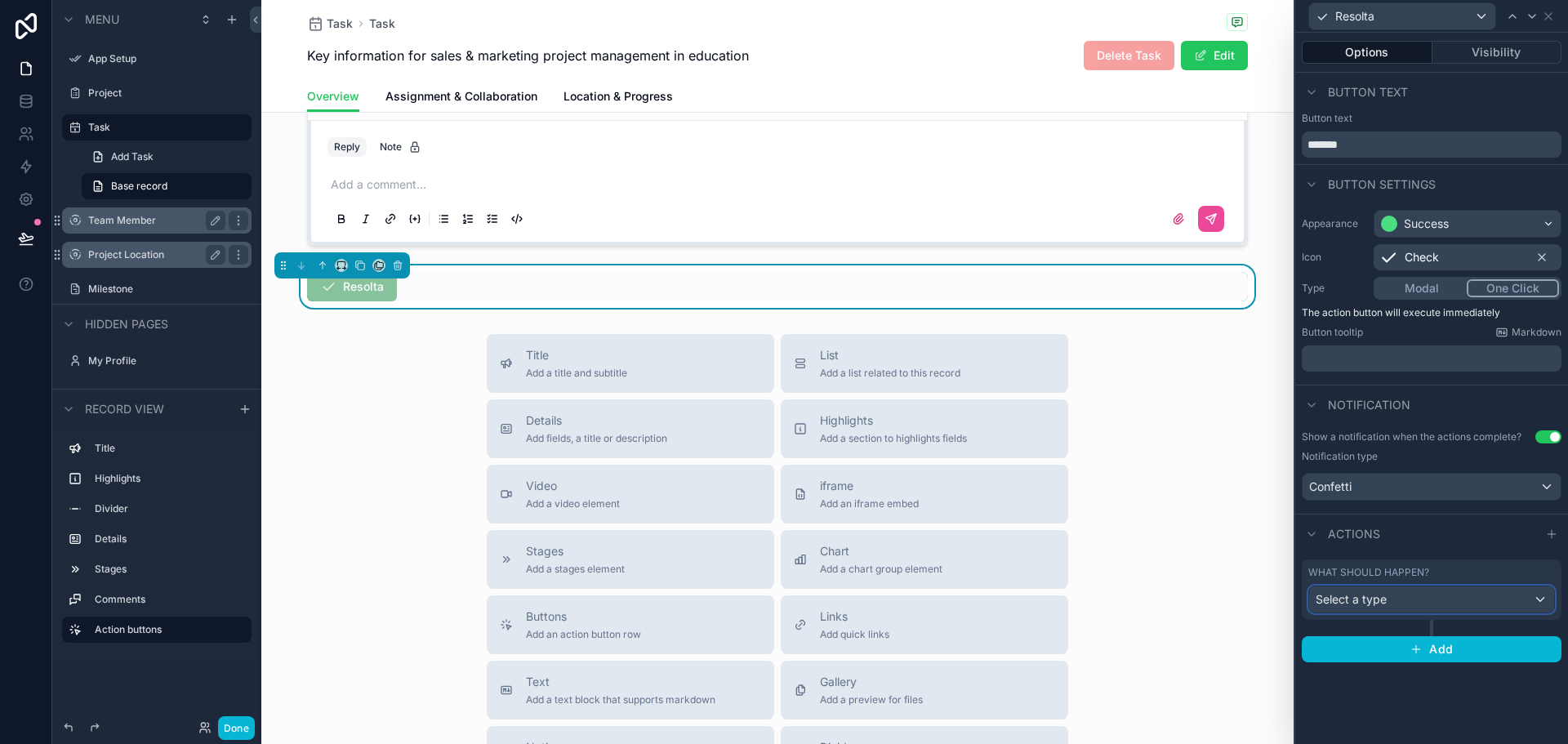
click at [1411, 605] on div "Select a type" at bounding box center [1431, 599] width 245 height 26
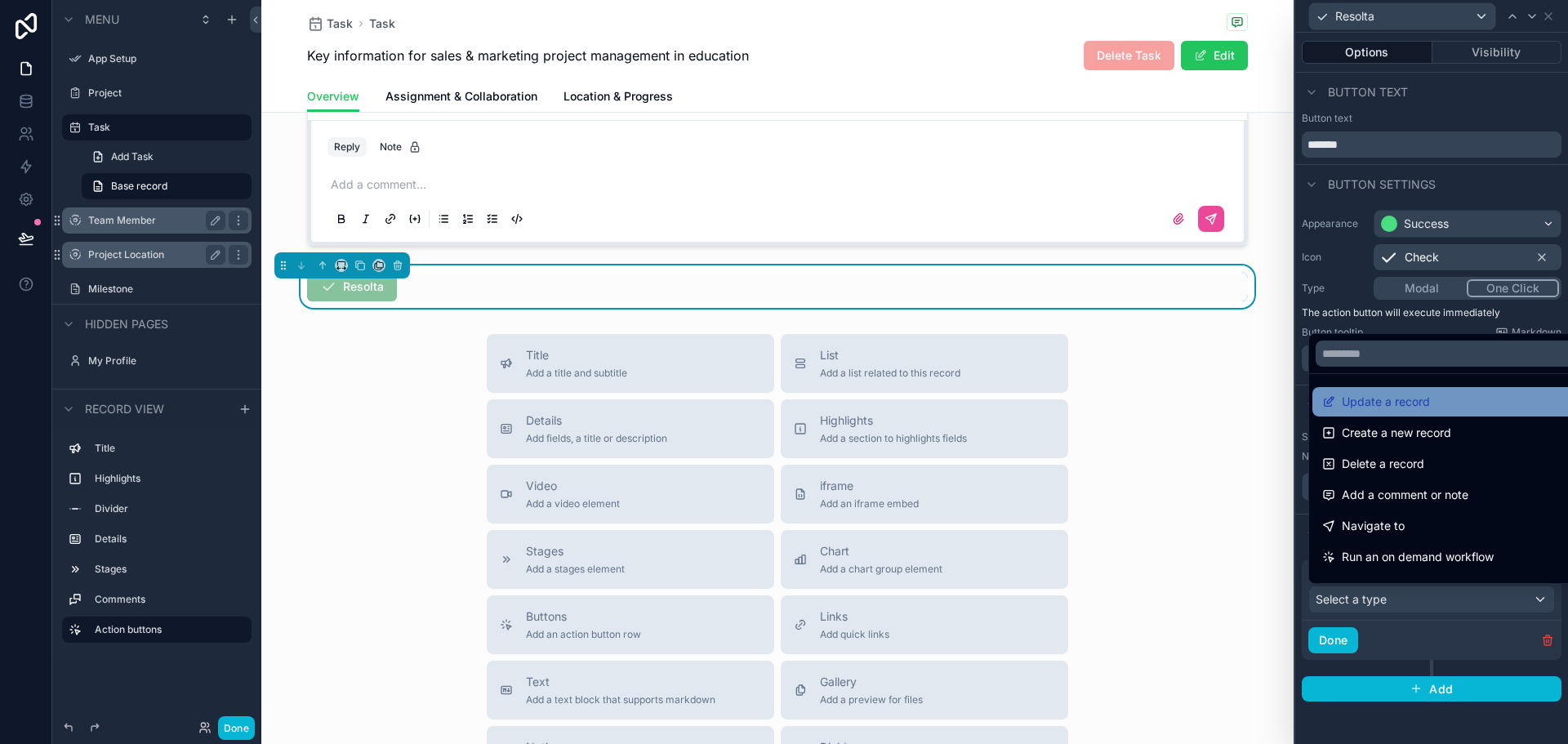
click at [1358, 406] on span "Update a record" at bounding box center [1385, 402] width 88 height 20
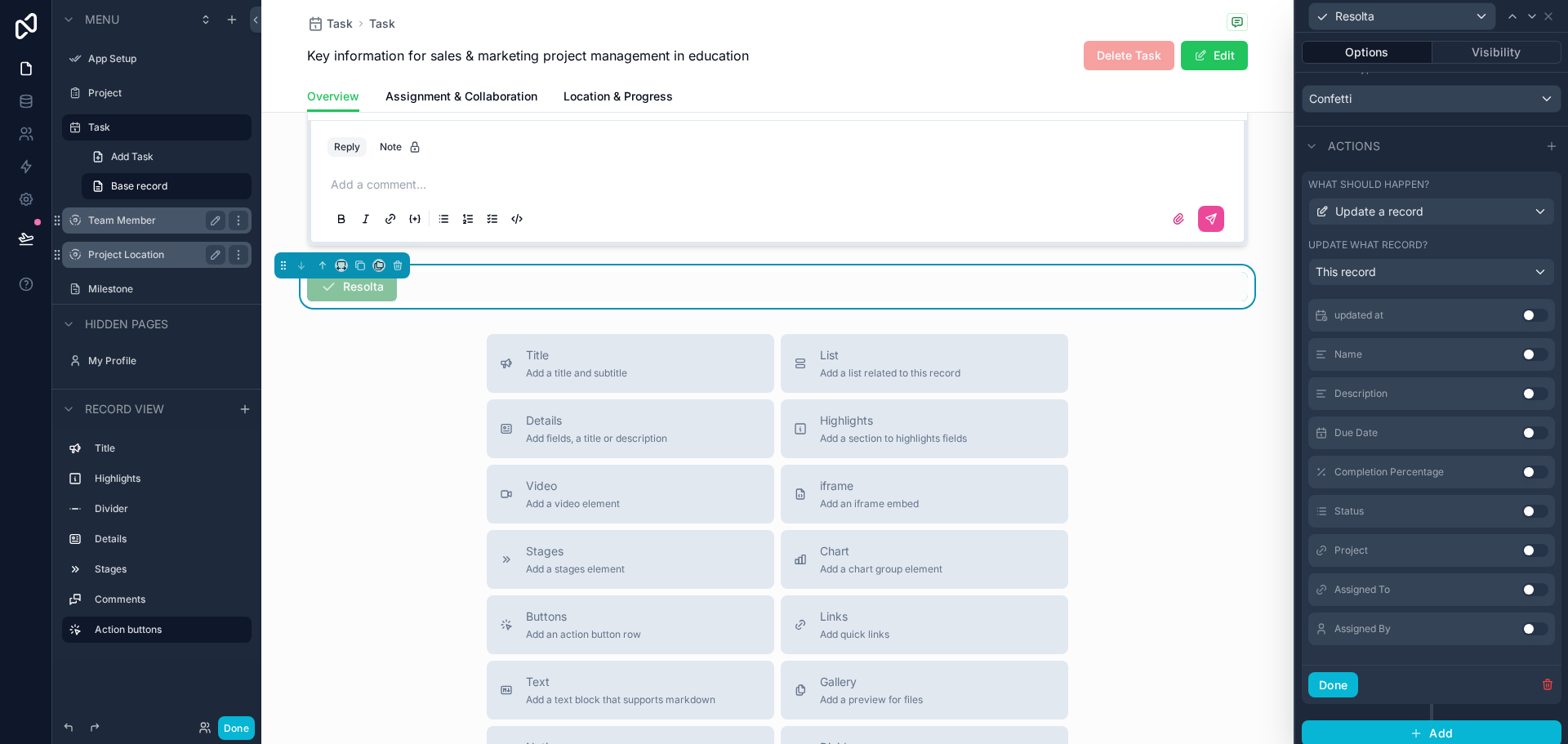
scroll to position [397, 0]
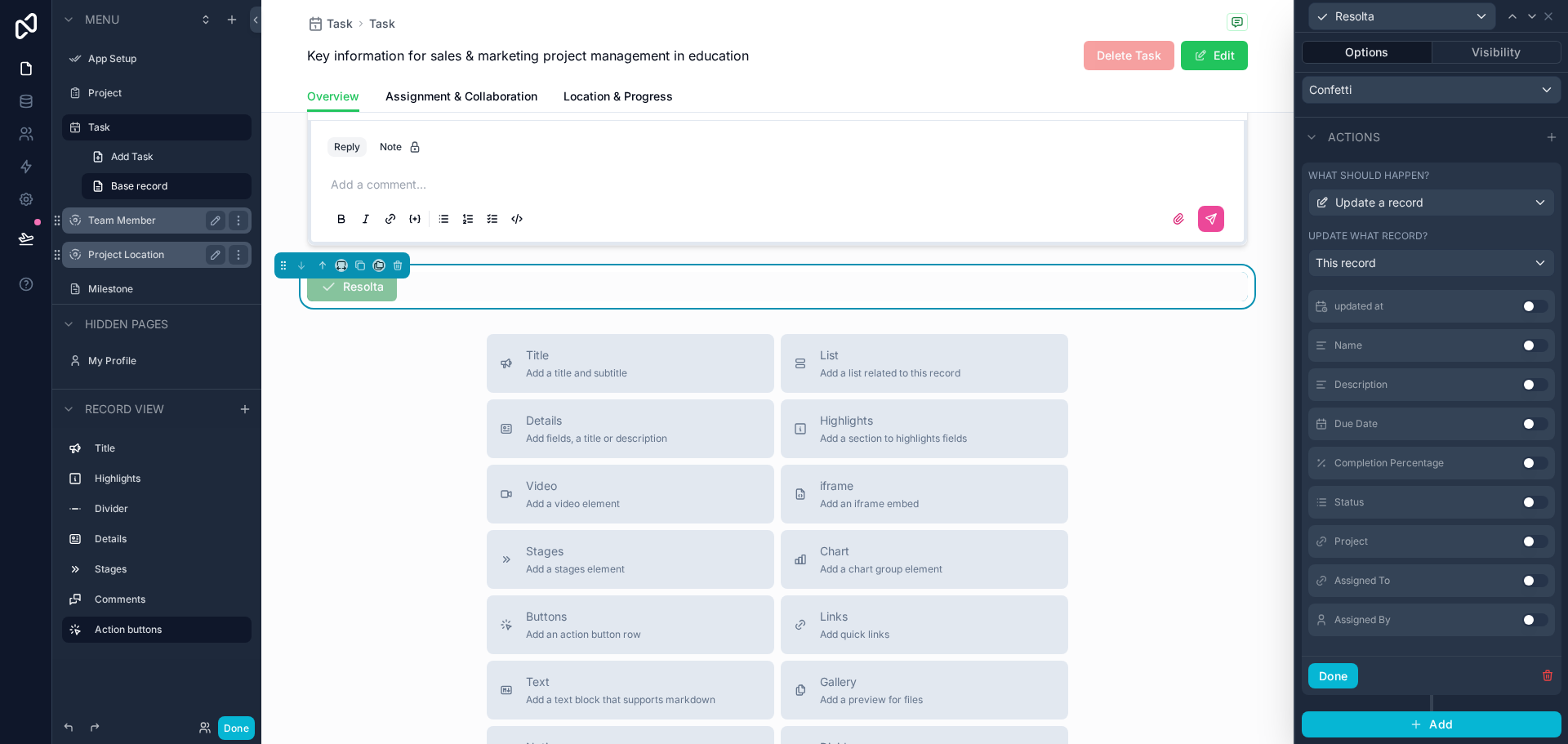
click at [1522, 504] on button "Use setting" at bounding box center [1534, 502] width 26 height 13
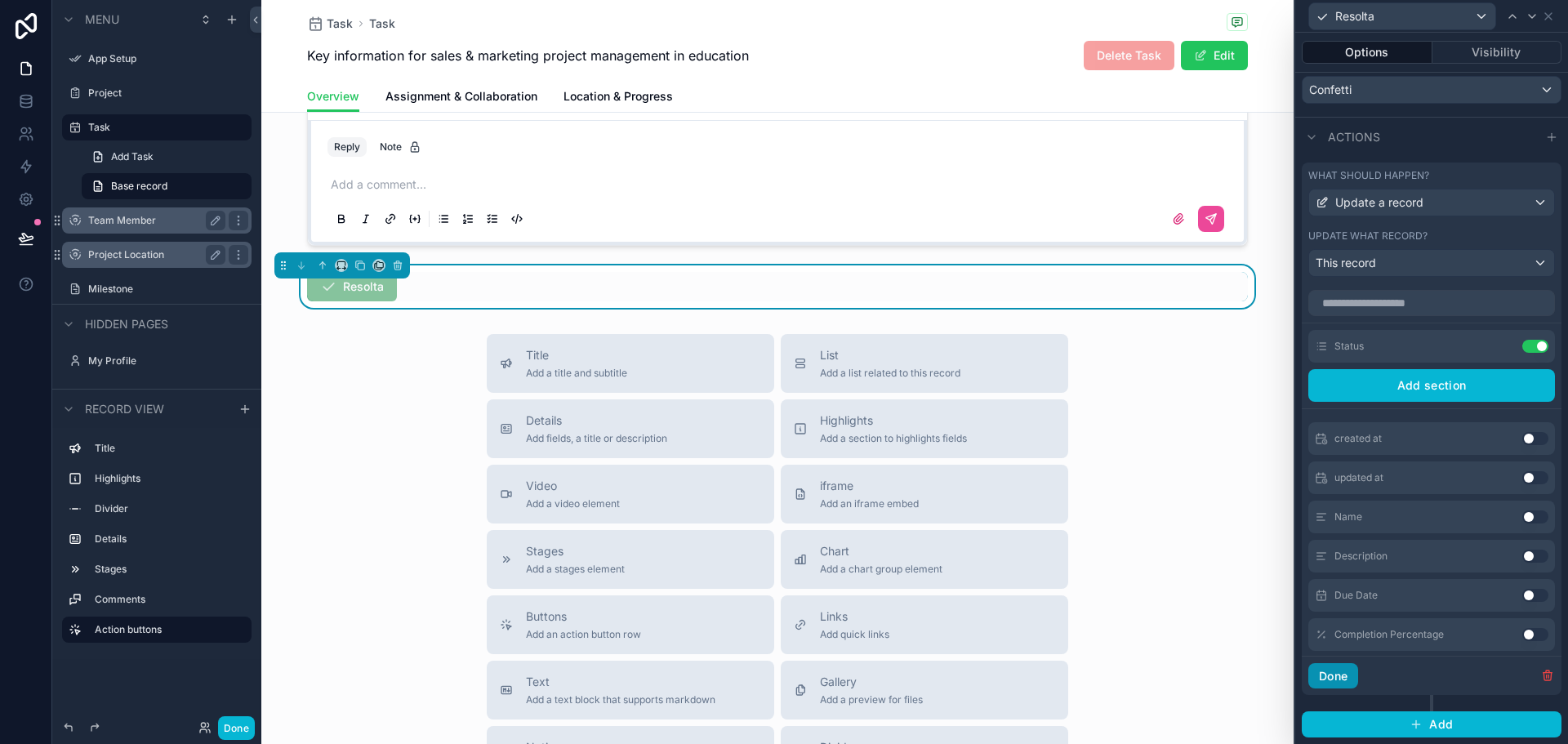
click at [1338, 677] on button "Done" at bounding box center [1332, 676] width 50 height 26
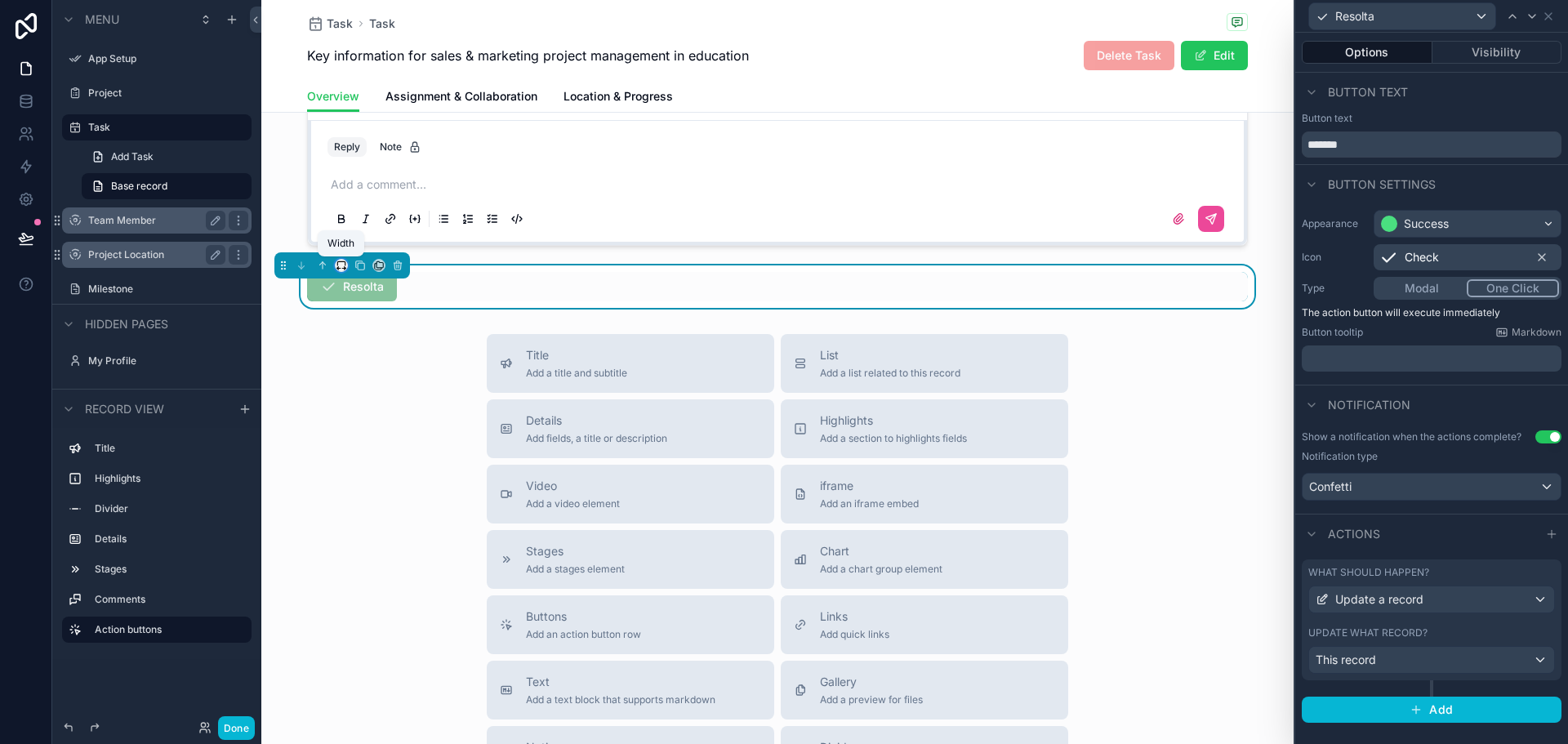
click at [342, 263] on icon "scrollable content" at bounding box center [341, 265] width 12 height 12
click at [375, 335] on div "25%" at bounding box center [374, 327] width 50 height 20
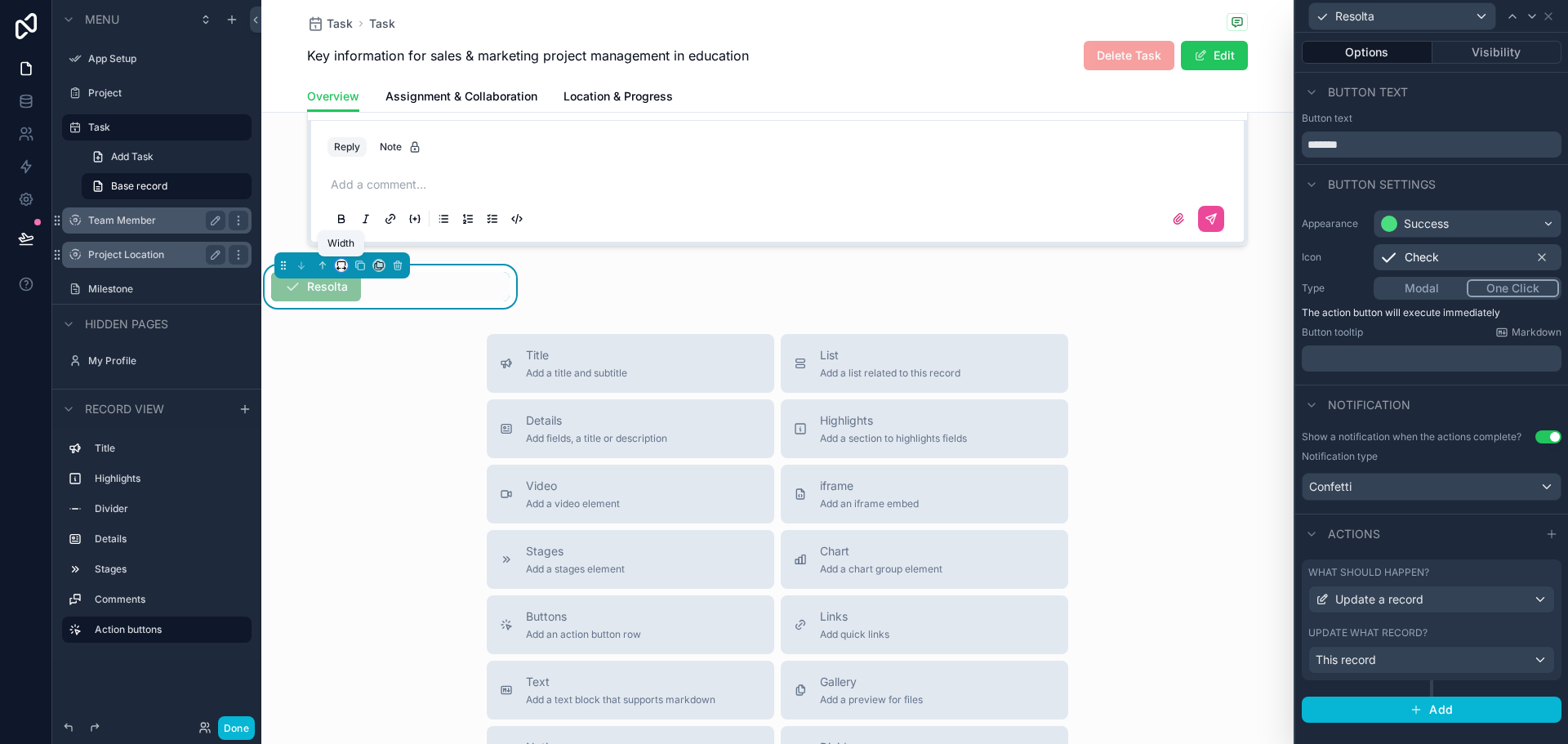
click at [339, 266] on icon "scrollable content" at bounding box center [341, 265] width 12 height 12
click at [370, 447] on span "75%" at bounding box center [361, 451] width 25 height 20
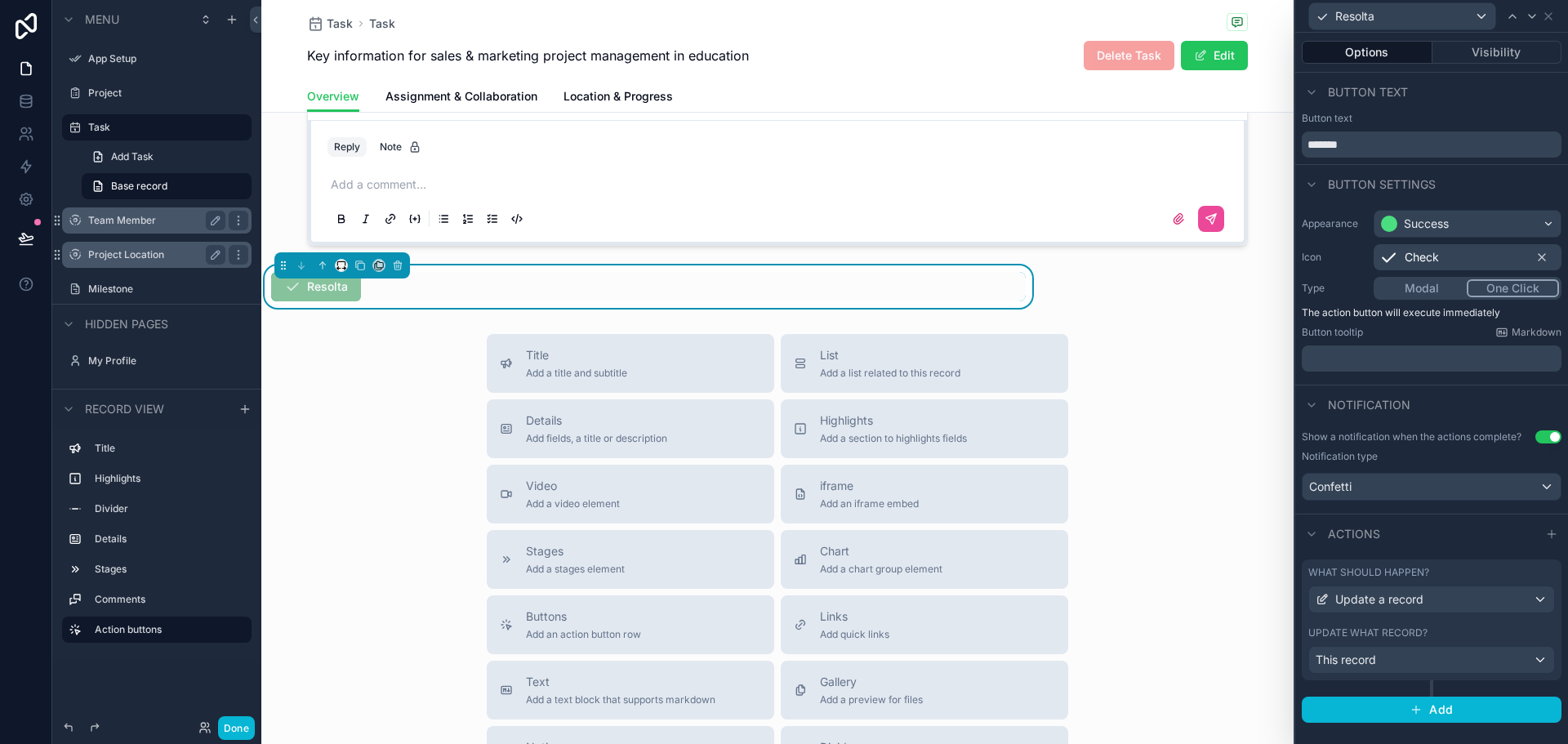
click at [335, 259] on div "scrollable content" at bounding box center [340, 264] width 13 height 13
click at [337, 263] on icon "scrollable content" at bounding box center [340, 263] width 7 height 4
click at [367, 421] on span "66%" at bounding box center [362, 420] width 26 height 20
click at [336, 260] on button "scrollable content" at bounding box center [340, 264] width 13 height 13
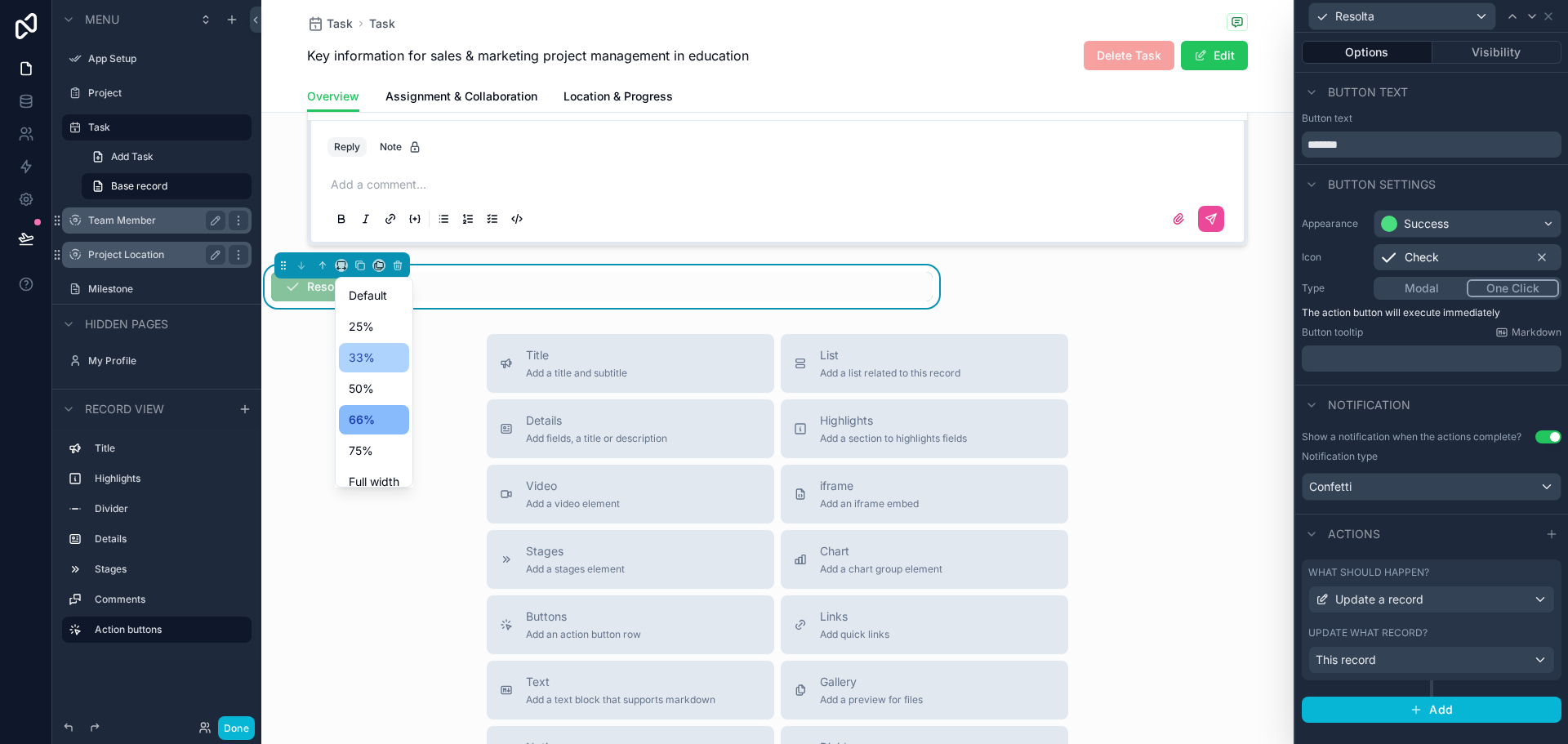
click at [361, 356] on span "33%" at bounding box center [362, 358] width 26 height 20
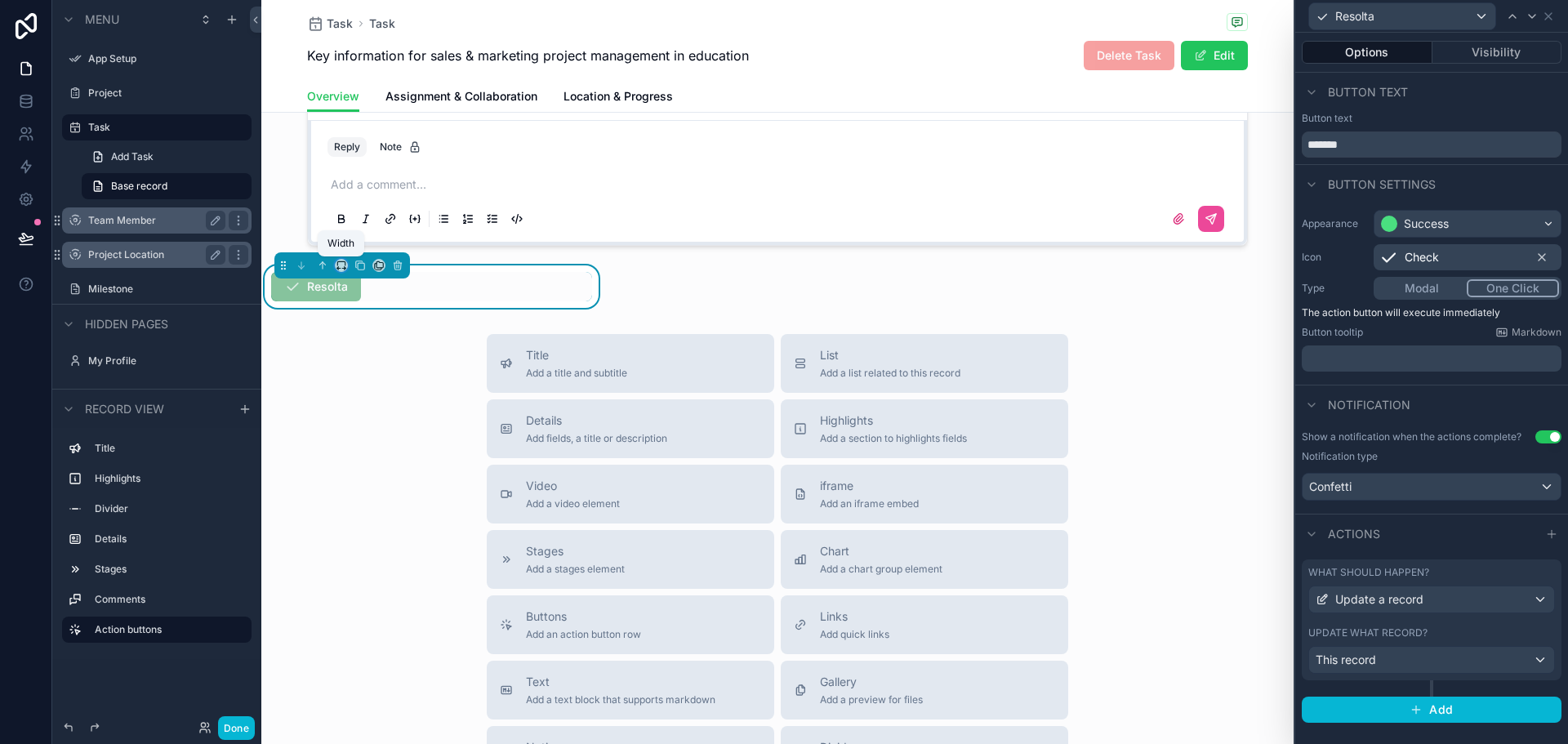
click at [343, 264] on icon "scrollable content" at bounding box center [341, 265] width 12 height 12
click at [358, 330] on span "25%" at bounding box center [362, 327] width 26 height 20
click at [346, 267] on icon "scrollable content" at bounding box center [341, 265] width 12 height 12
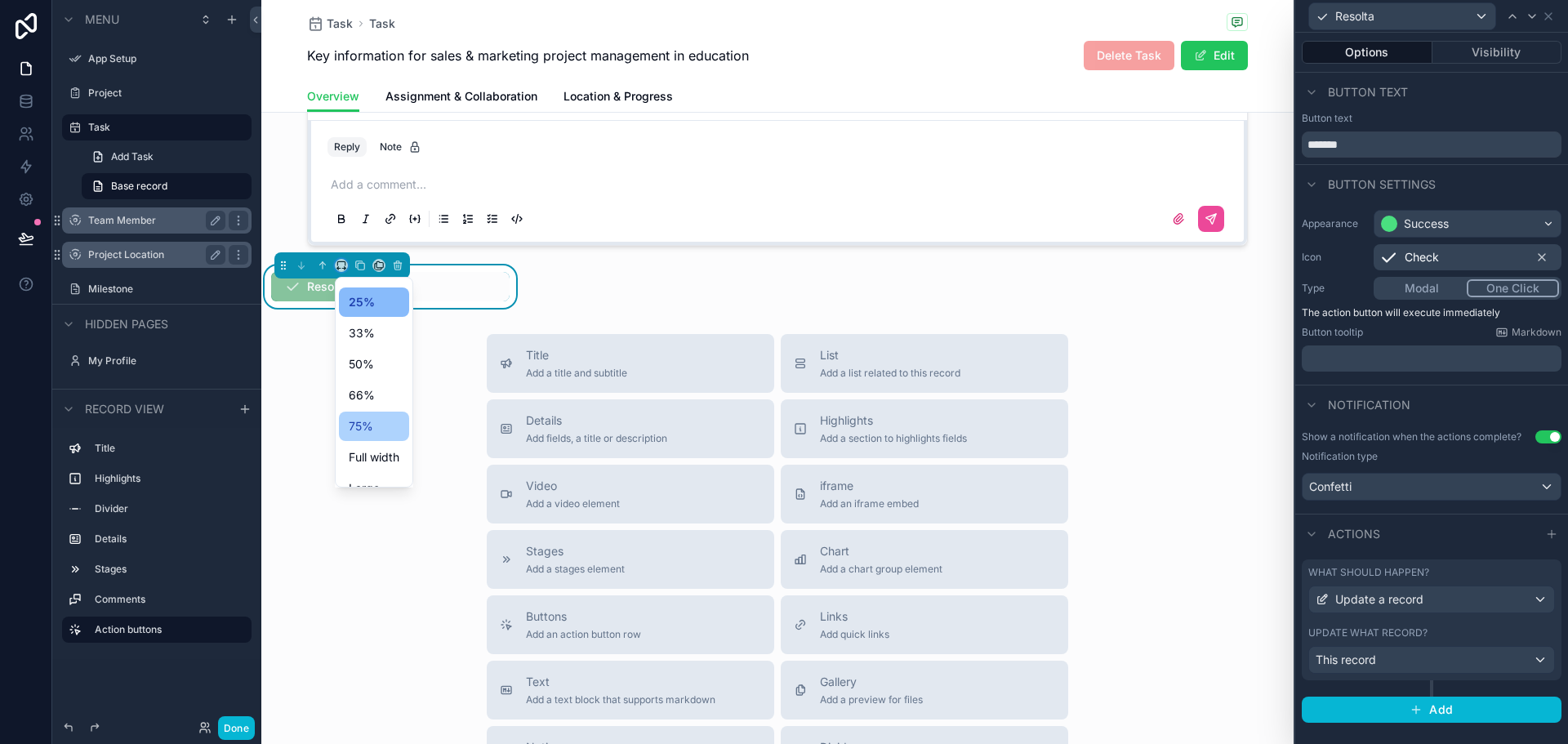
scroll to position [44, 0]
click at [359, 264] on div "scrollable content" at bounding box center [784, 372] width 1568 height 744
click at [370, 382] on div "Title Add a title and subtitle List Add a list related to this record Details A…" at bounding box center [777, 625] width 1032 height 581
click at [415, 286] on div "Resolta" at bounding box center [391, 287] width 239 height 30
click at [379, 441] on div "Title Add a title and subtitle List Add a list related to this record Details A…" at bounding box center [777, 625] width 1032 height 581
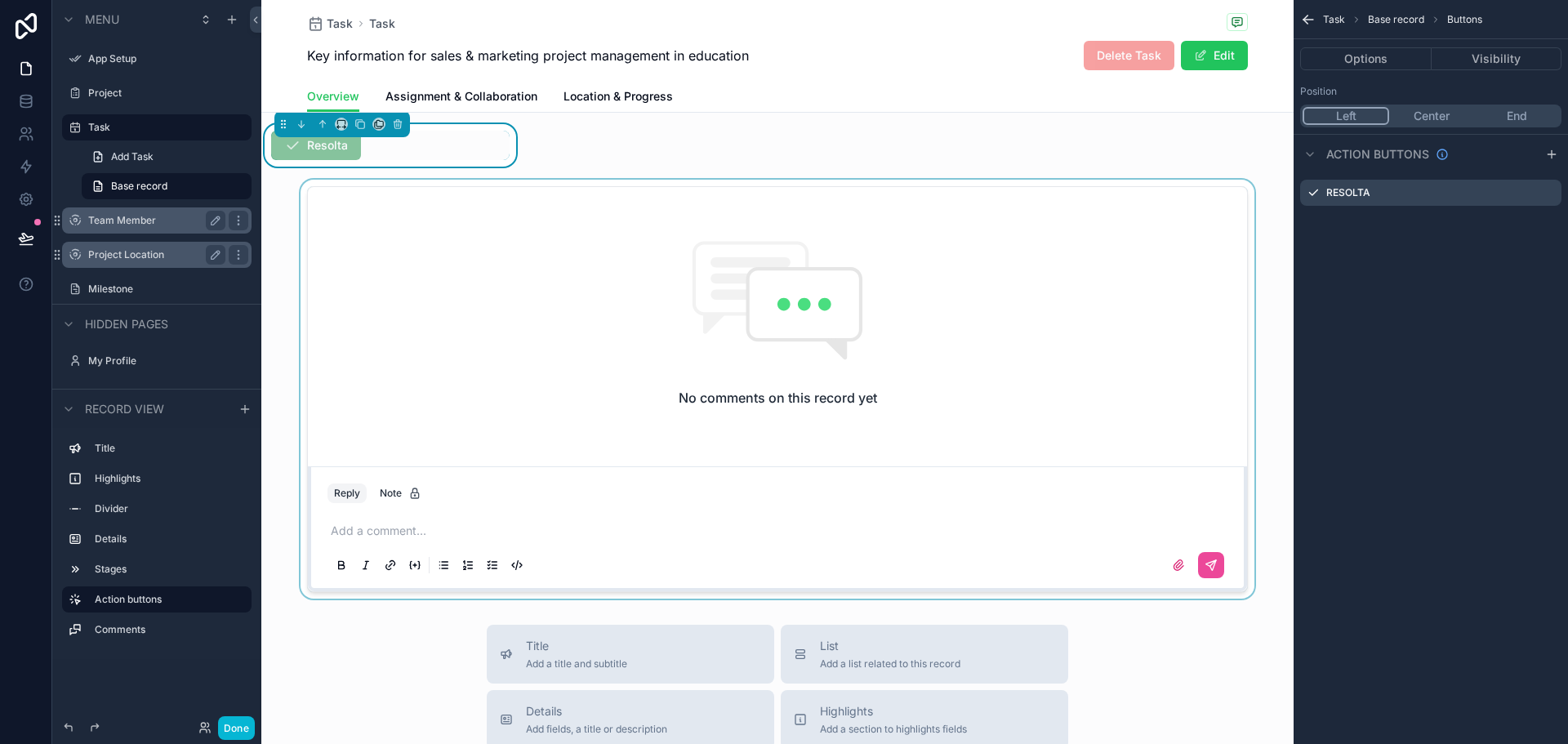
scroll to position [456, 0]
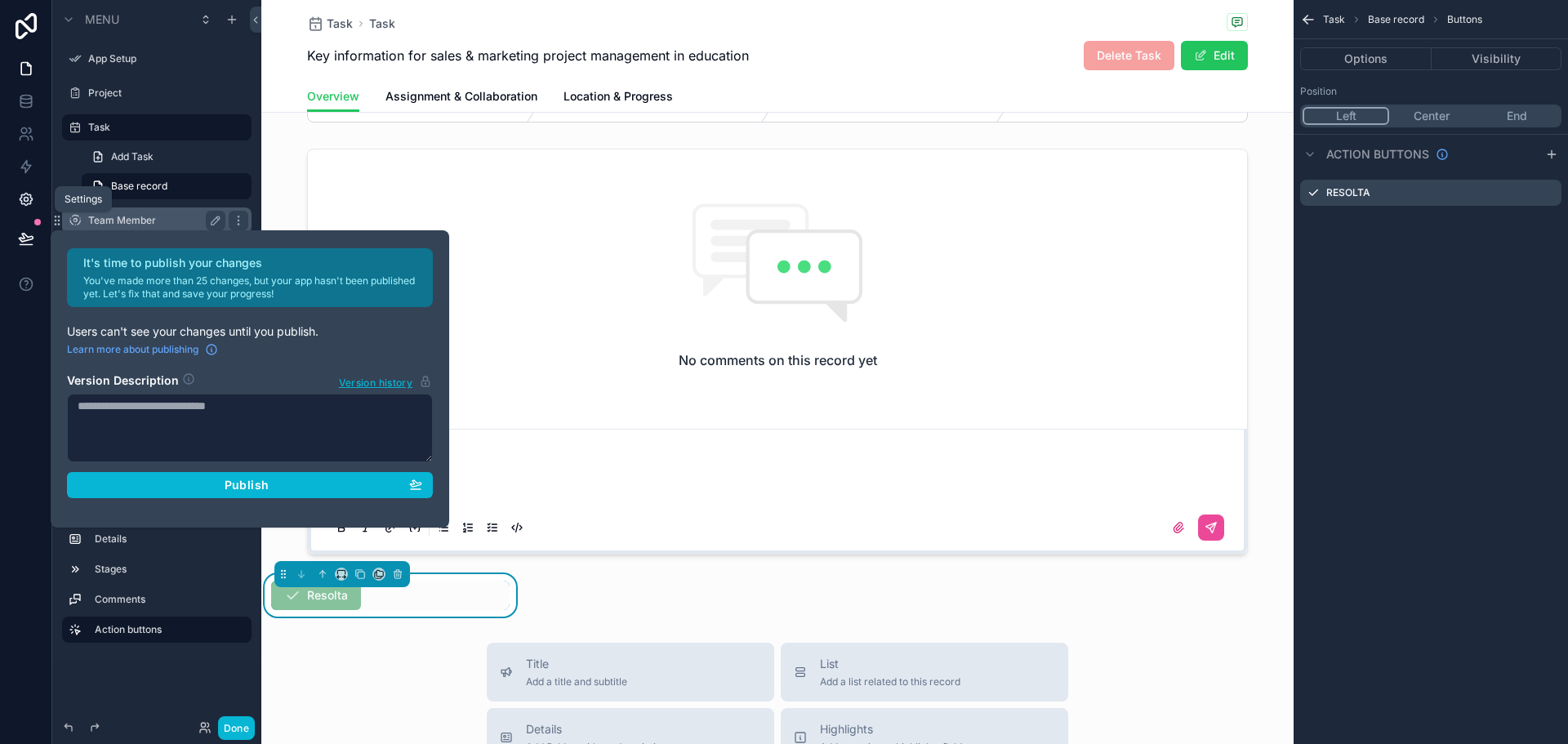
click at [33, 203] on icon at bounding box center [26, 199] width 17 height 17
